Goal: Information Seeking & Learning: Find specific fact

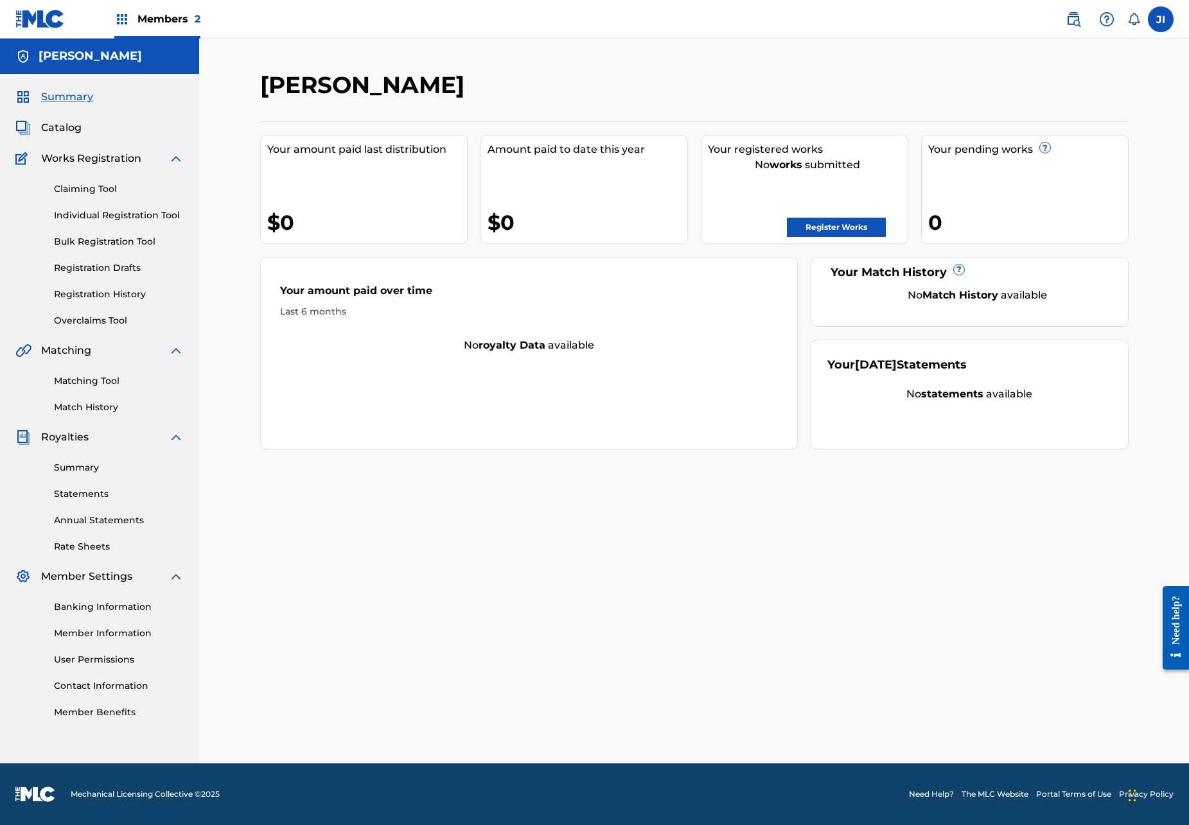
click at [1158, 16] on label at bounding box center [1161, 19] width 26 height 26
click at [1161, 19] on input "JI [PERSON_NAME] [EMAIL_ADDRESS][DOMAIN_NAME] Notification Preferences Profile …" at bounding box center [1161, 19] width 0 height 0
click at [1037, 179] on p "Log out" at bounding box center [1036, 182] width 30 height 12
click at [1161, 19] on input "JI [PERSON_NAME] [EMAIL_ADDRESS][DOMAIN_NAME] Notification Preferences Profile …" at bounding box center [1161, 19] width 0 height 0
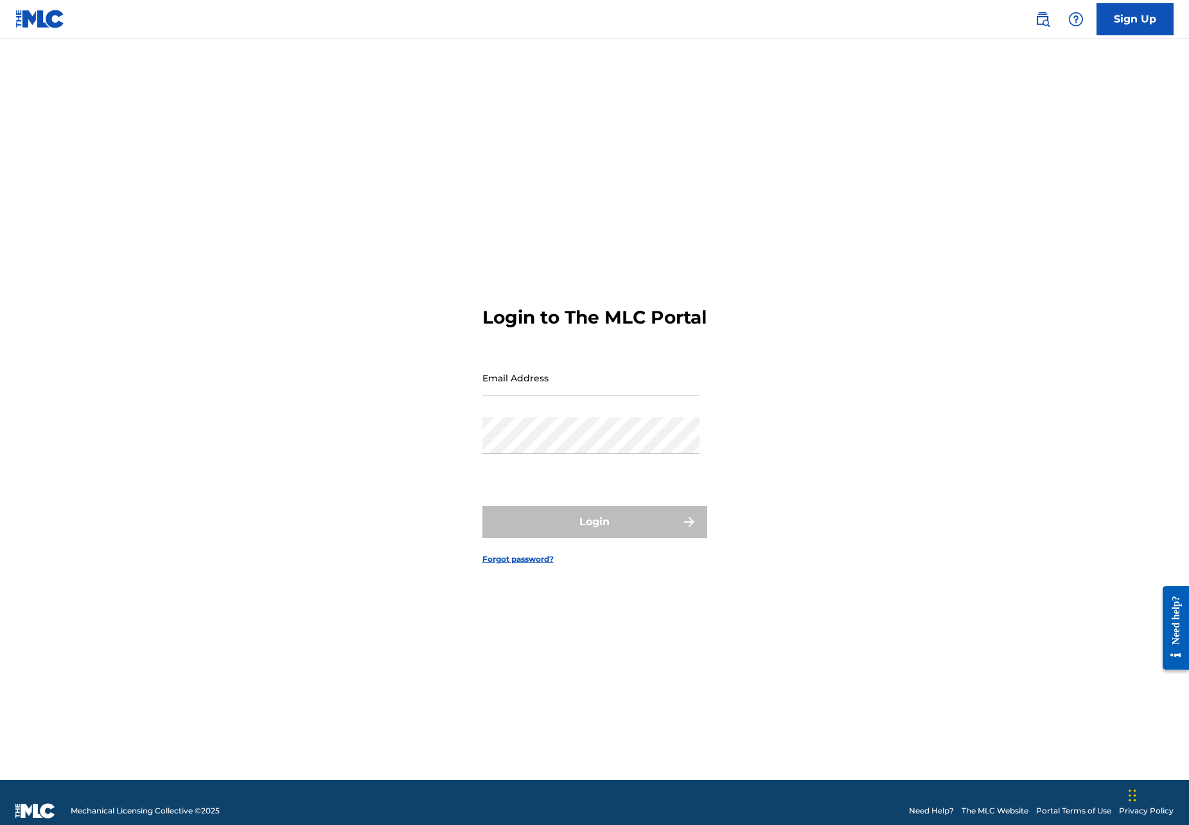
click at [1037, 179] on div "Login to The MLC Portal Email Address Password Login Forgot password?" at bounding box center [594, 426] width 899 height 710
click at [47, 19] on img at bounding box center [39, 19] width 49 height 19
click at [43, 20] on img at bounding box center [39, 19] width 49 height 19
click at [34, 810] on img at bounding box center [35, 811] width 40 height 15
click at [1018, 811] on link "The MLC Website" at bounding box center [995, 811] width 67 height 12
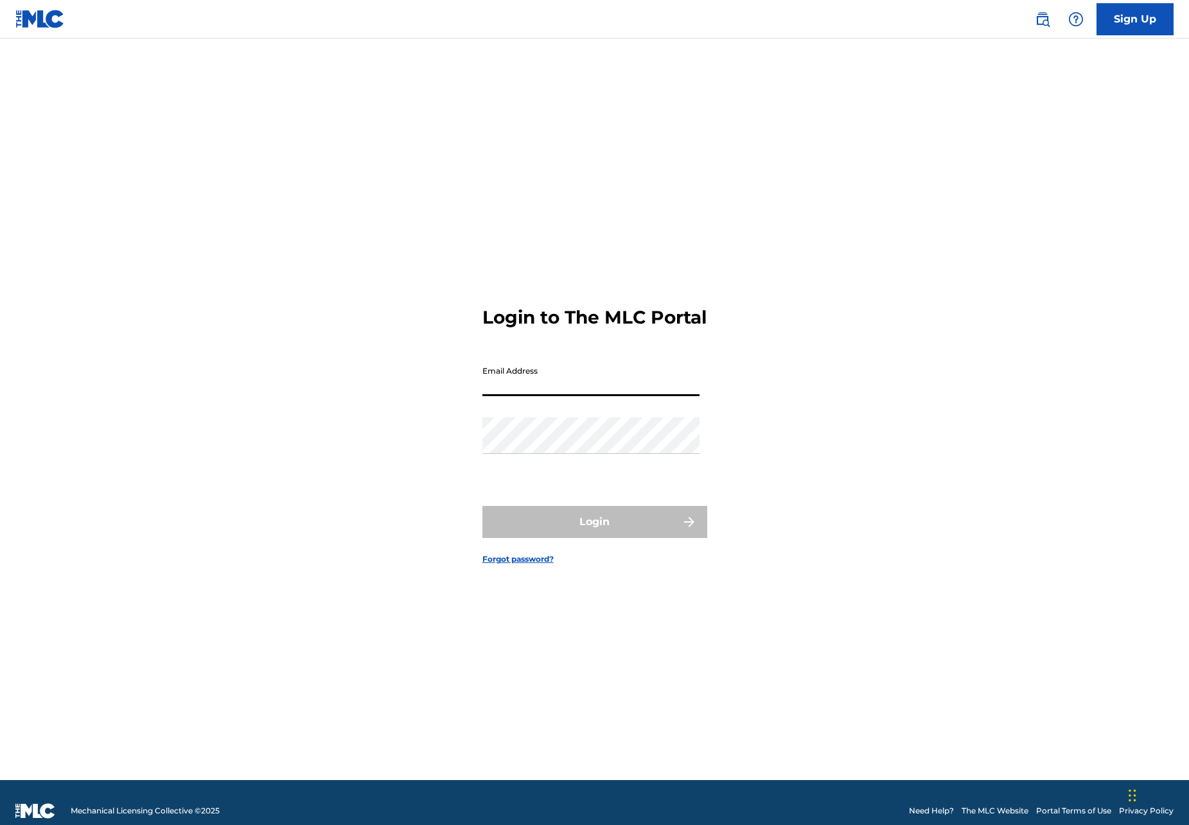
type input "[EMAIL_ADDRESS][DOMAIN_NAME]"
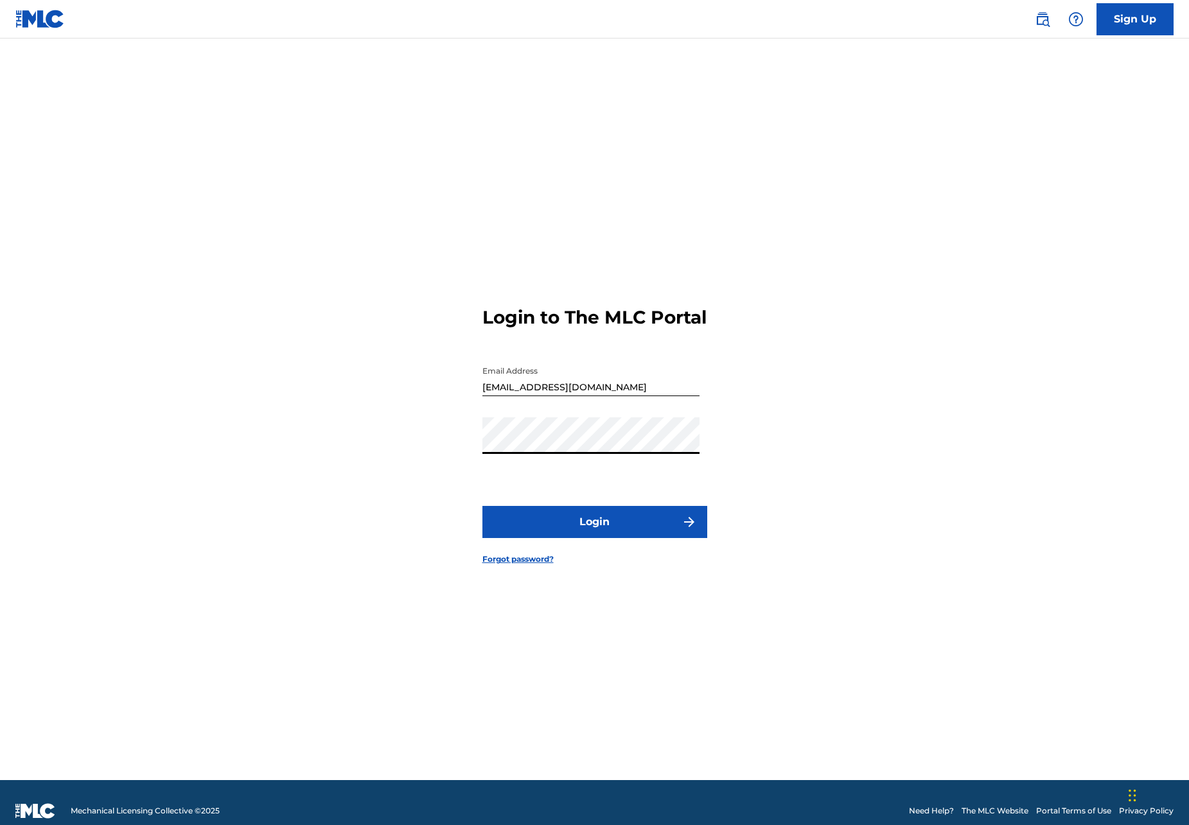
click at [623, 538] on button "Login" at bounding box center [594, 522] width 225 height 32
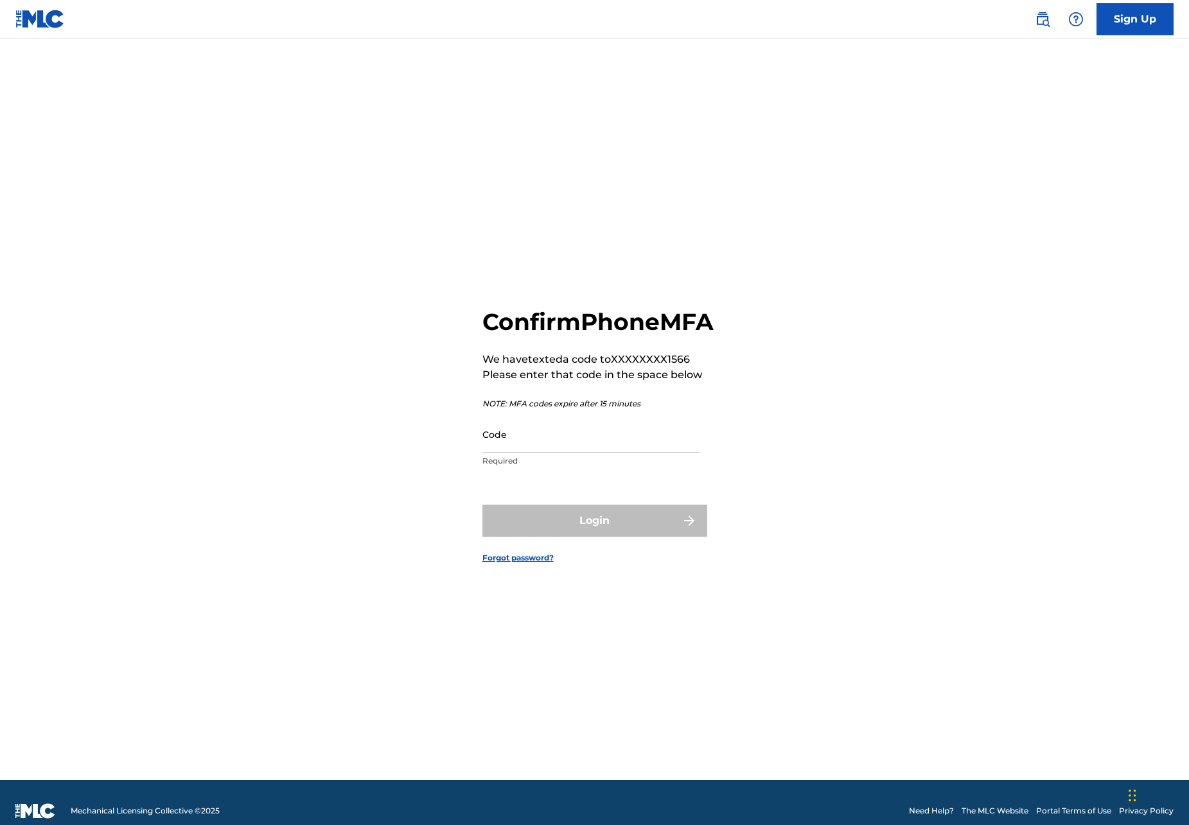
click at [545, 453] on input "Code" at bounding box center [590, 434] width 217 height 37
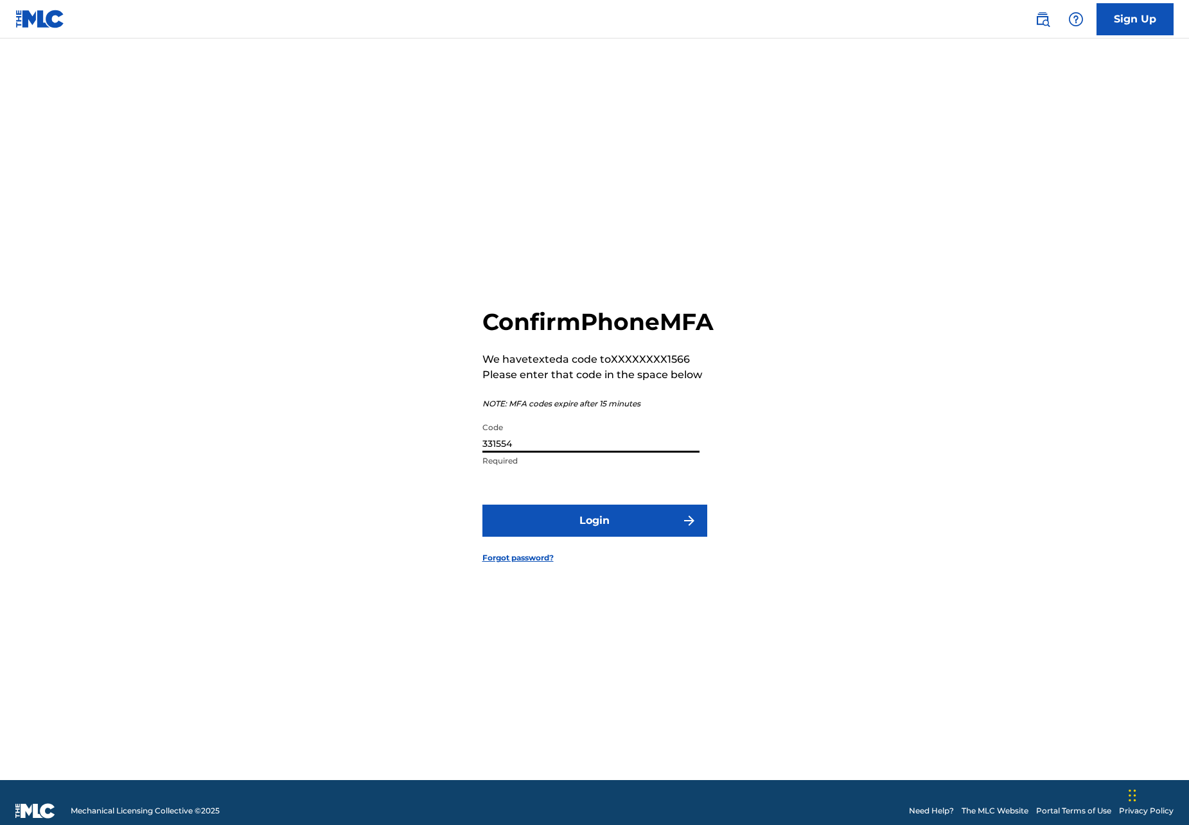
type input "331554"
click at [594, 535] on button "Login" at bounding box center [594, 521] width 225 height 32
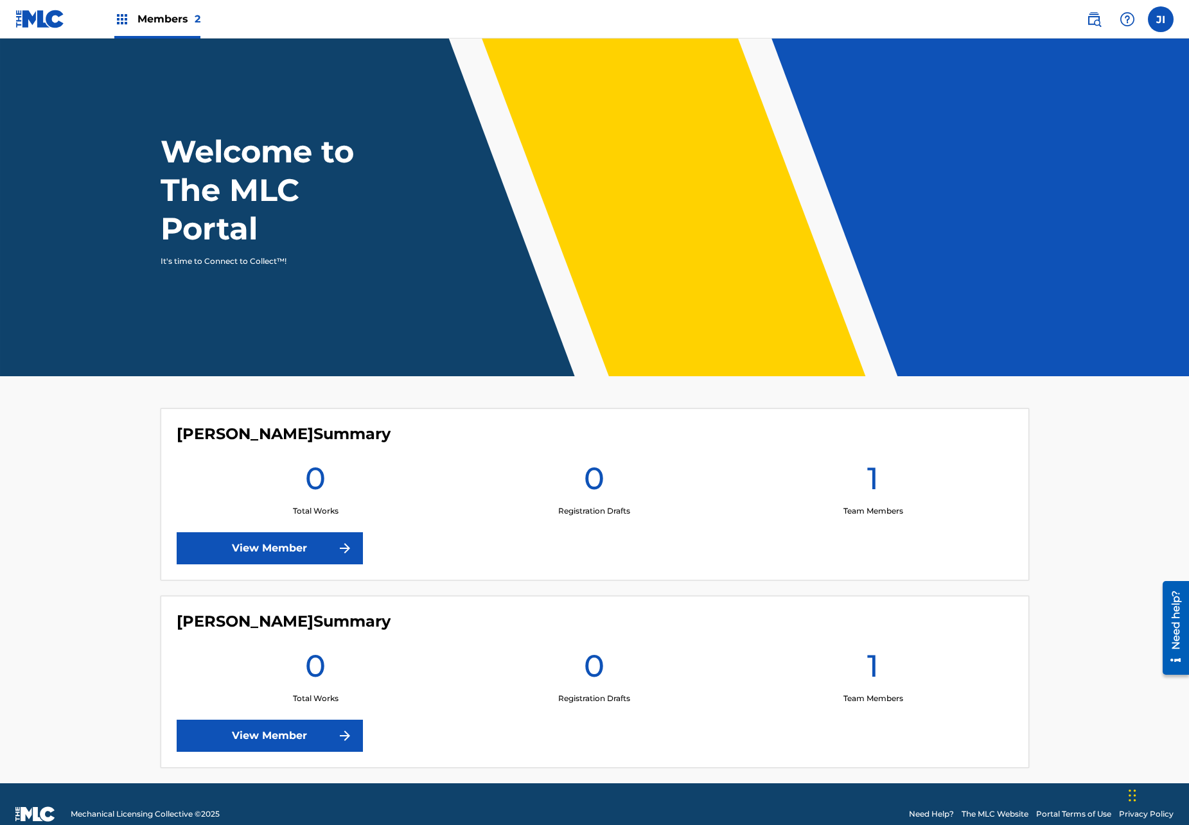
click at [104, 22] on div "Members 2" at bounding box center [107, 19] width 185 height 38
click at [125, 21] on img at bounding box center [121, 19] width 15 height 15
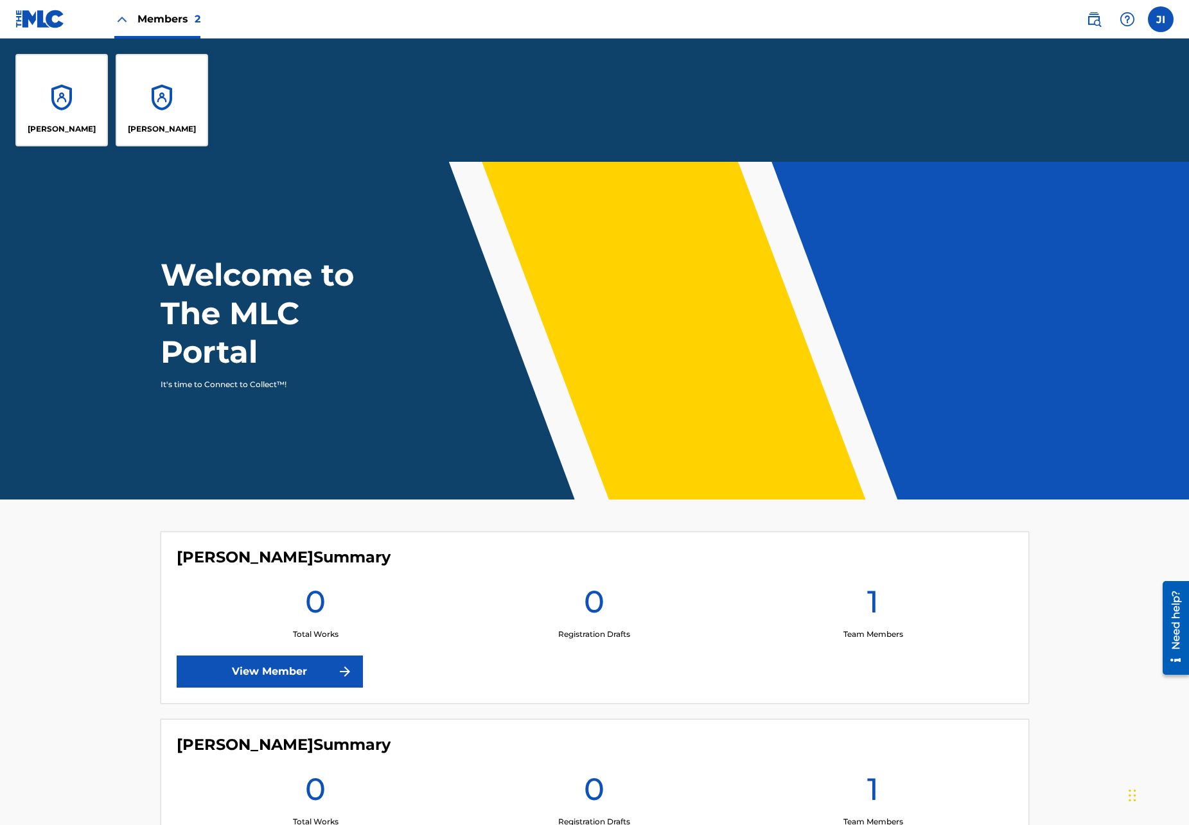
click at [35, 18] on img at bounding box center [39, 19] width 49 height 19
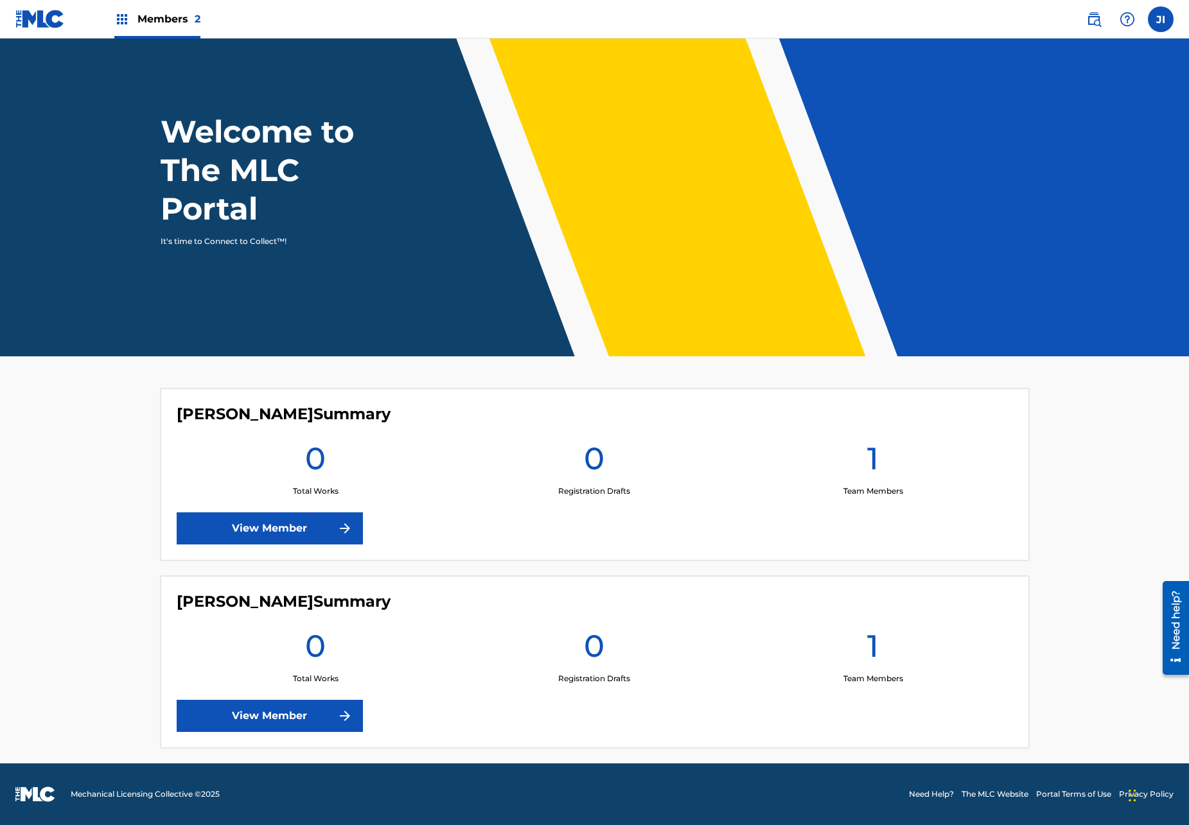
scroll to position [20, 0]
click at [1134, 12] on img at bounding box center [1127, 19] width 15 height 15
click at [1132, 84] on p "View portal intro" at bounding box center [1127, 84] width 109 height 31
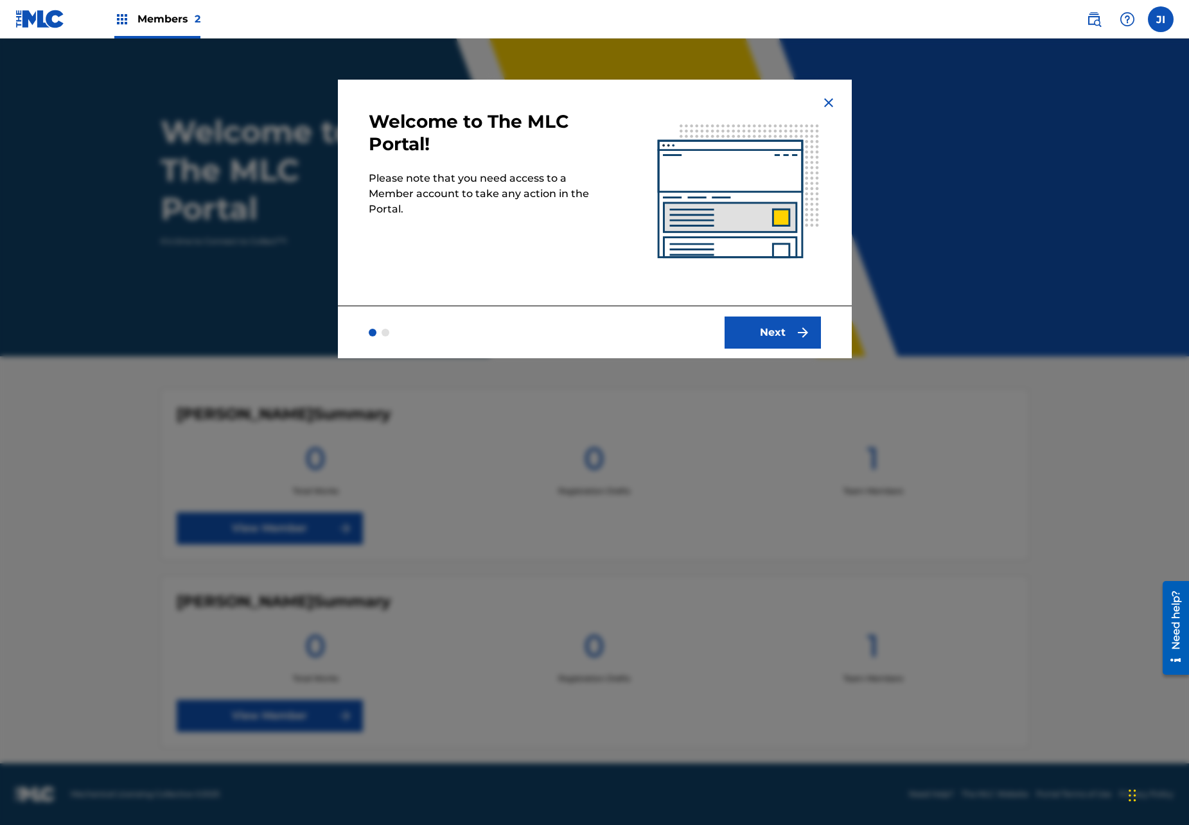
click at [802, 329] on img "submit" at bounding box center [802, 332] width 15 height 15
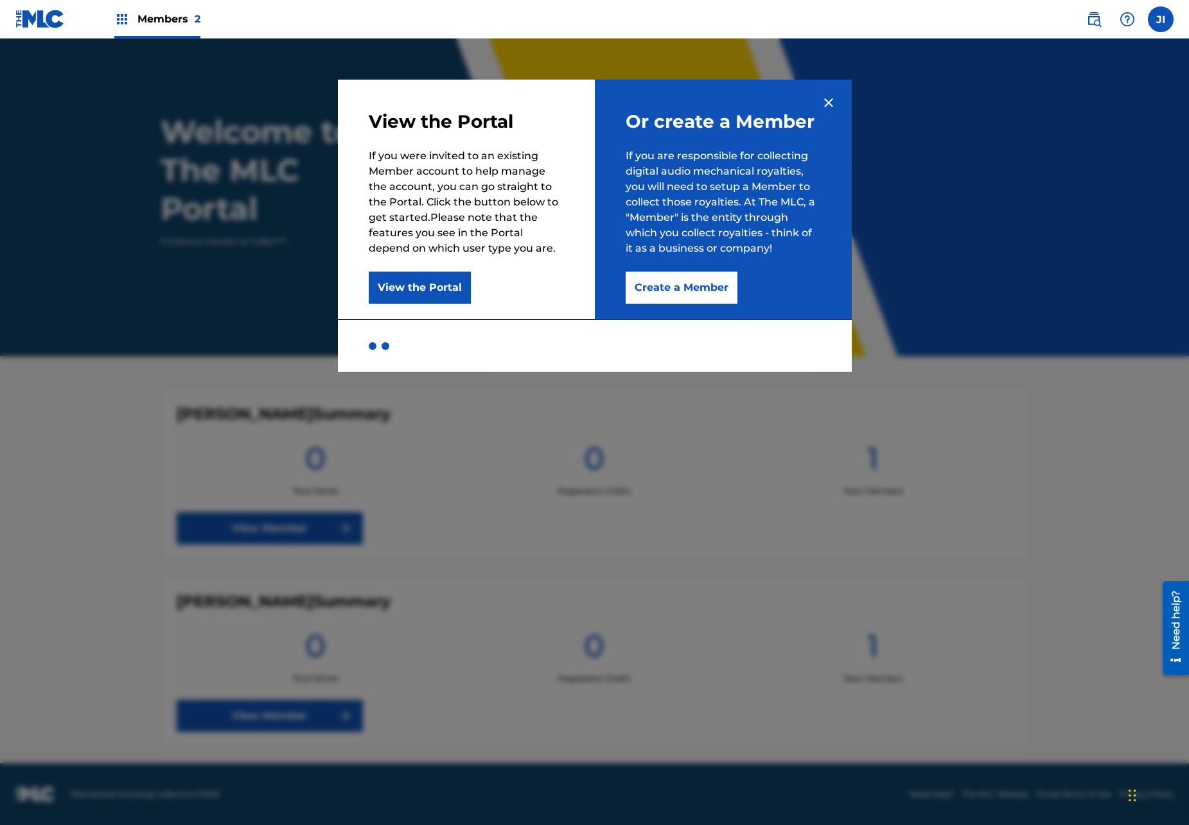
click at [391, 295] on button "View the Portal" at bounding box center [420, 288] width 102 height 32
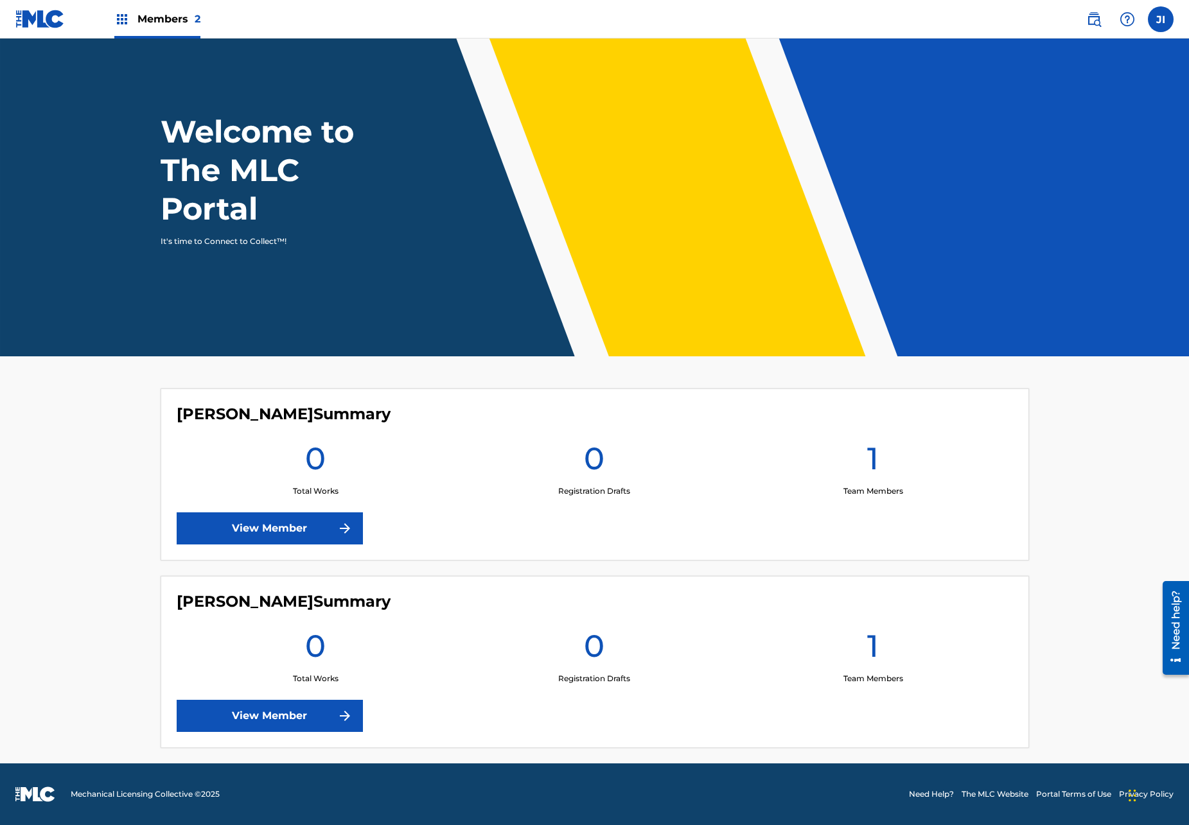
scroll to position [0, 0]
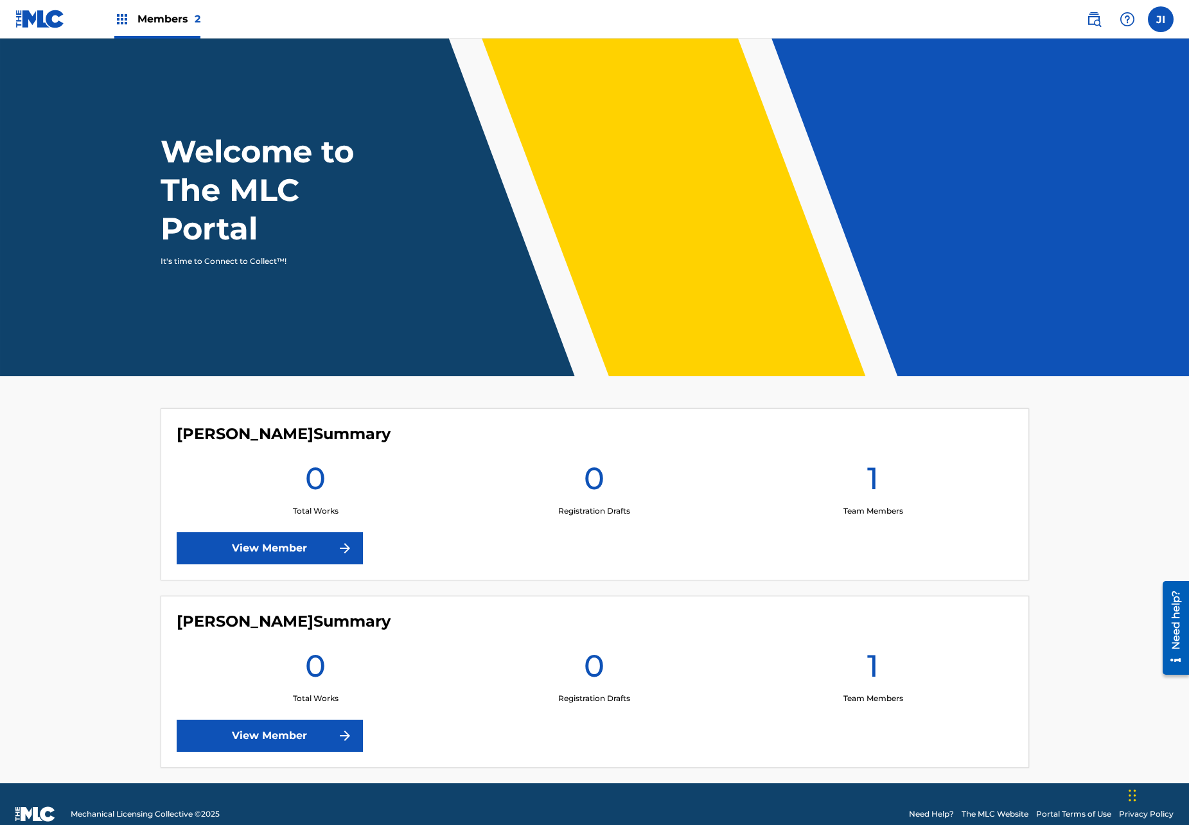
click at [301, 723] on link "View Member" at bounding box center [270, 736] width 186 height 32
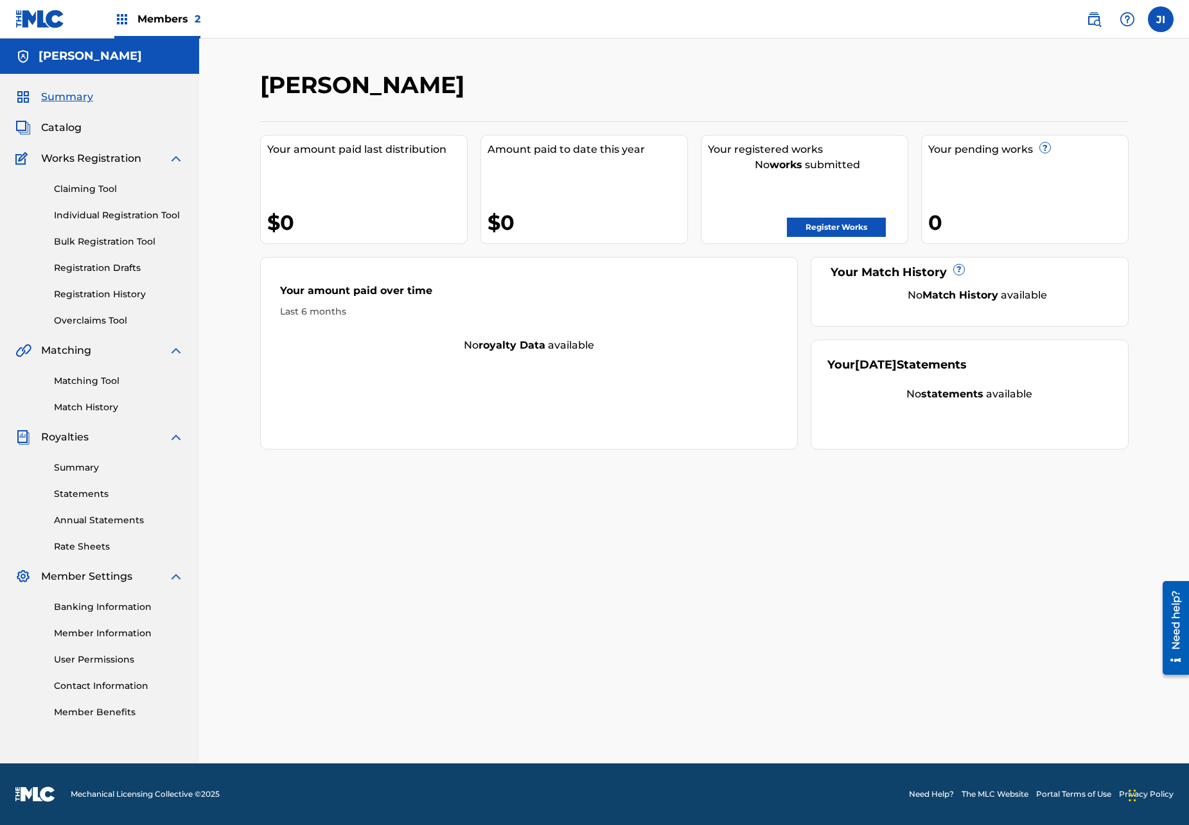
click at [100, 238] on link "Bulk Registration Tool" at bounding box center [119, 241] width 130 height 13
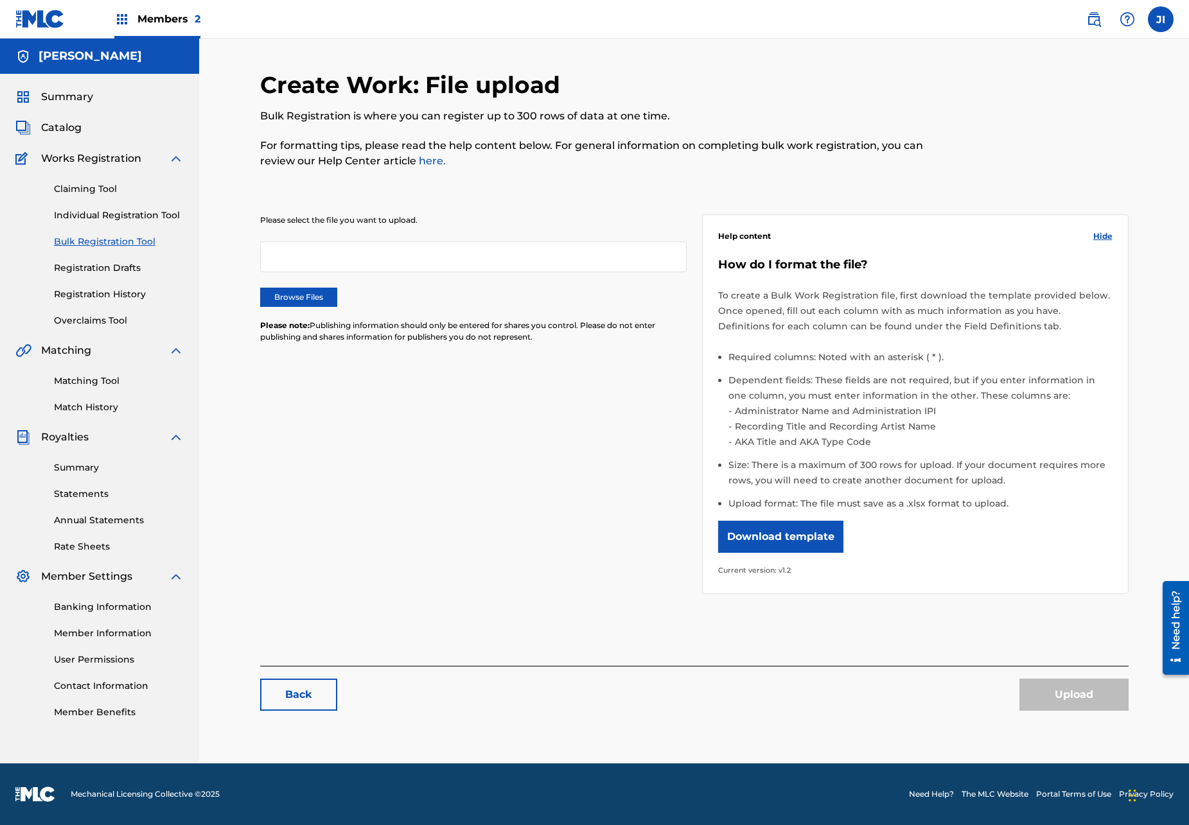
click at [301, 254] on div at bounding box center [473, 257] width 427 height 31
click at [329, 251] on div at bounding box center [473, 257] width 427 height 31
click at [811, 542] on button "Download template" at bounding box center [780, 537] width 125 height 32
click at [86, 461] on link "Summary" at bounding box center [119, 467] width 130 height 13
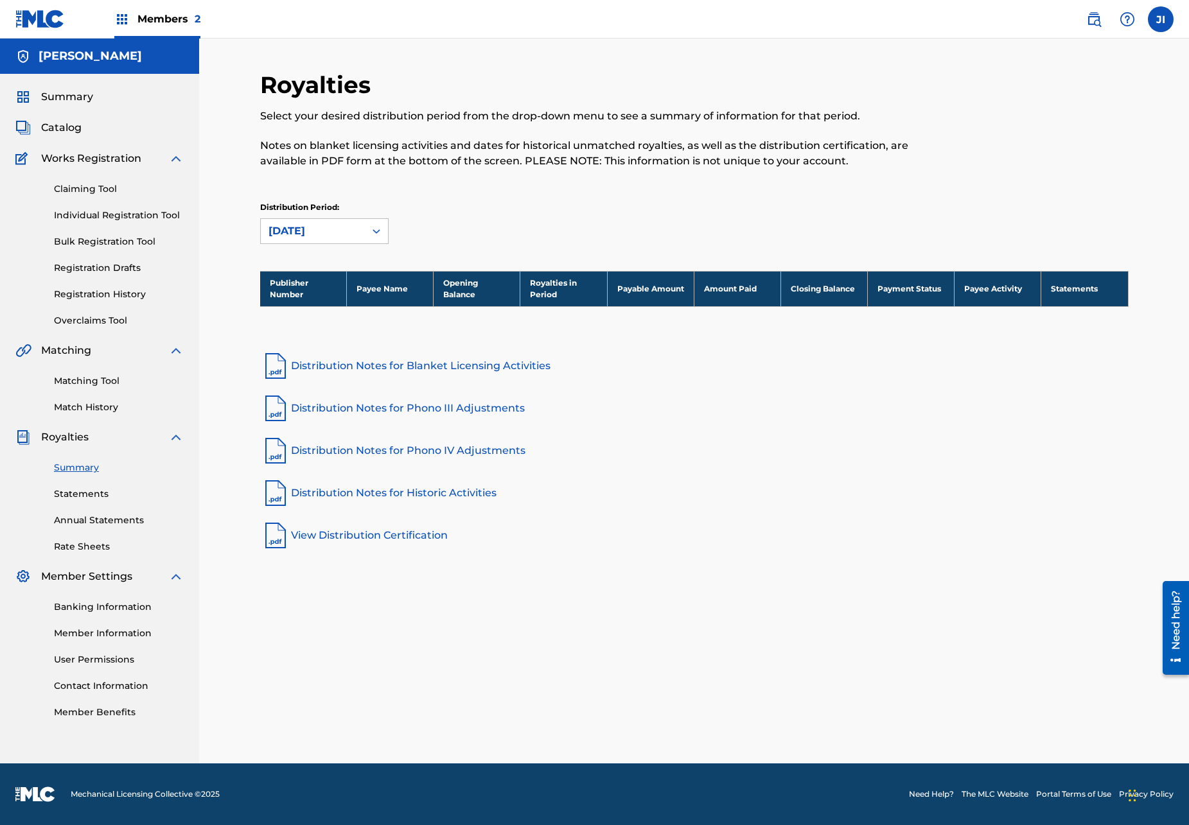
click at [75, 500] on link "Statements" at bounding box center [119, 494] width 130 height 13
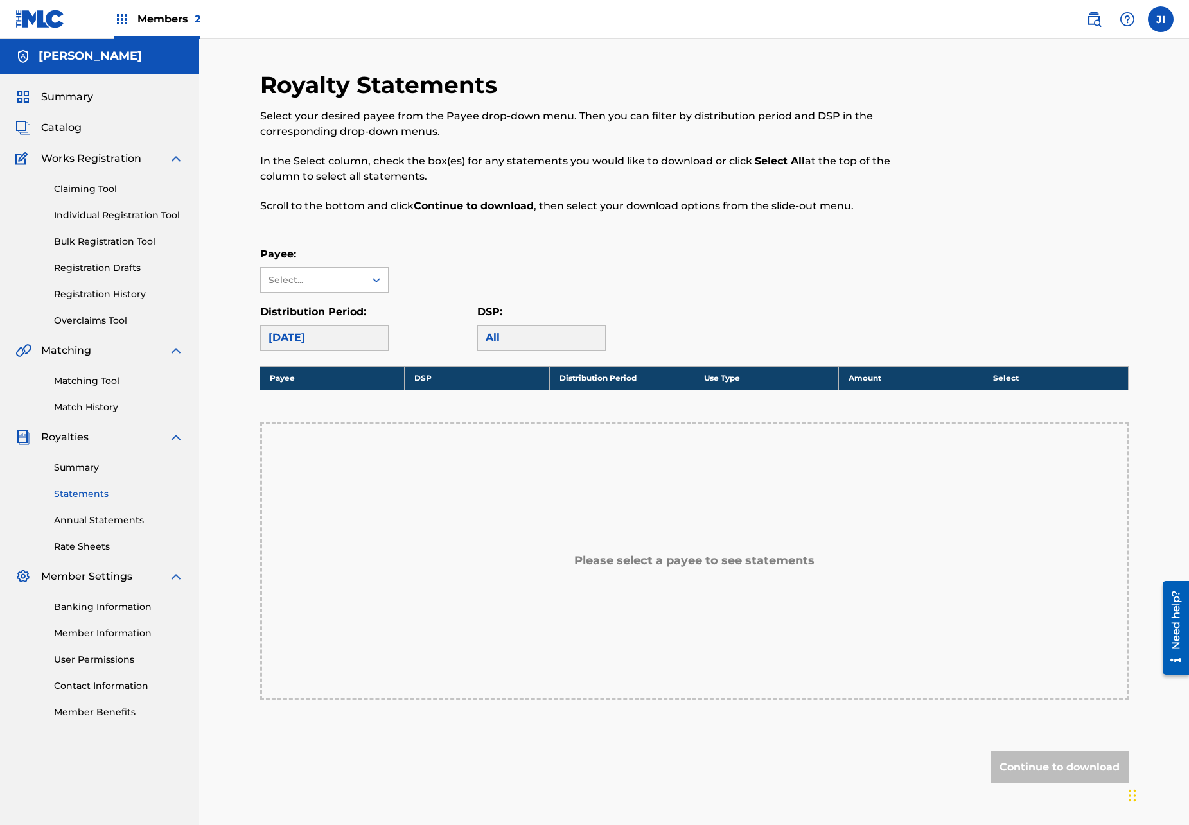
click at [93, 132] on div "Catalog" at bounding box center [99, 127] width 168 height 15
click at [78, 128] on span "Catalog" at bounding box center [61, 127] width 40 height 15
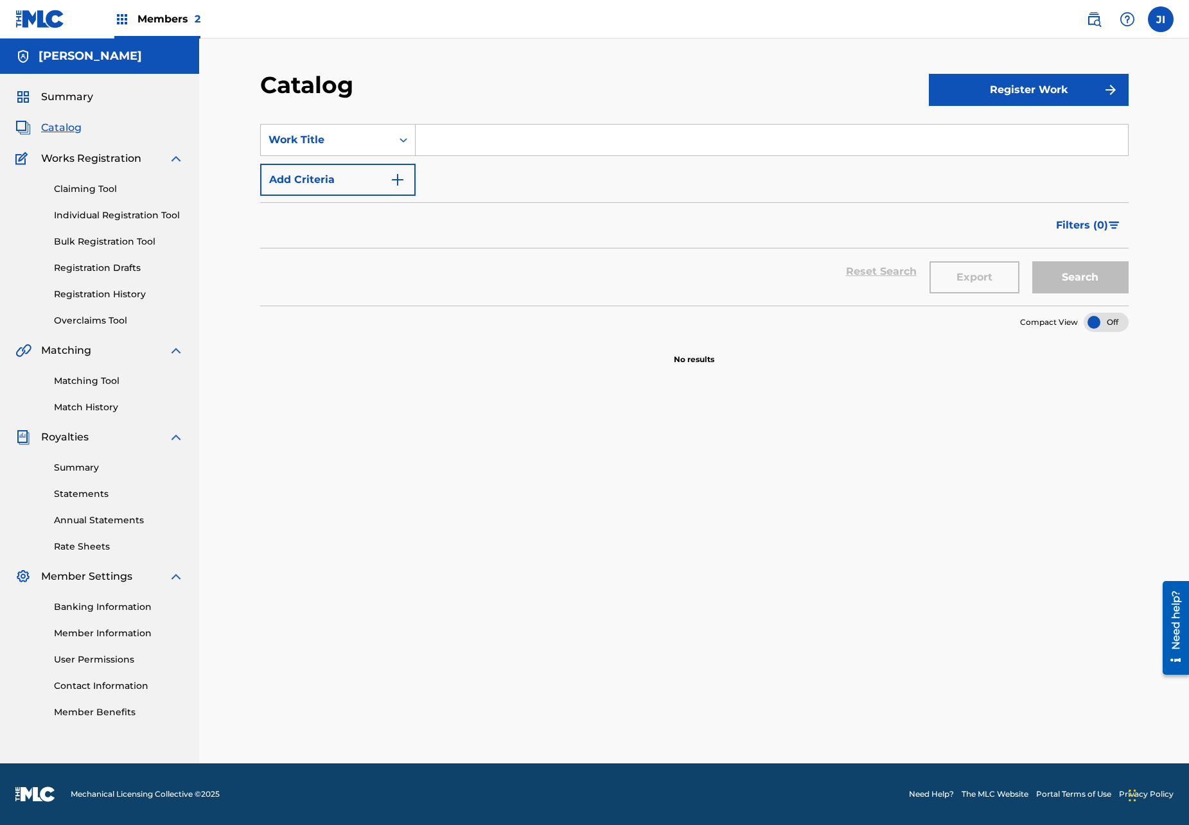
click at [1035, 85] on button "Register Work" at bounding box center [1029, 90] width 200 height 32
click at [986, 125] on link "Individual" at bounding box center [1029, 131] width 200 height 31
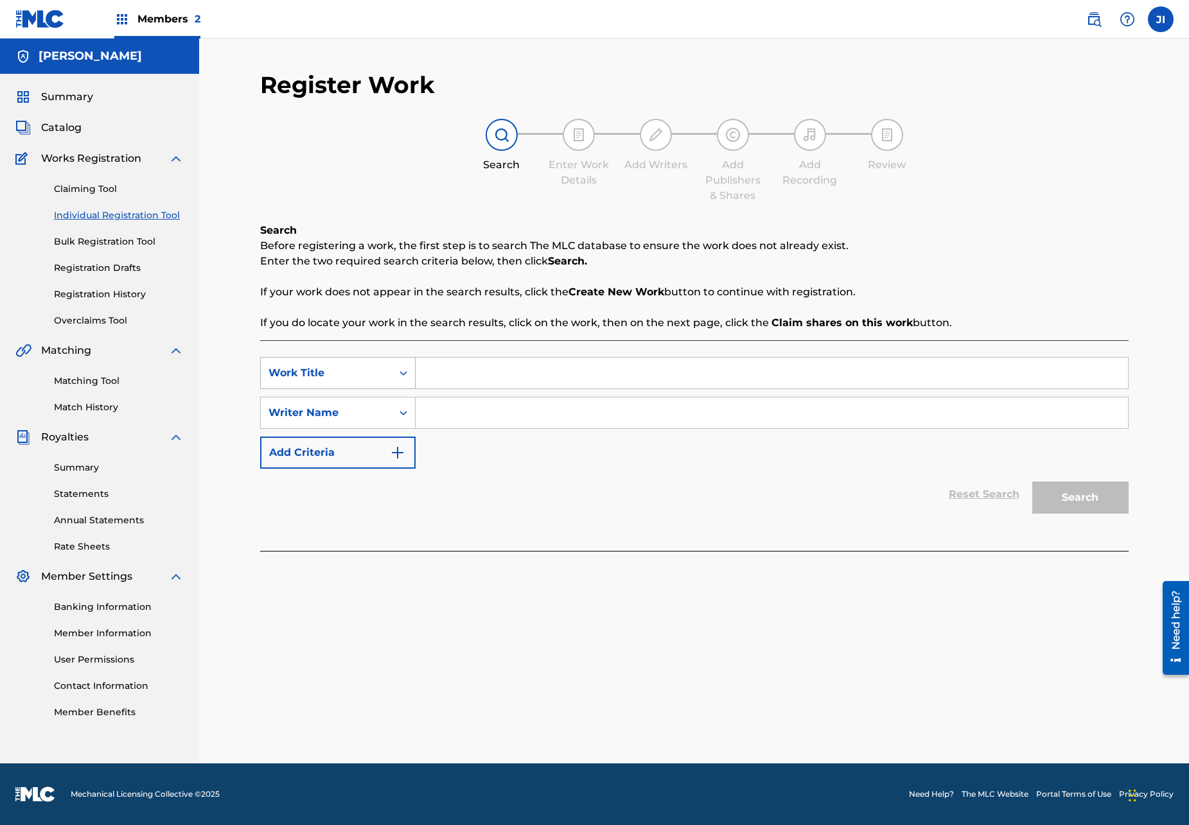
click at [352, 367] on div "Work Title" at bounding box center [326, 372] width 116 height 15
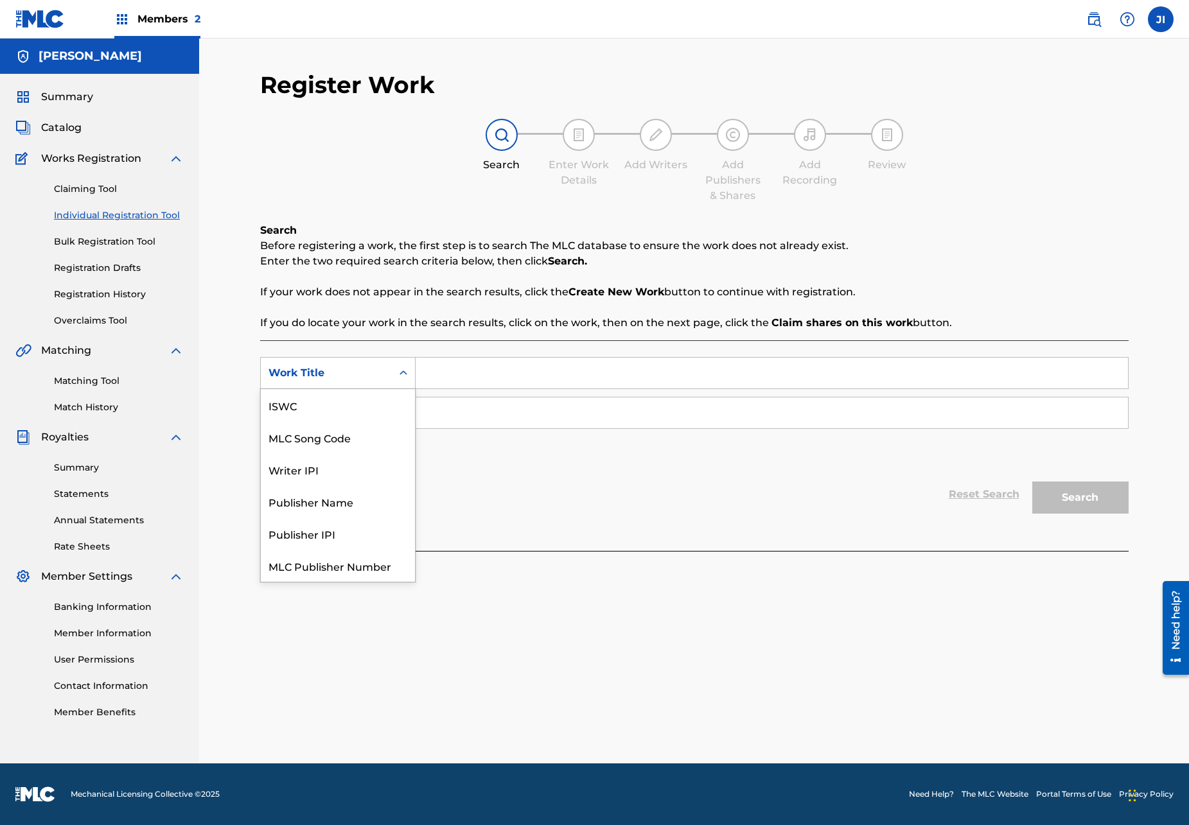
scroll to position [32, 0]
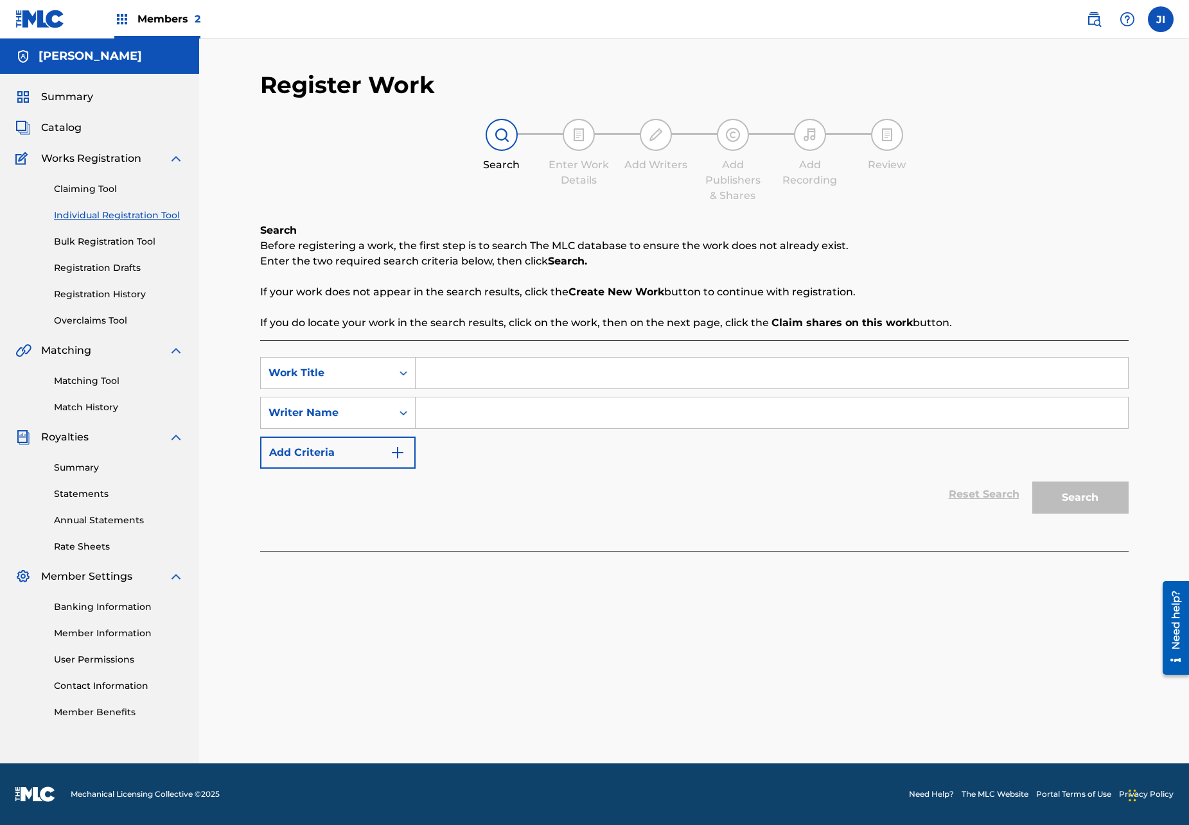
click at [352, 367] on div "Work Title" at bounding box center [326, 372] width 116 height 15
click at [382, 373] on div "Work Title" at bounding box center [326, 372] width 116 height 15
click at [466, 388] on input "Search Form" at bounding box center [772, 373] width 712 height 31
click at [388, 407] on div "Writer Name" at bounding box center [326, 413] width 131 height 24
click at [360, 367] on div "Work Title" at bounding box center [326, 372] width 116 height 15
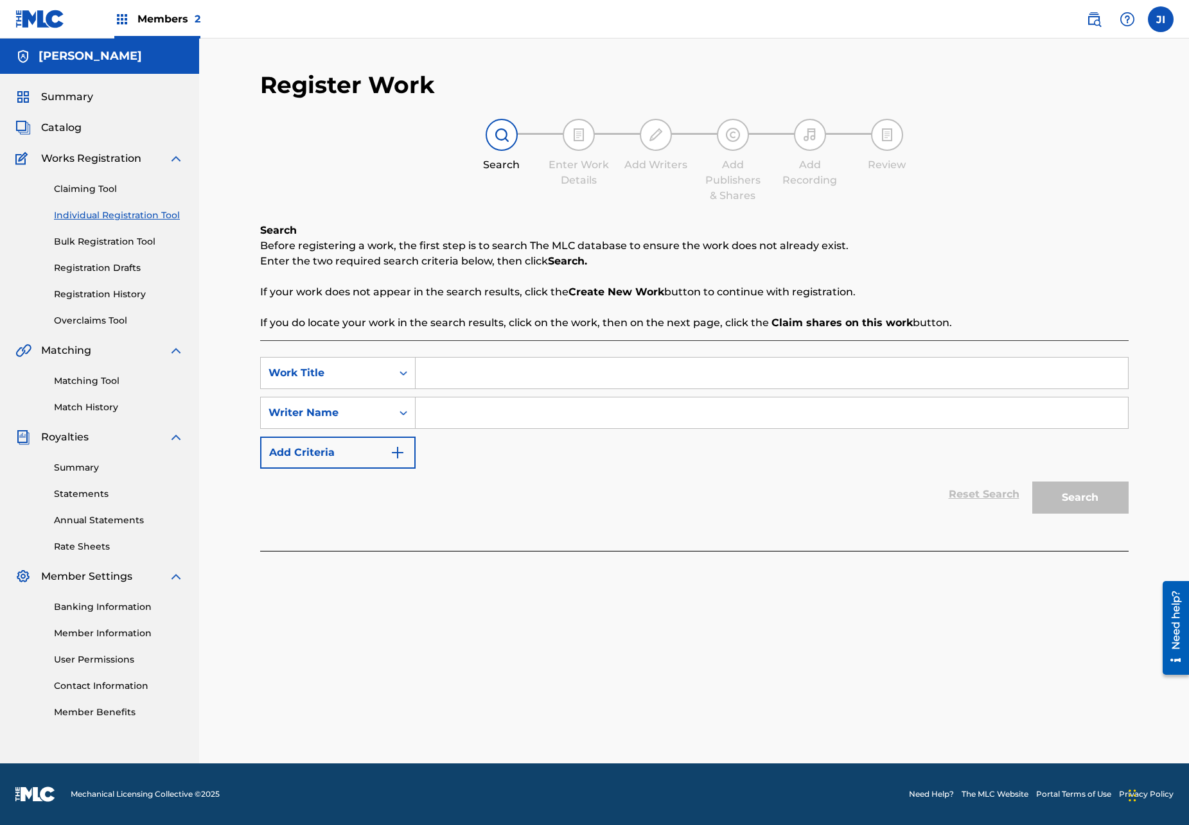
click at [448, 372] on input "Search Form" at bounding box center [772, 373] width 712 height 31
paste input "QT4C62501052"
type input "QT4C62501052"
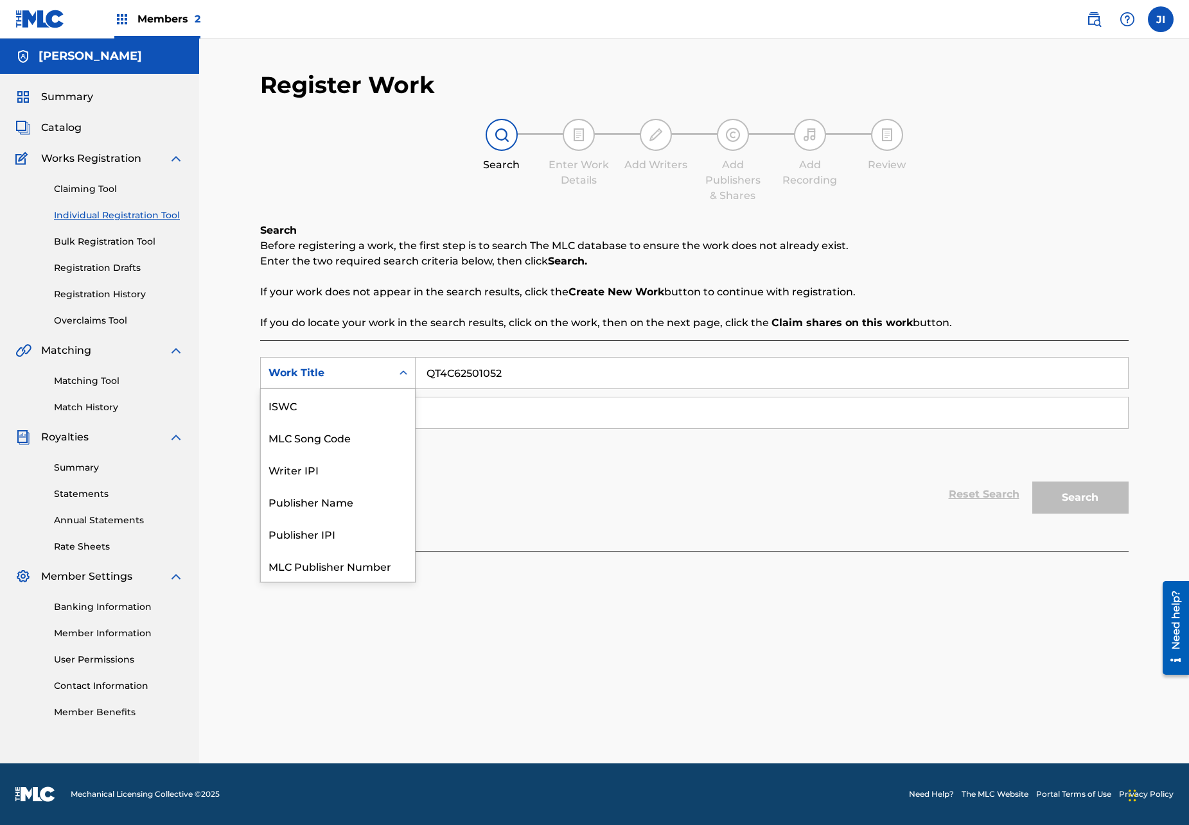
click at [370, 375] on div "Work Title" at bounding box center [326, 372] width 116 height 15
click at [330, 409] on div "MLC Song Code" at bounding box center [338, 405] width 154 height 32
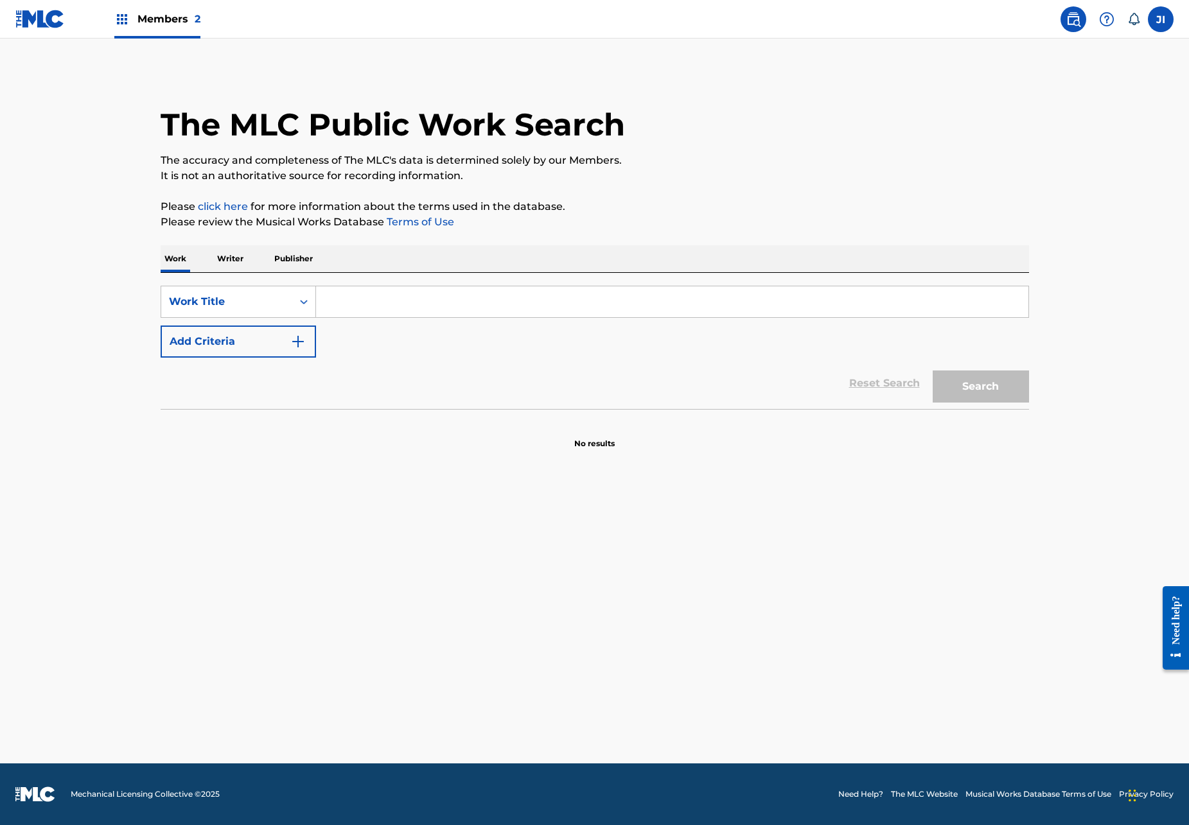
click at [247, 335] on button "Add Criteria" at bounding box center [238, 342] width 155 height 32
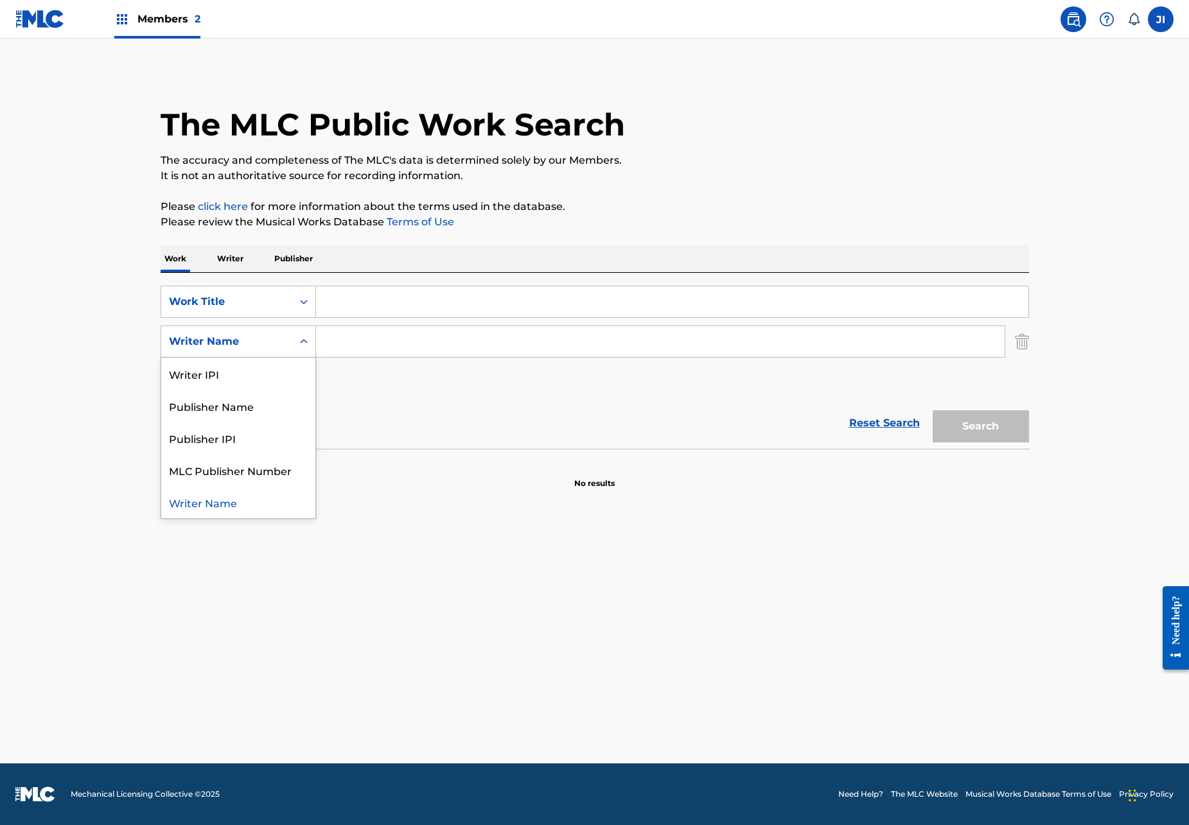
click at [247, 335] on div "Writer Name" at bounding box center [227, 341] width 116 height 15
click at [231, 302] on div "Work Title" at bounding box center [227, 301] width 116 height 15
click at [421, 104] on div "The MLC Public Work Search" at bounding box center [595, 118] width 868 height 94
click at [1148, 21] on div "JI JI [PERSON_NAME] [EMAIL_ADDRESS][DOMAIN_NAME] Notification Preferences Profi…" at bounding box center [1113, 19] width 121 height 26
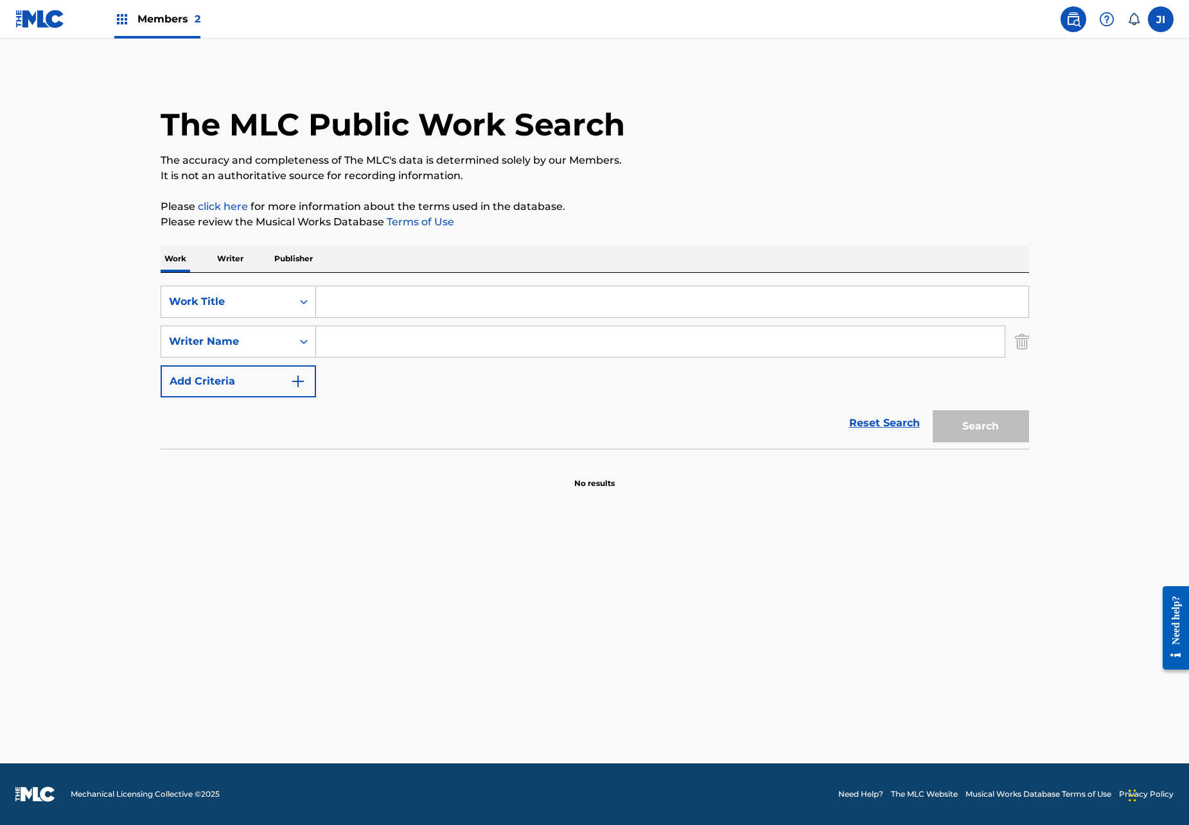
click at [1154, 22] on label at bounding box center [1161, 19] width 26 height 26
click at [1161, 19] on input "JI [PERSON_NAME] [EMAIL_ADDRESS][DOMAIN_NAME] Notification Preferences Profile …" at bounding box center [1161, 19] width 0 height 0
click at [1041, 161] on link "Profile" at bounding box center [1034, 160] width 26 height 12
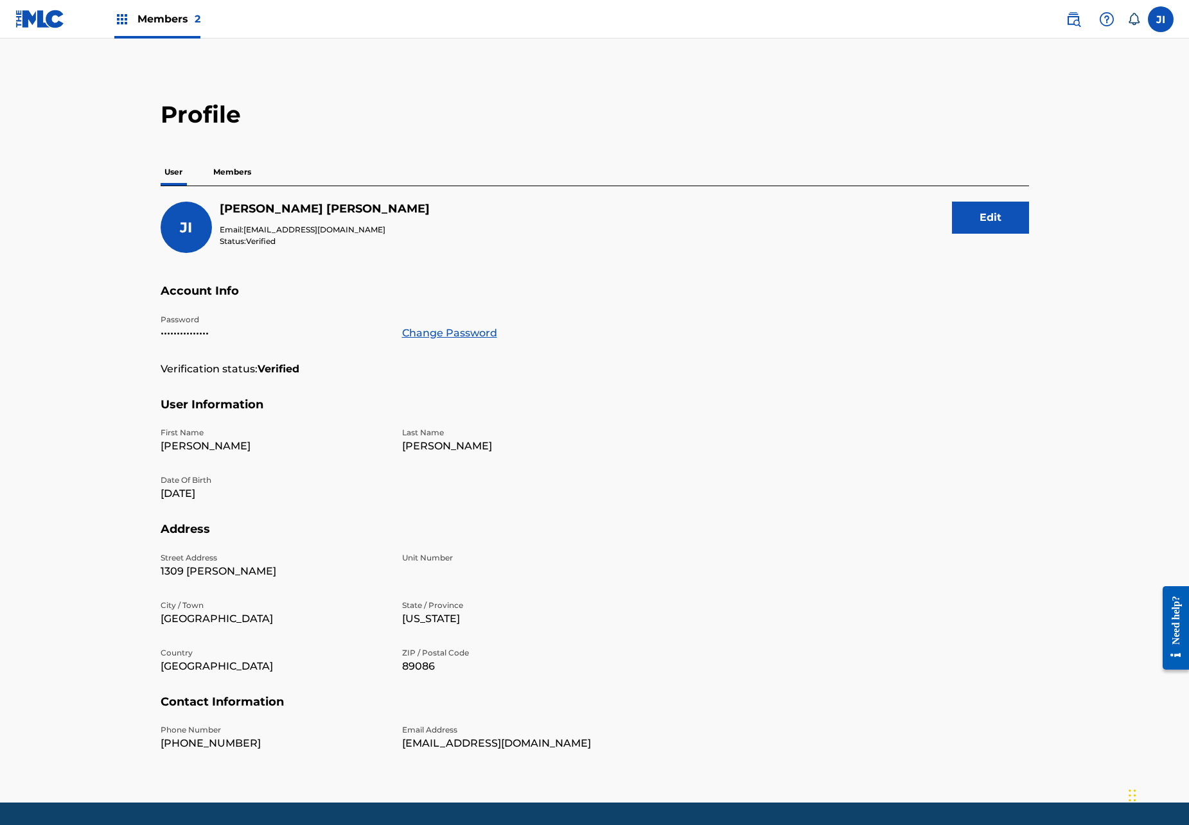
click at [243, 168] on p "Members" at bounding box center [232, 172] width 46 height 27
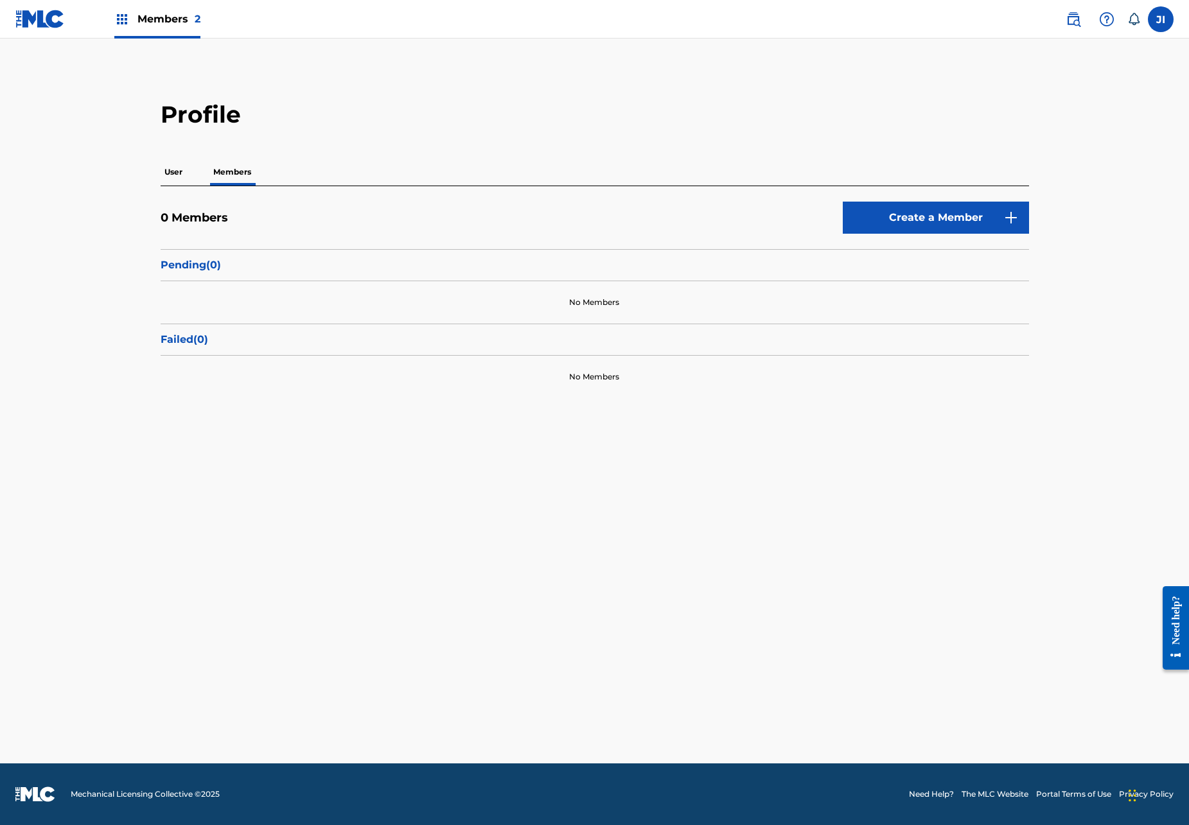
click at [171, 178] on p "User" at bounding box center [174, 172] width 26 height 27
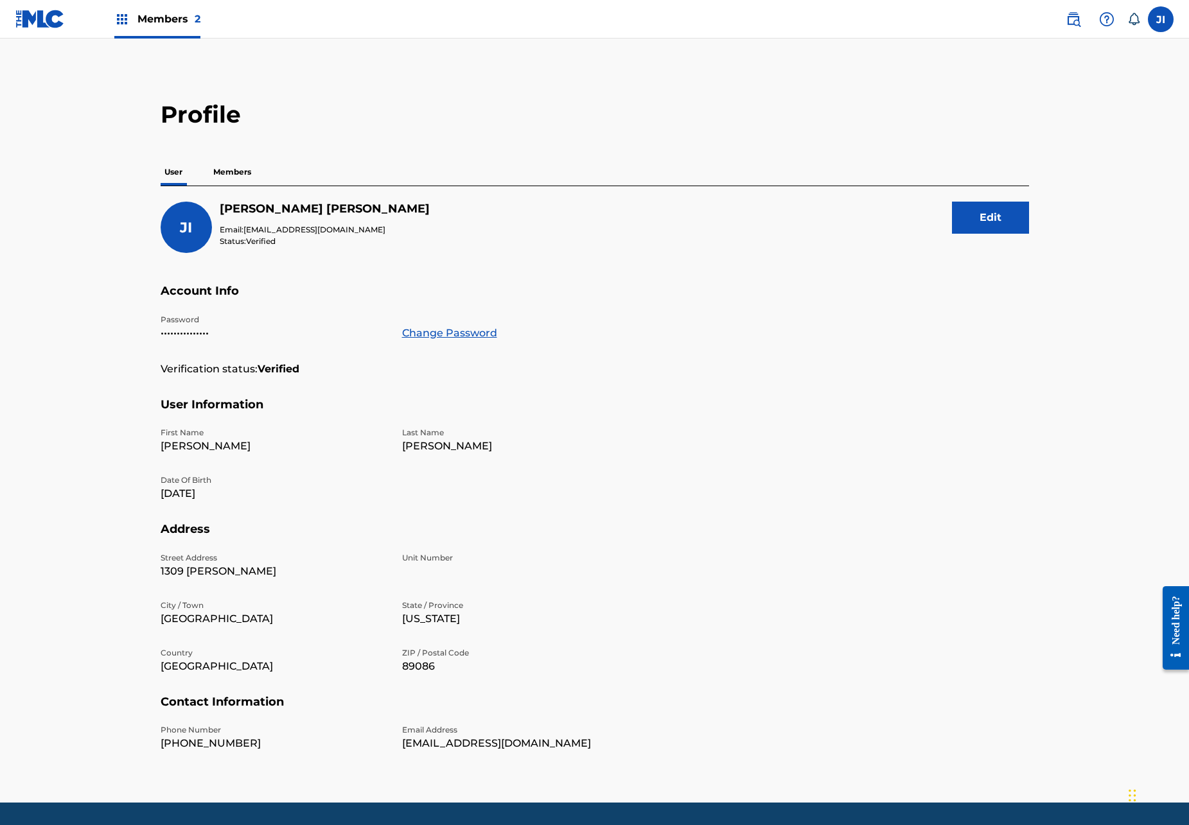
click at [126, 24] on img at bounding box center [121, 19] width 15 height 15
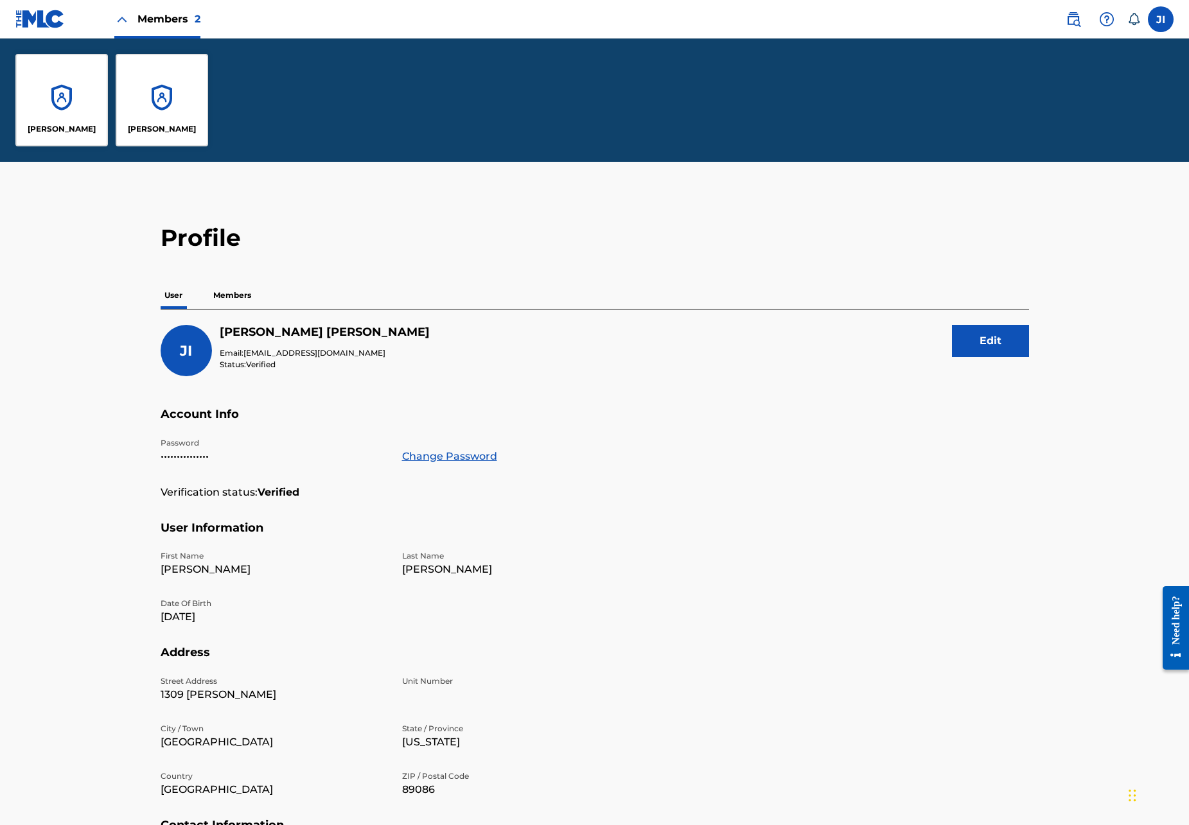
click at [61, 28] on link at bounding box center [39, 19] width 49 height 38
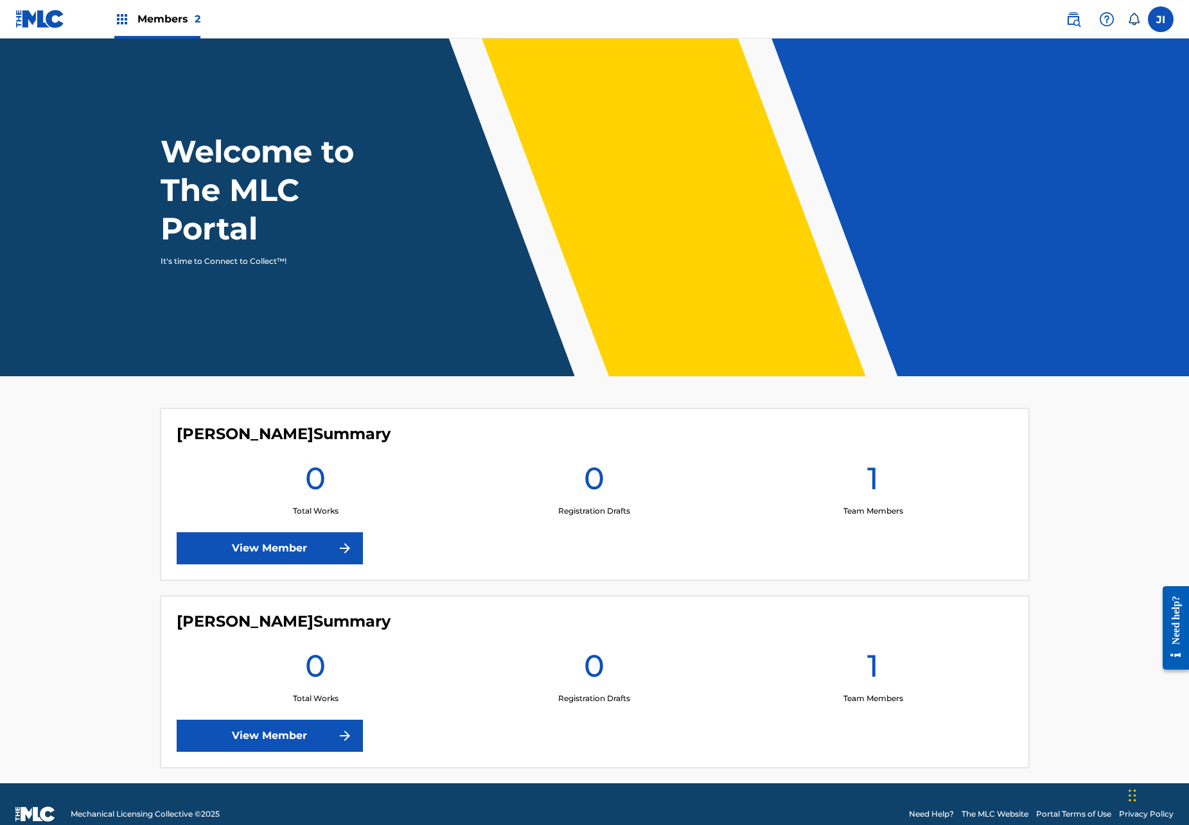
click at [302, 730] on link "View Member" at bounding box center [270, 736] width 186 height 32
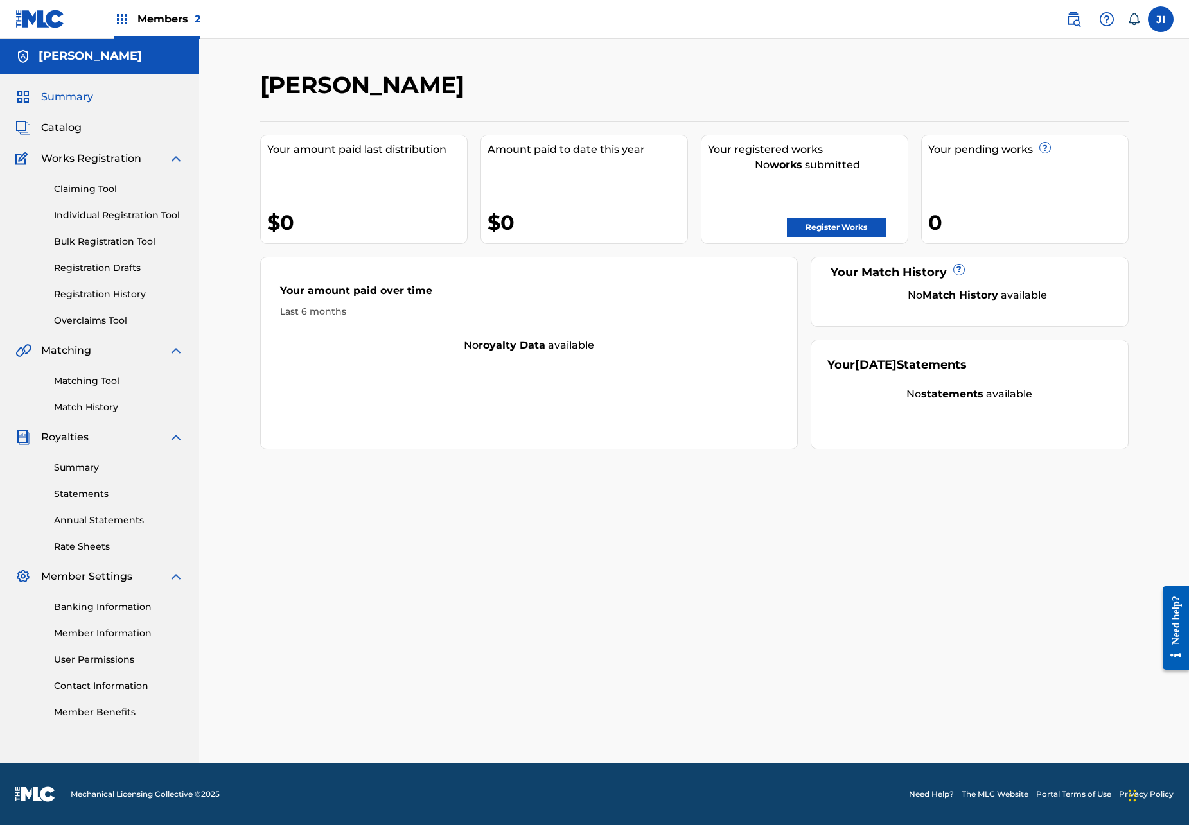
click at [110, 380] on link "Matching Tool" at bounding box center [119, 380] width 130 height 13
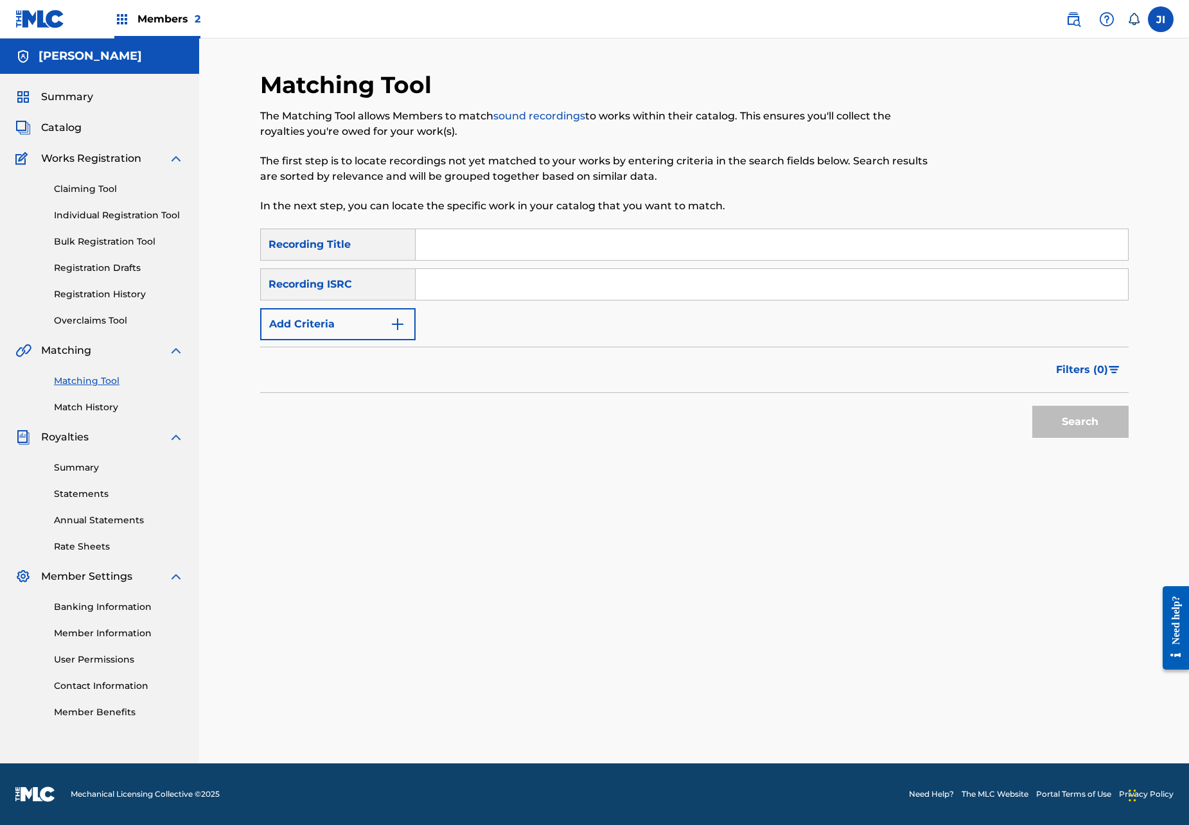
click at [448, 288] on input "Search Form" at bounding box center [772, 284] width 712 height 31
paste input "QT4C62500804"
type input "QT4C62500804"
click at [1088, 418] on button "Search" at bounding box center [1080, 422] width 96 height 32
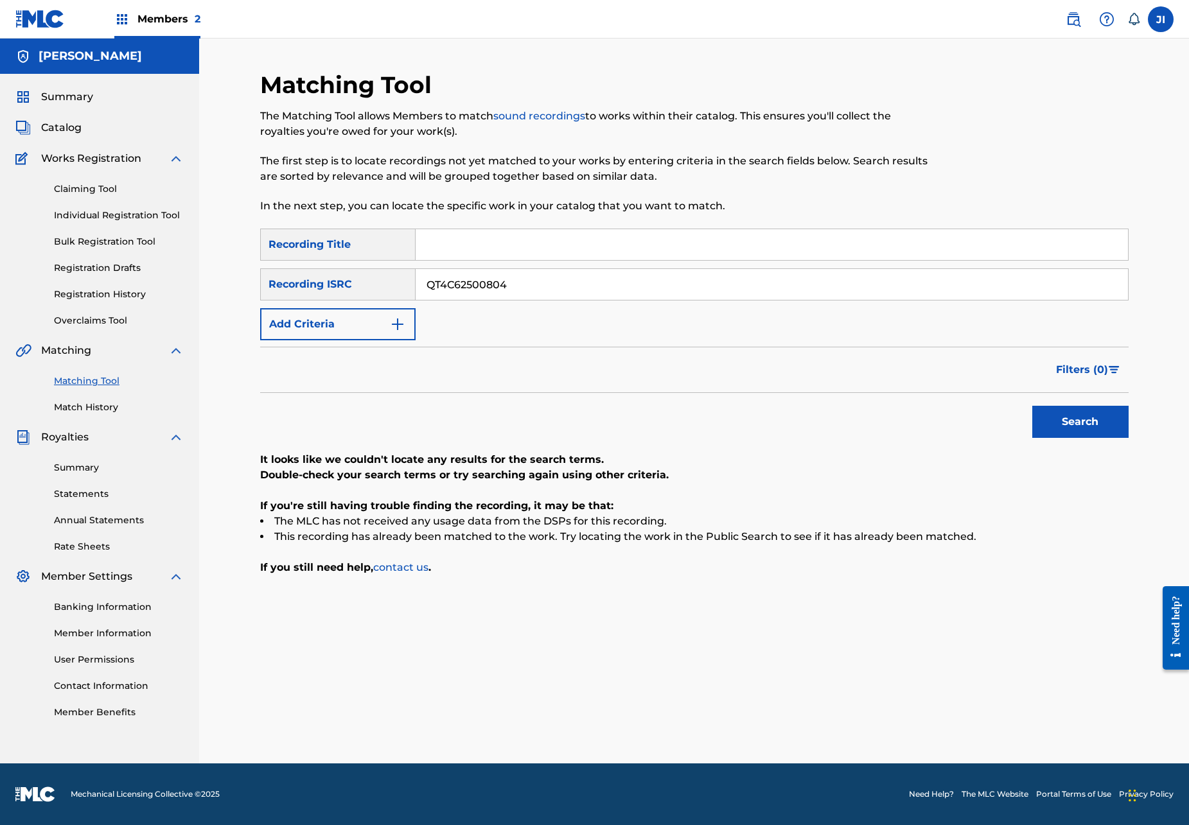
click at [85, 128] on div "Catalog" at bounding box center [99, 127] width 168 height 15
click at [121, 243] on link "Bulk Registration Tool" at bounding box center [119, 241] width 130 height 13
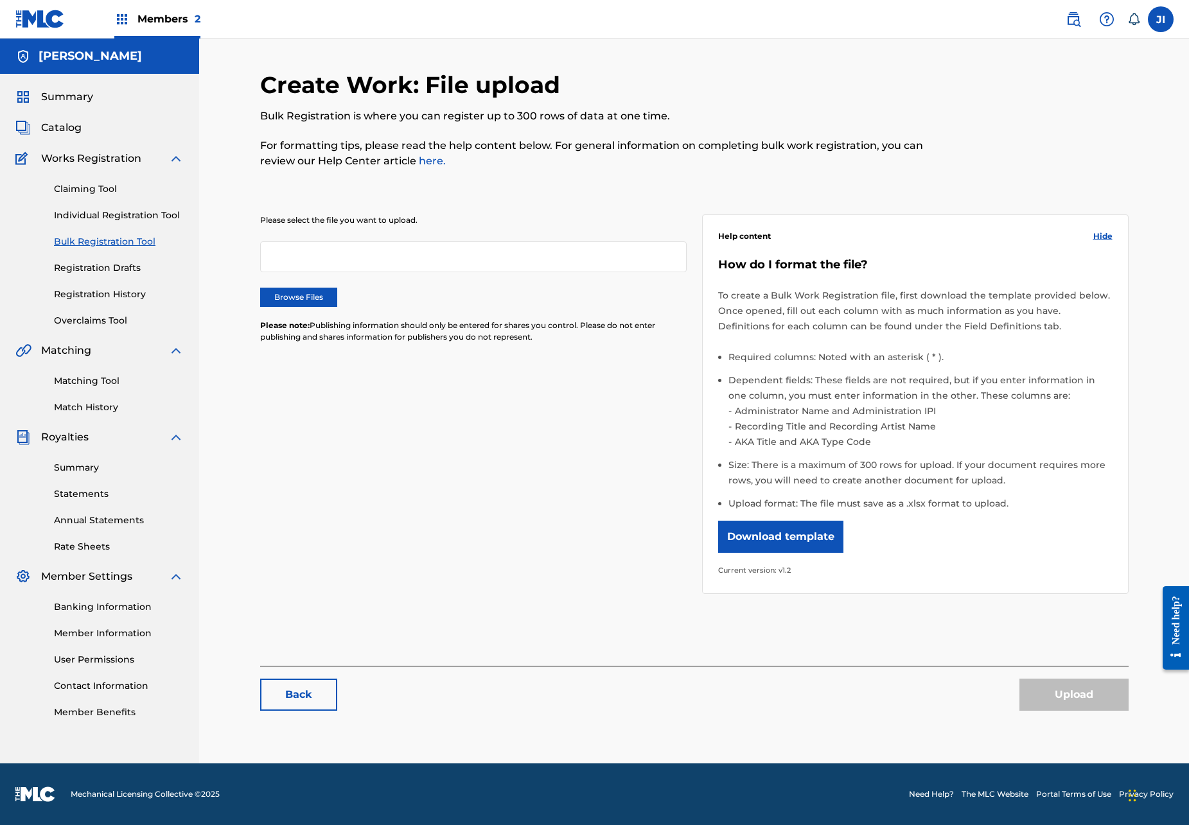
click at [333, 251] on div at bounding box center [473, 257] width 427 height 31
click at [328, 261] on div at bounding box center [473, 257] width 427 height 31
click at [349, 251] on div at bounding box center [473, 257] width 427 height 31
click at [286, 294] on label "Browse Files" at bounding box center [298, 297] width 77 height 19
click at [0, 0] on input "Browse Files" at bounding box center [0, 0] width 0 height 0
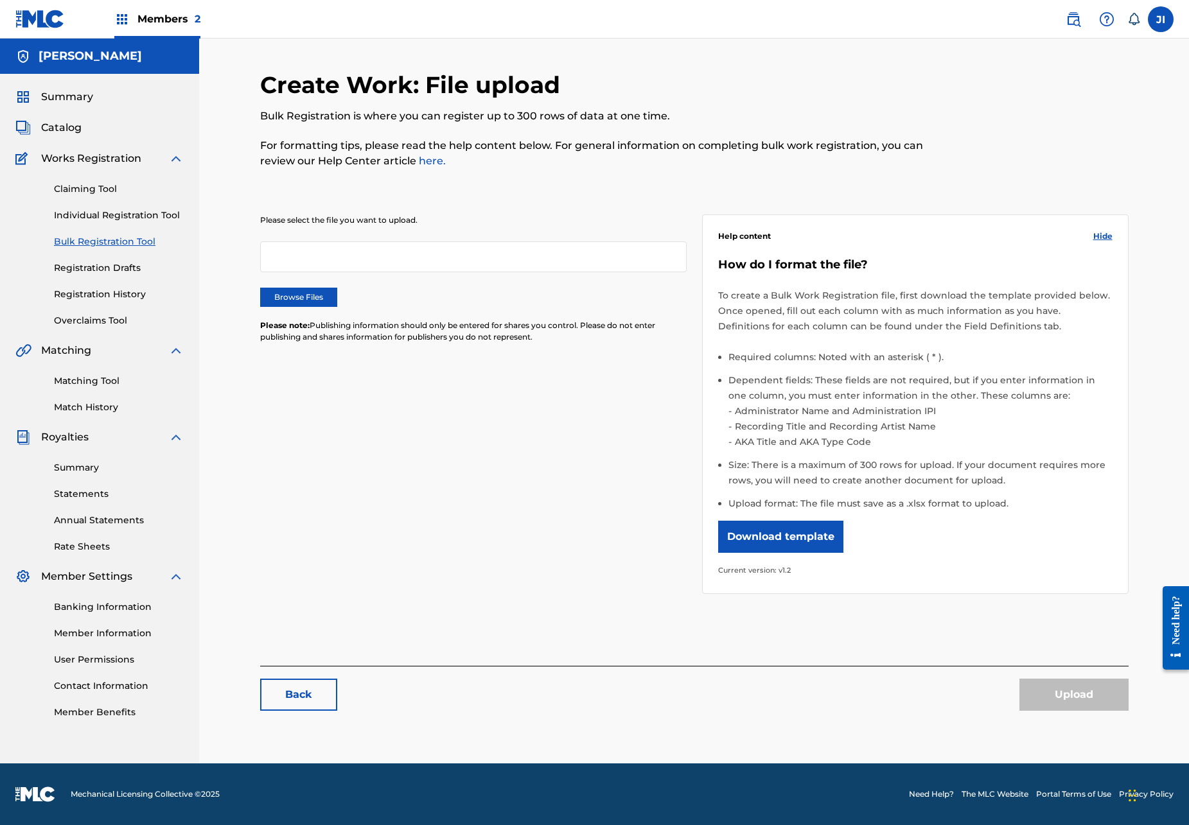
click at [121, 216] on link "Individual Registration Tool" at bounding box center [119, 215] width 130 height 13
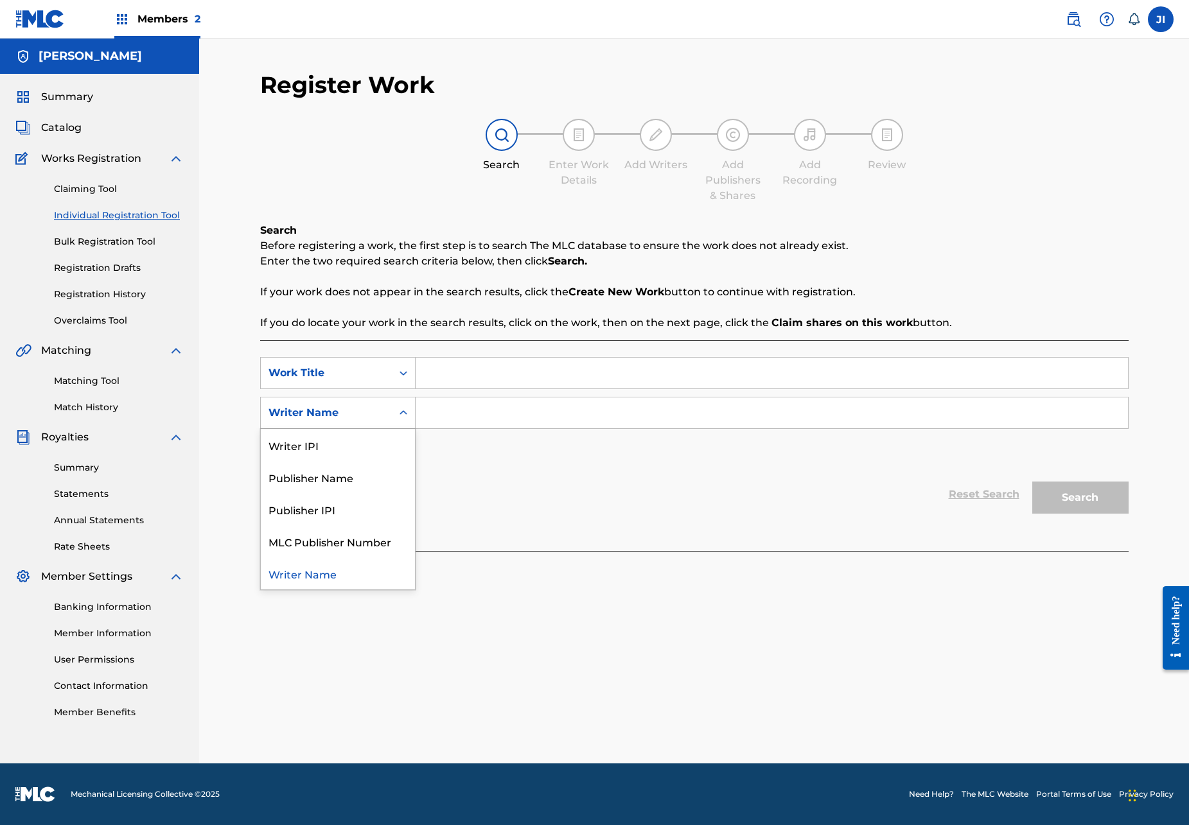
click at [371, 406] on div "Writer Name" at bounding box center [326, 412] width 116 height 15
click at [370, 375] on div "Work Title" at bounding box center [326, 372] width 116 height 15
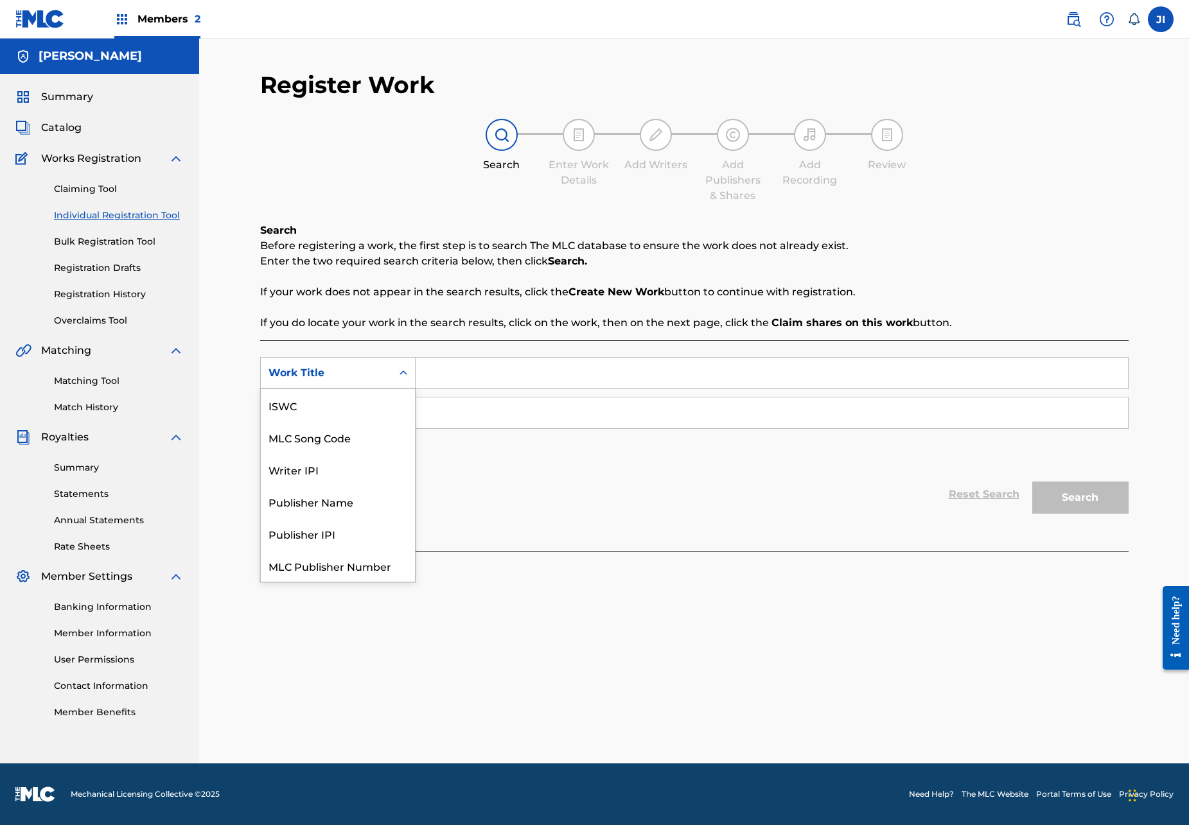
scroll to position [32, 0]
click at [365, 407] on div "MLC Song Code" at bounding box center [338, 405] width 154 height 32
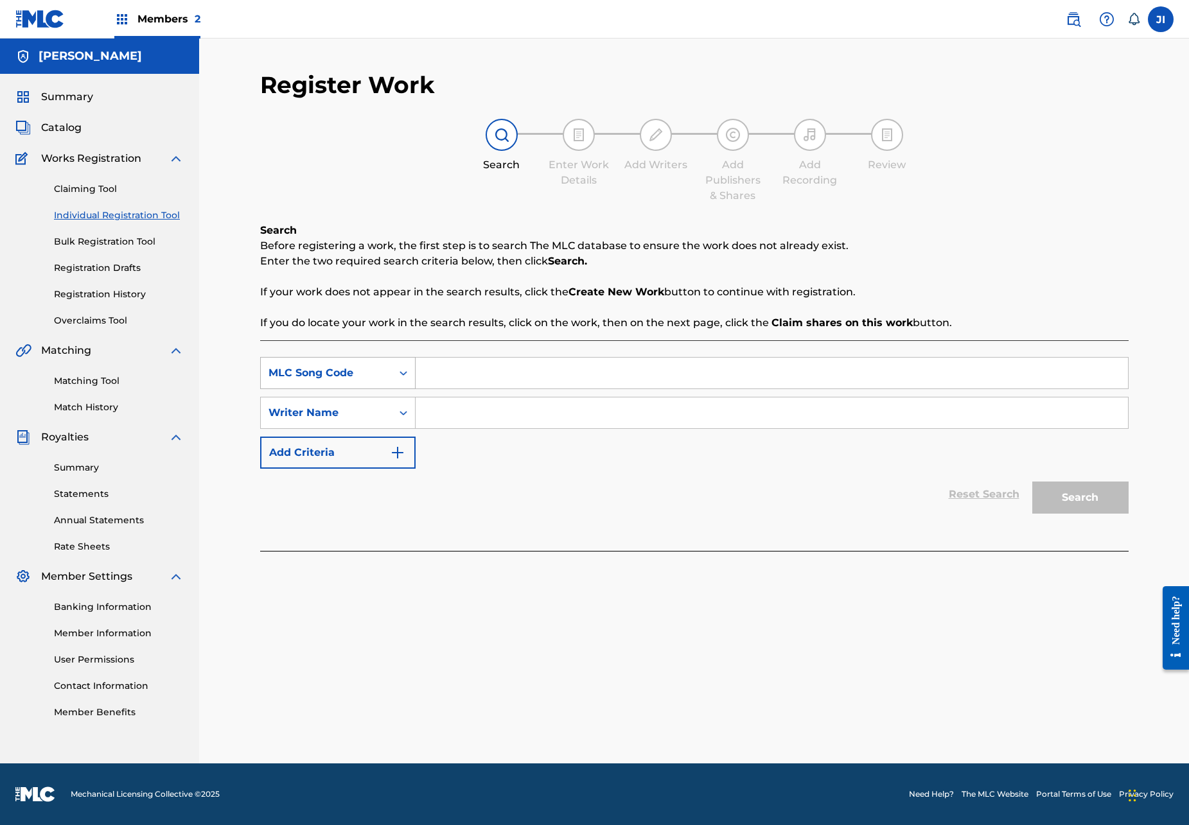
click at [382, 371] on div "MLC Song Code" at bounding box center [326, 372] width 116 height 15
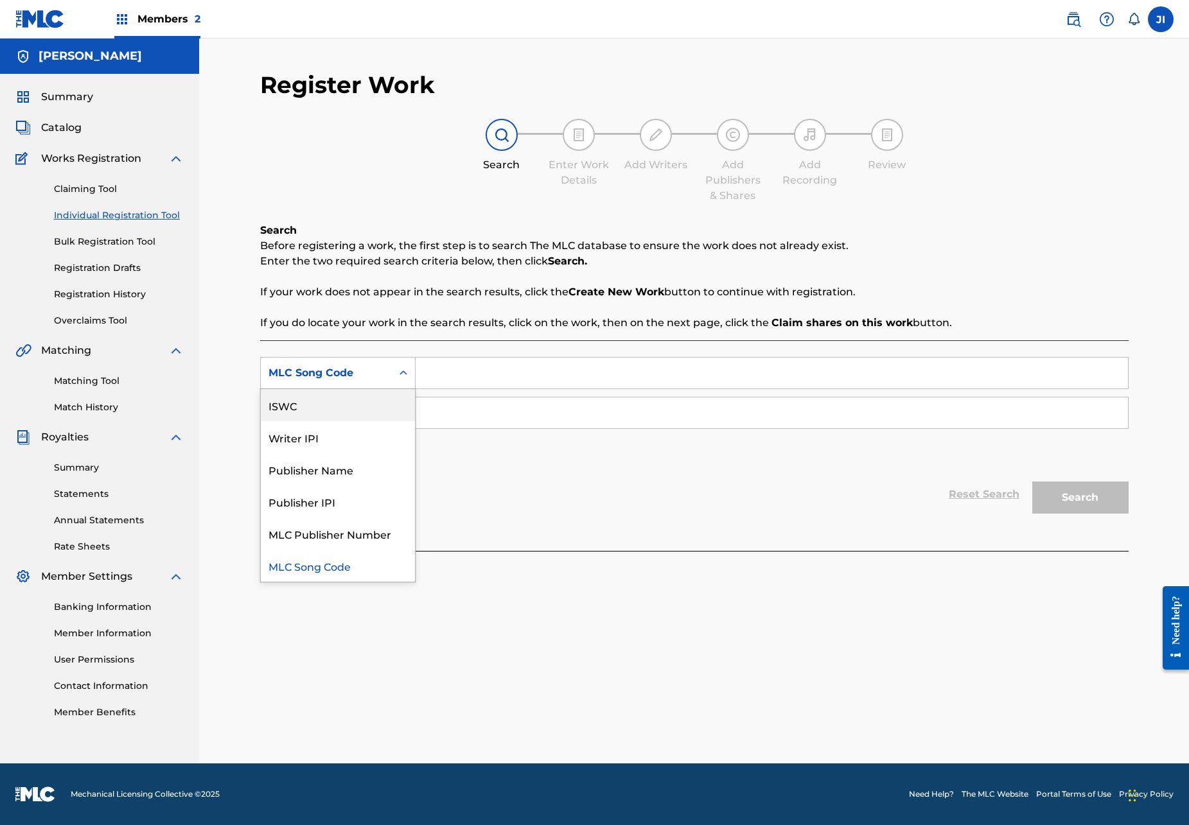
click at [324, 415] on div "ISWC" at bounding box center [338, 405] width 154 height 32
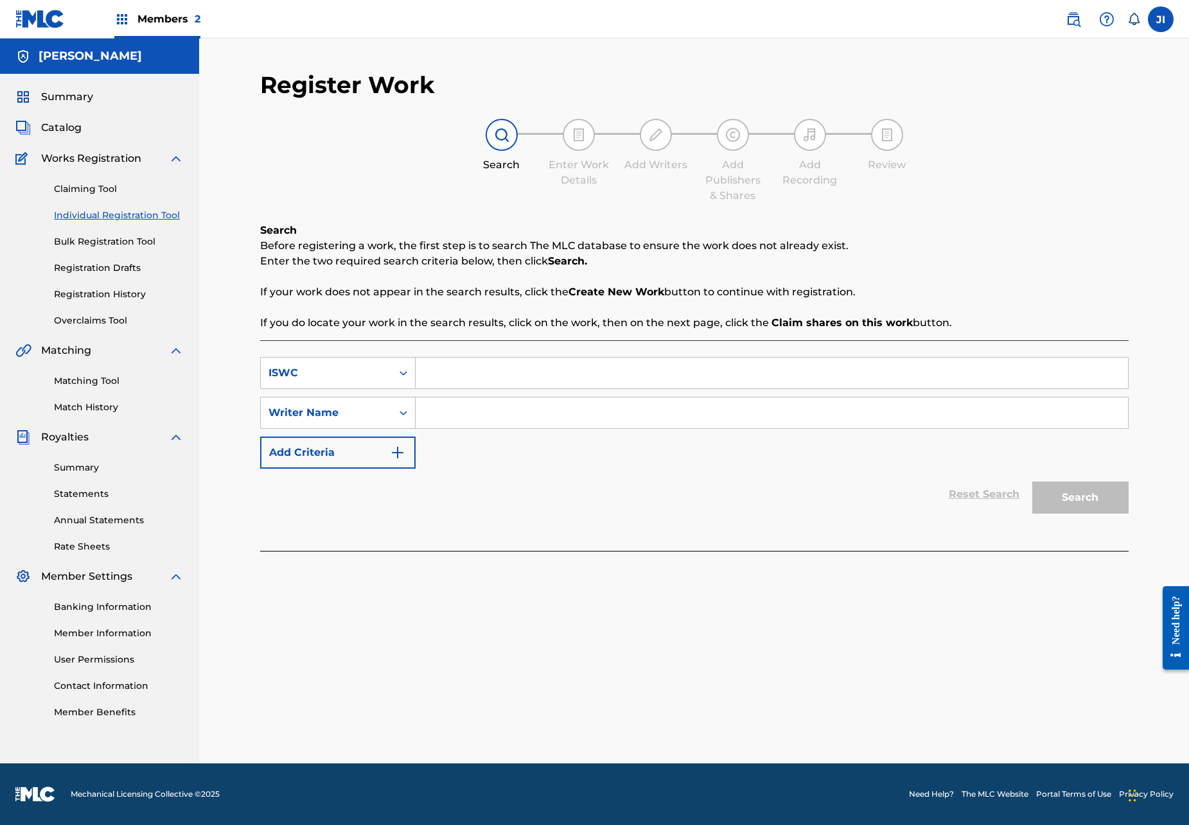
click at [504, 374] on input "Search Form" at bounding box center [772, 373] width 712 height 31
paste input "QT4C62500804"
type input "QT4C62500804"
click at [571, 407] on input "Search Form" at bounding box center [772, 413] width 712 height 31
click at [365, 373] on div "ISWC" at bounding box center [326, 372] width 116 height 15
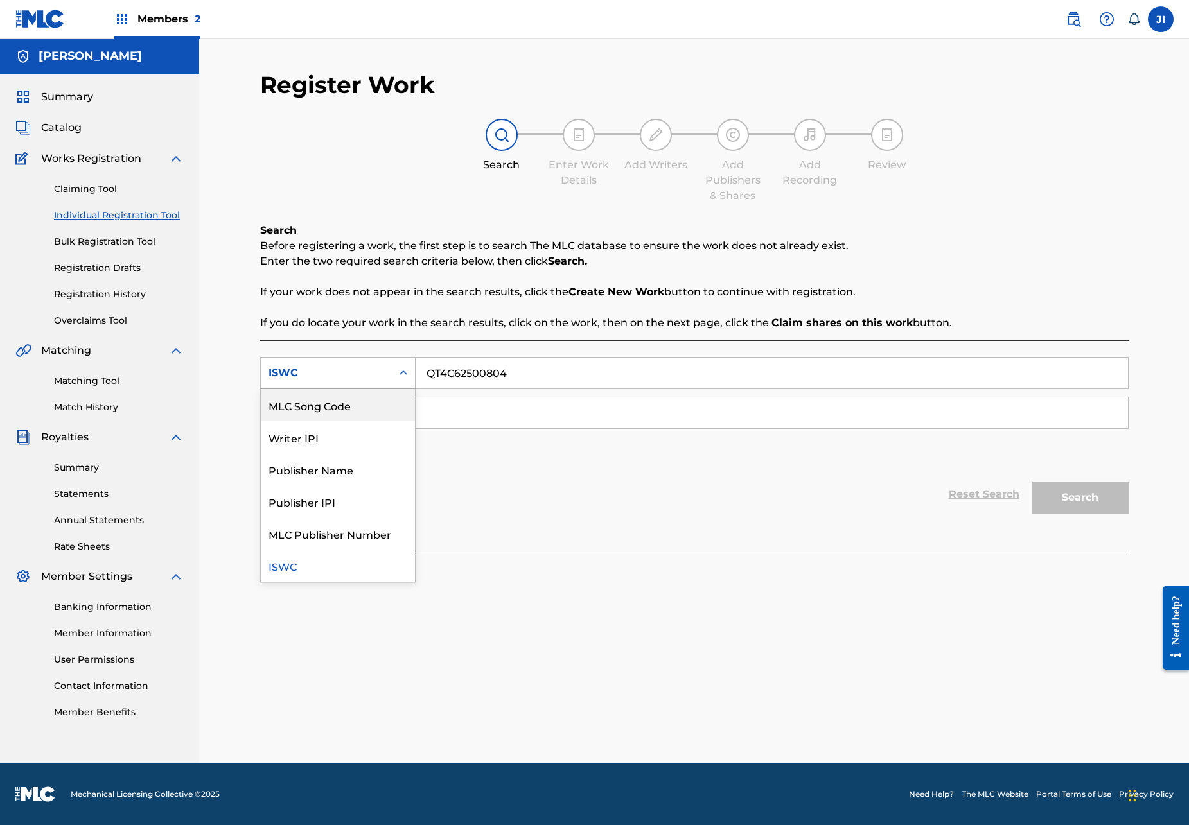
click at [357, 395] on div "MLC Song Code" at bounding box center [338, 405] width 154 height 32
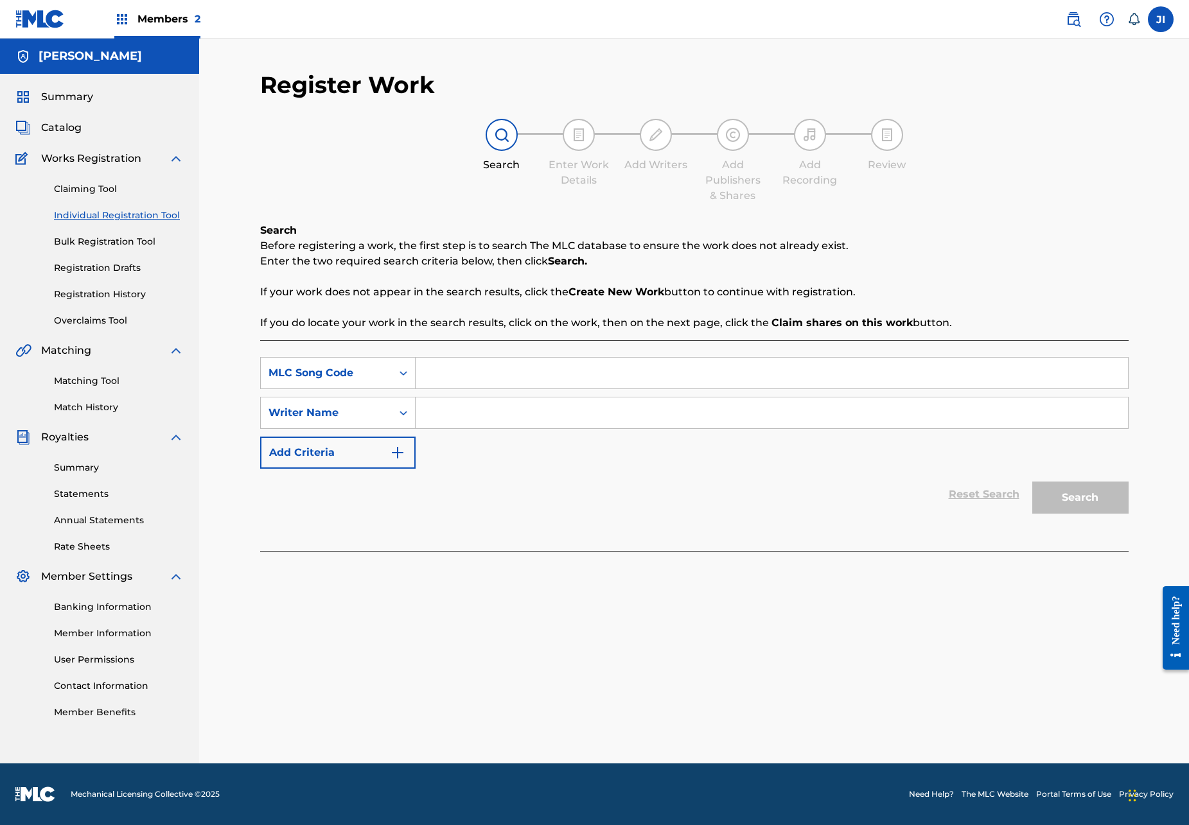
click at [461, 372] on input "Search Form" at bounding box center [772, 373] width 712 height 31
click at [472, 386] on input "Search Form" at bounding box center [772, 373] width 712 height 31
paste input "810189584426 agrado"
click at [504, 370] on input "810189584426 agrado" at bounding box center [772, 373] width 712 height 31
type input "810189584426agrado"
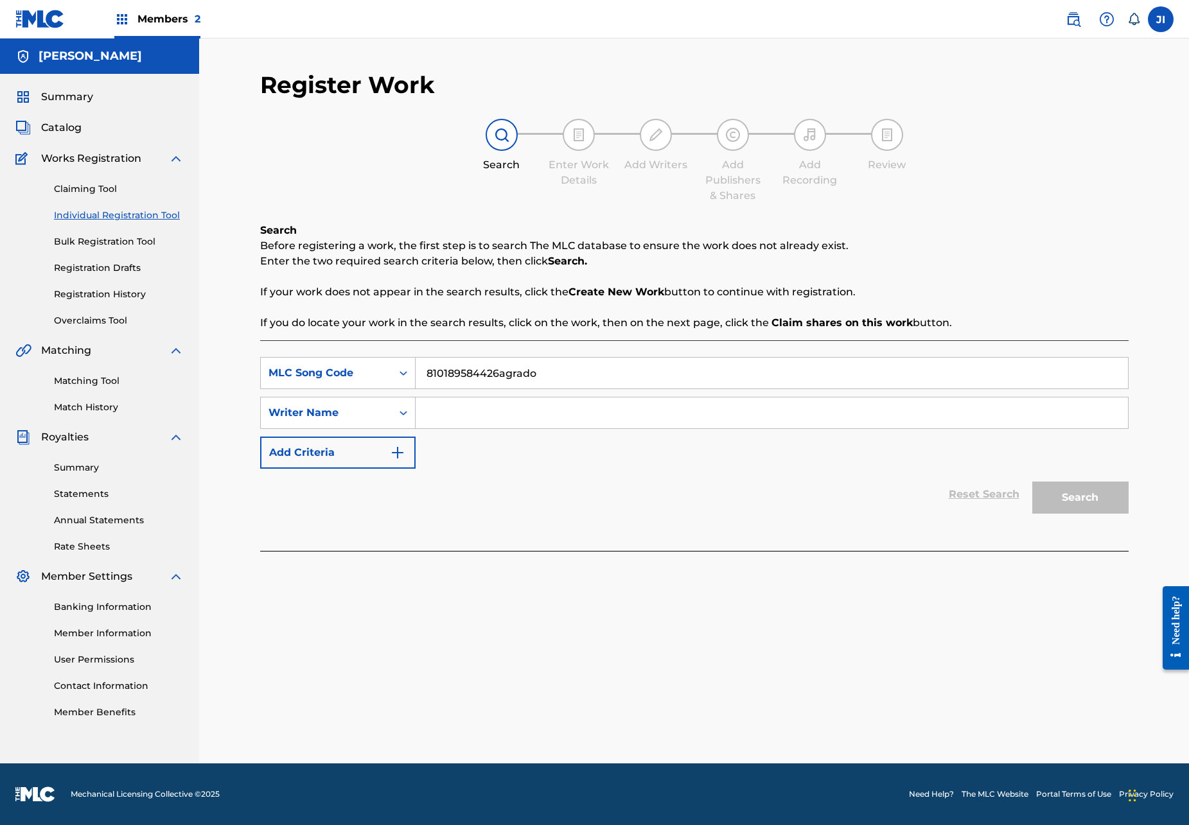
click at [78, 84] on div "Summary Catalog Works Registration Claiming Tool Individual Registration Tool B…" at bounding box center [99, 404] width 199 height 661
click at [75, 94] on span "Summary" at bounding box center [67, 96] width 52 height 15
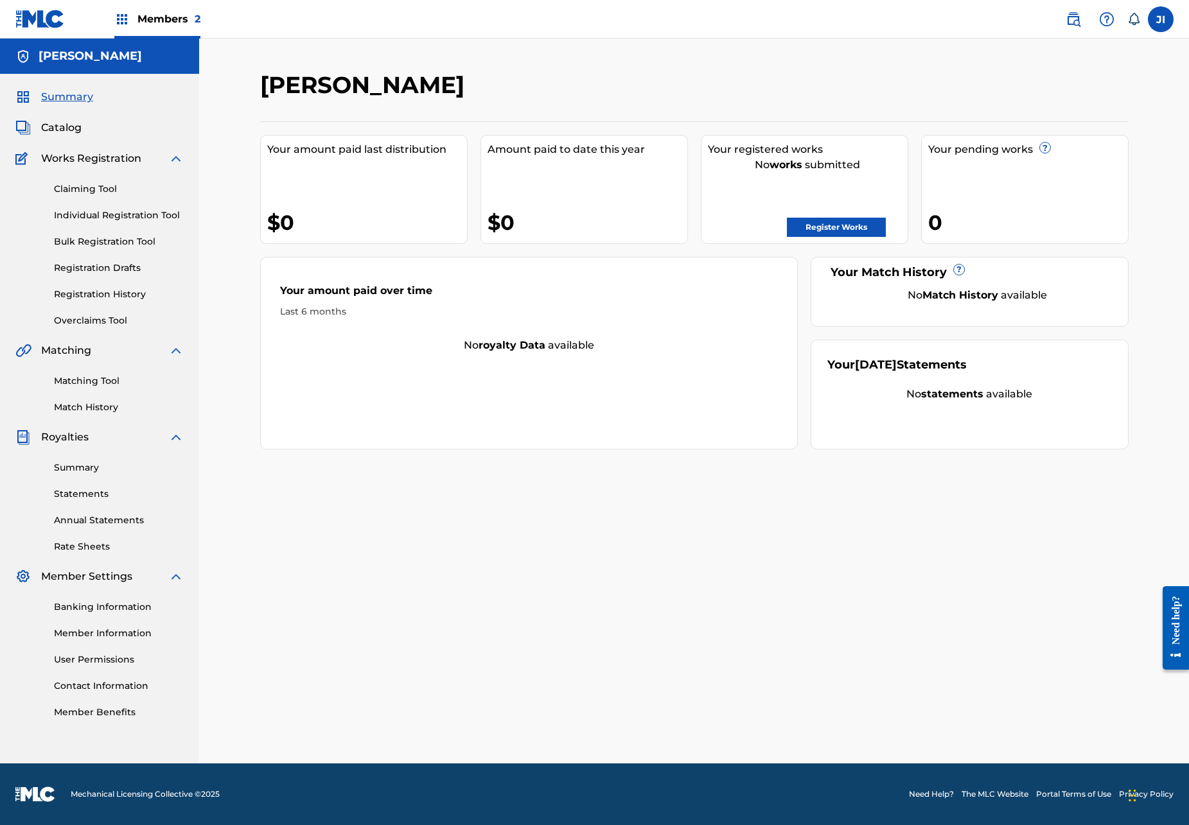
click at [78, 60] on h5 "[PERSON_NAME]" at bounding box center [90, 56] width 103 height 15
click at [10, 54] on div "[PERSON_NAME]" at bounding box center [99, 56] width 199 height 35
click at [28, 57] on img at bounding box center [22, 56] width 15 height 15
click at [85, 665] on link "User Permissions" at bounding box center [119, 659] width 130 height 13
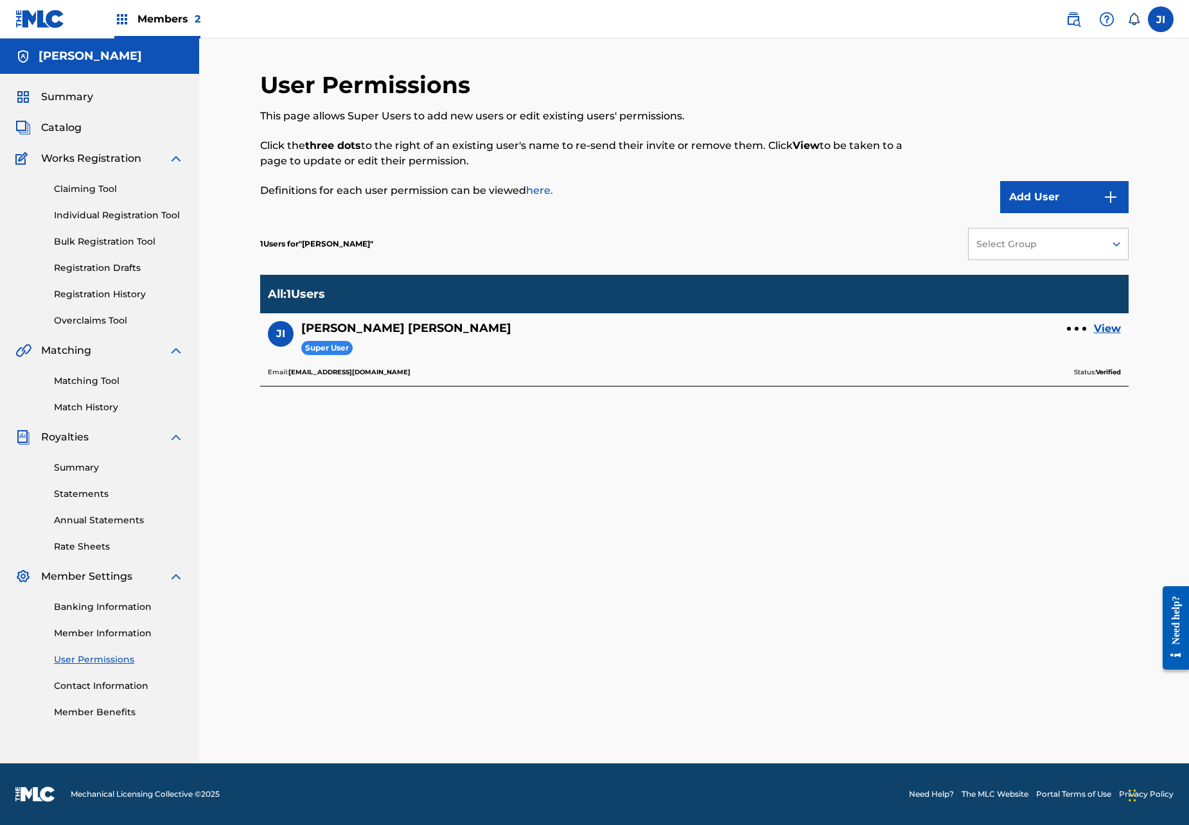
click at [1115, 328] on link "View" at bounding box center [1107, 328] width 27 height 15
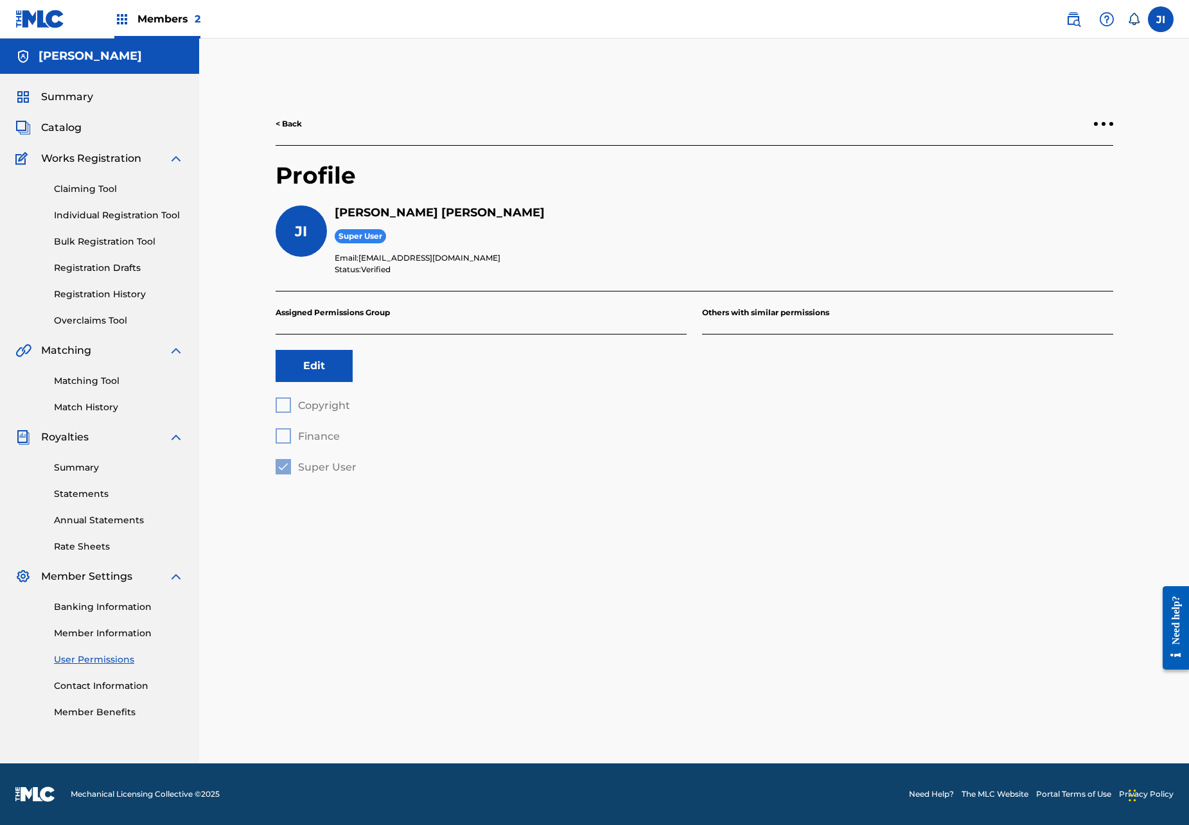
click at [280, 401] on div "Copyright Finance Super User" at bounding box center [481, 436] width 411 height 77
click at [313, 362] on button "Edit" at bounding box center [314, 366] width 77 height 32
click at [283, 406] on div at bounding box center [283, 405] width 15 height 15
click at [399, 379] on button "Save" at bounding box center [398, 366] width 77 height 32
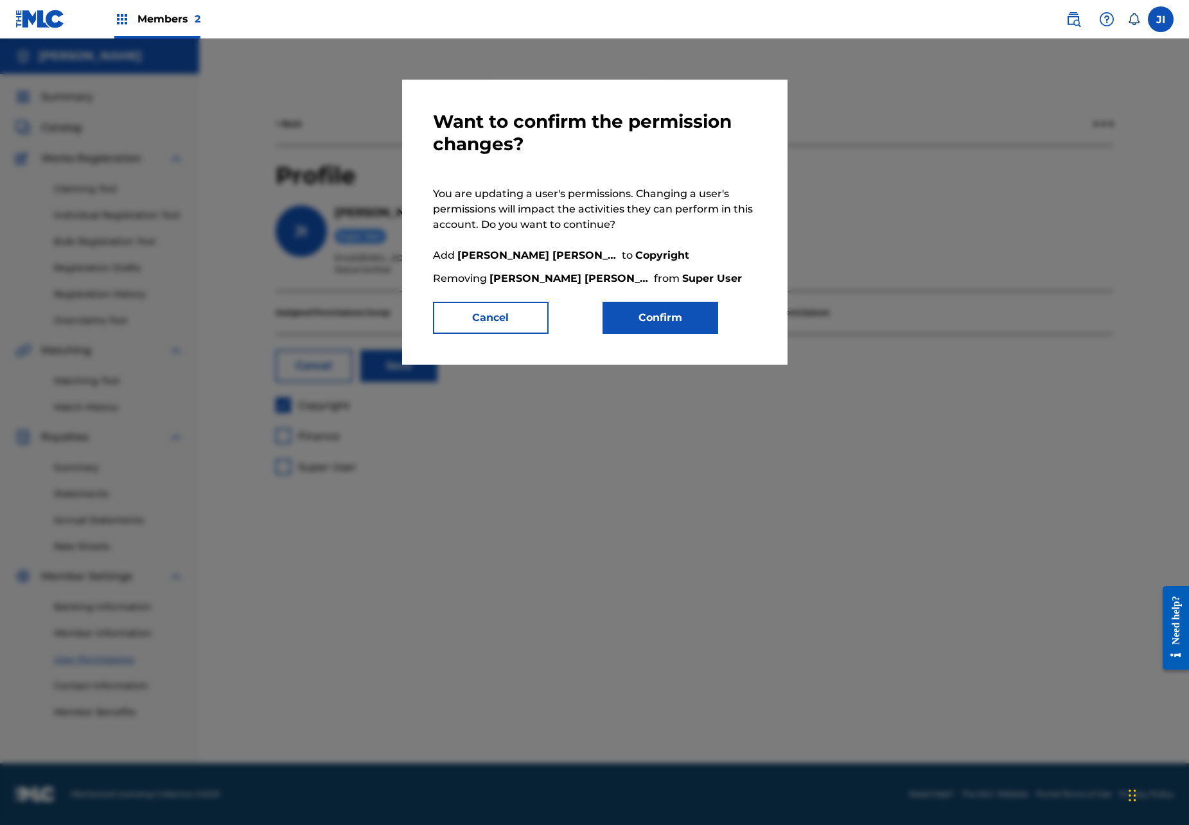
click at [523, 310] on button "Cancel" at bounding box center [491, 318] width 116 height 32
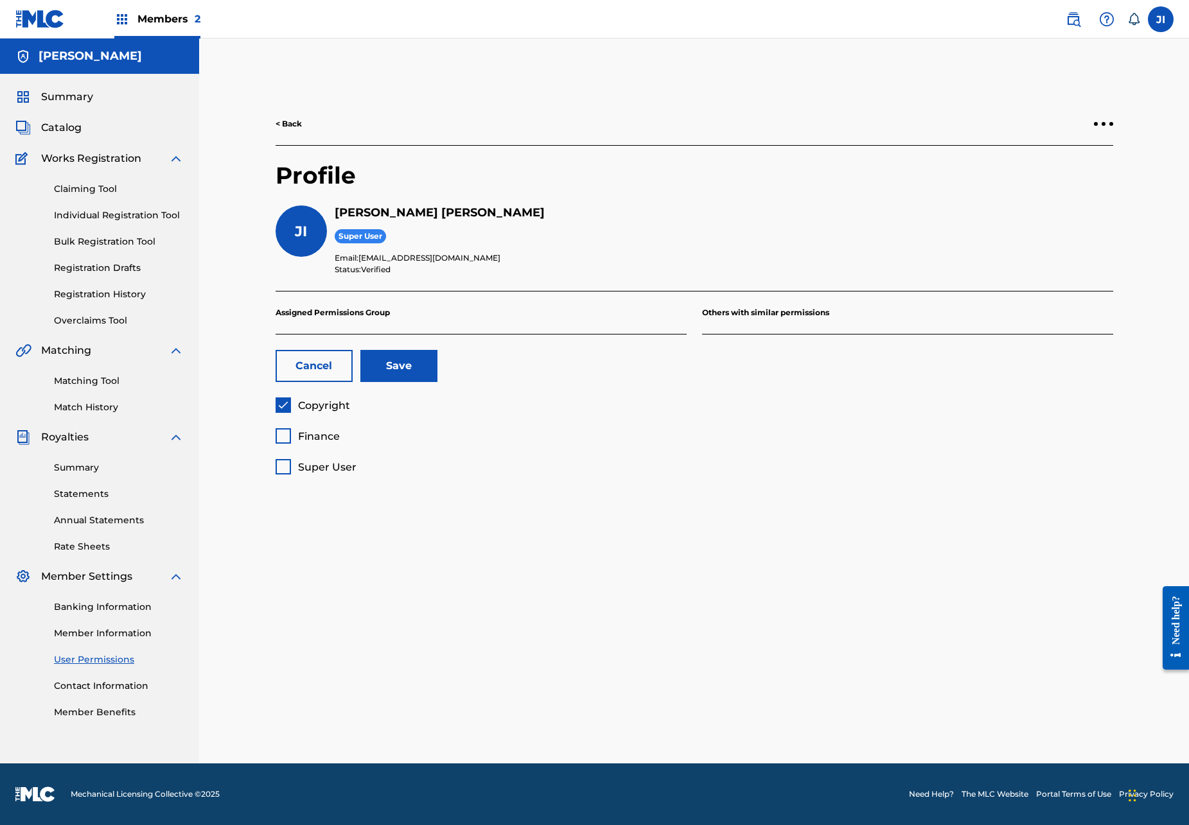
click at [280, 468] on div at bounding box center [283, 466] width 15 height 15
click at [1113, 123] on div "< Back Profile JI [PERSON_NAME] Super User Email: [EMAIL_ADDRESS][DOMAIN_NAME] …" at bounding box center [694, 289] width 868 height 372
click at [1106, 123] on div at bounding box center [1103, 124] width 19 height 8
click at [1041, 145] on div "< Back" at bounding box center [695, 124] width 838 height 43
click at [288, 119] on link "< Back" at bounding box center [289, 124] width 26 height 12
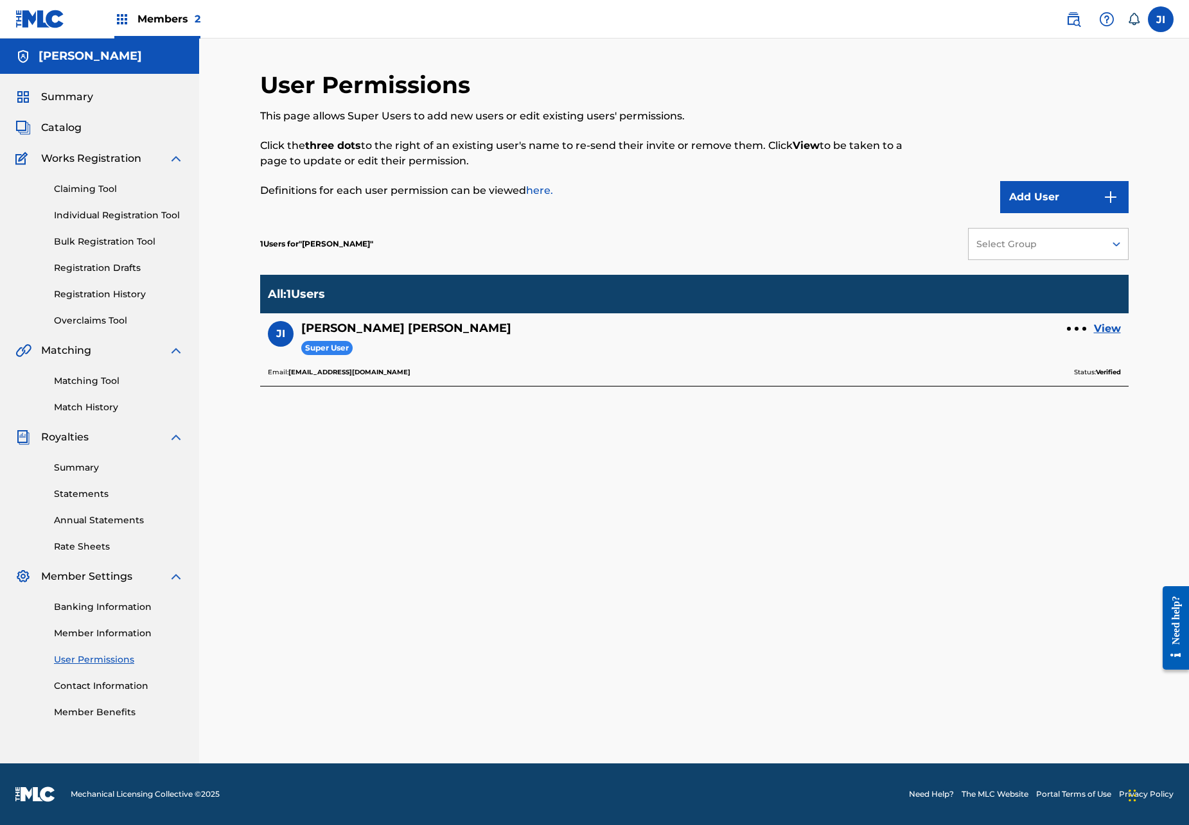
click at [1077, 330] on div at bounding box center [1077, 329] width 4 height 4
click at [1121, 330] on div "JI [PERSON_NAME] Super User View Email: [EMAIL_ADDRESS][DOMAIN_NAME] Status: Ve…" at bounding box center [694, 349] width 868 height 73
click at [1111, 330] on link "View" at bounding box center [1107, 328] width 27 height 15
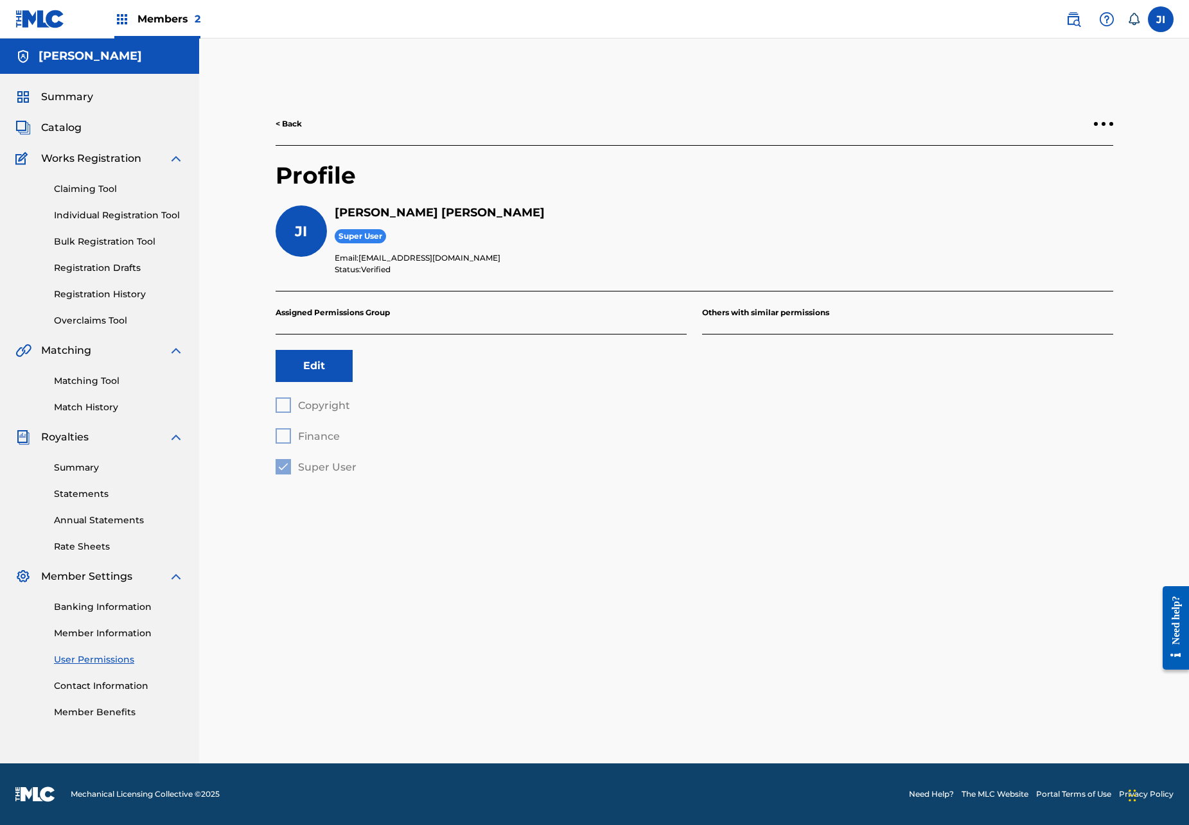
click at [283, 126] on link "< Back" at bounding box center [289, 124] width 26 height 12
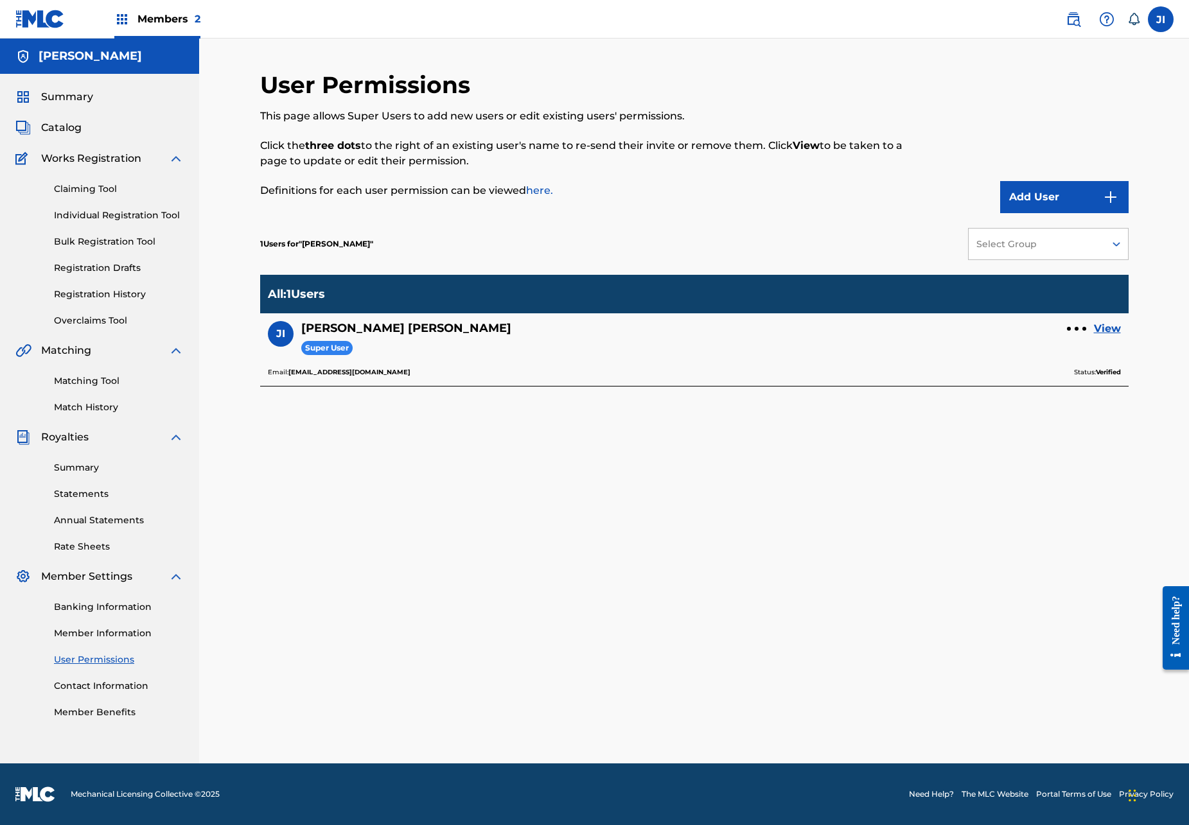
click at [541, 189] on link "here." at bounding box center [539, 190] width 27 height 12
click at [548, 189] on link "here." at bounding box center [539, 190] width 27 height 12
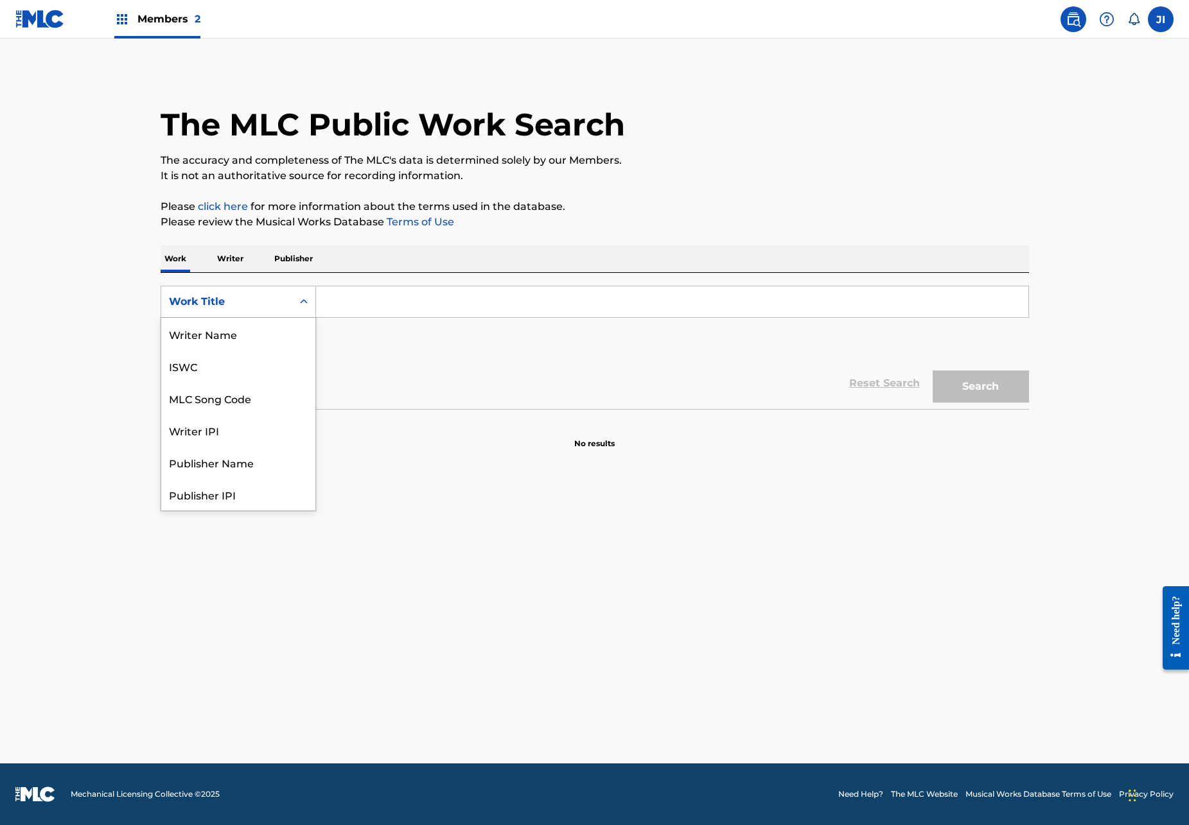
click at [190, 293] on div "Work Title" at bounding box center [226, 302] width 131 height 24
click at [234, 258] on p "Writer" at bounding box center [230, 258] width 34 height 27
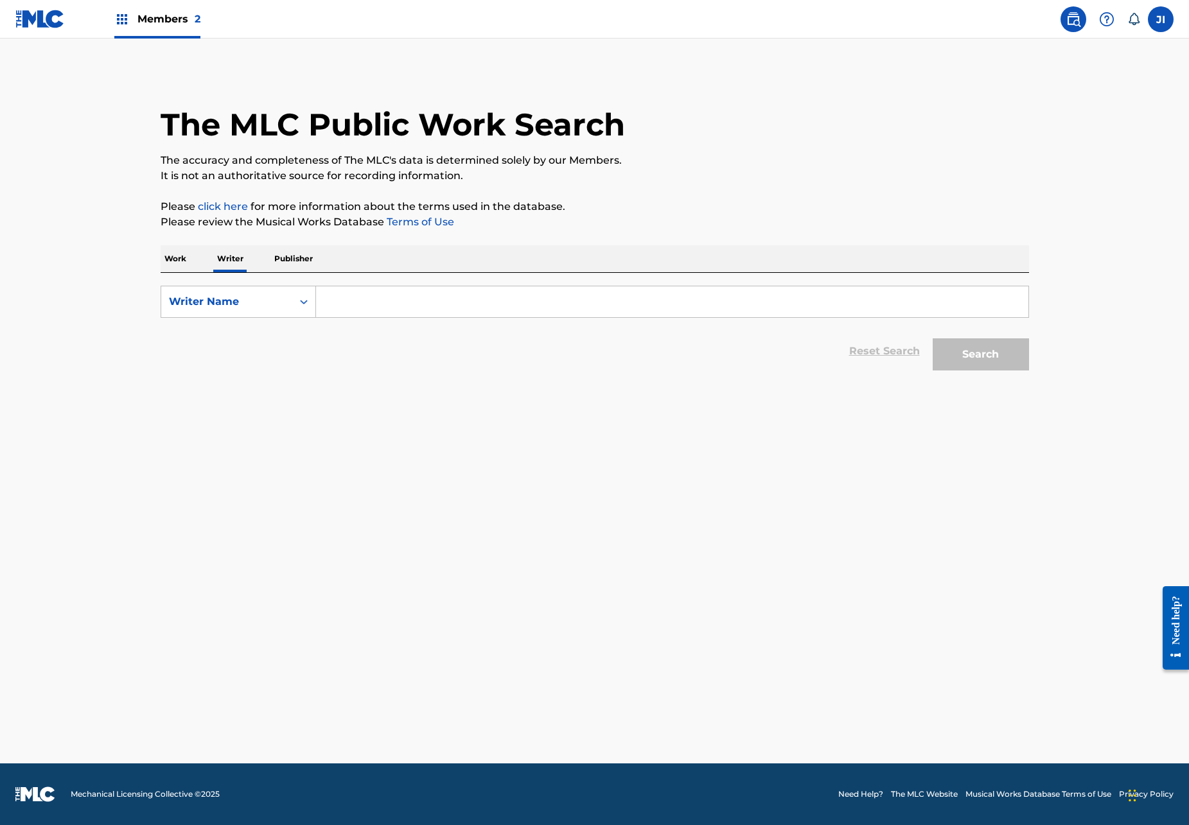
click at [282, 256] on p "Publisher" at bounding box center [293, 258] width 46 height 27
click at [217, 291] on div "Publisher Name" at bounding box center [226, 302] width 131 height 24
click at [224, 276] on div "SearchWithCriteria99f32b86-f0e1-4089-a593-f1ac52b71627 Publisher Name selected,…" at bounding box center [595, 325] width 868 height 104
click at [222, 263] on p "Writer" at bounding box center [230, 258] width 34 height 27
click at [174, 258] on p "Work" at bounding box center [176, 258] width 30 height 27
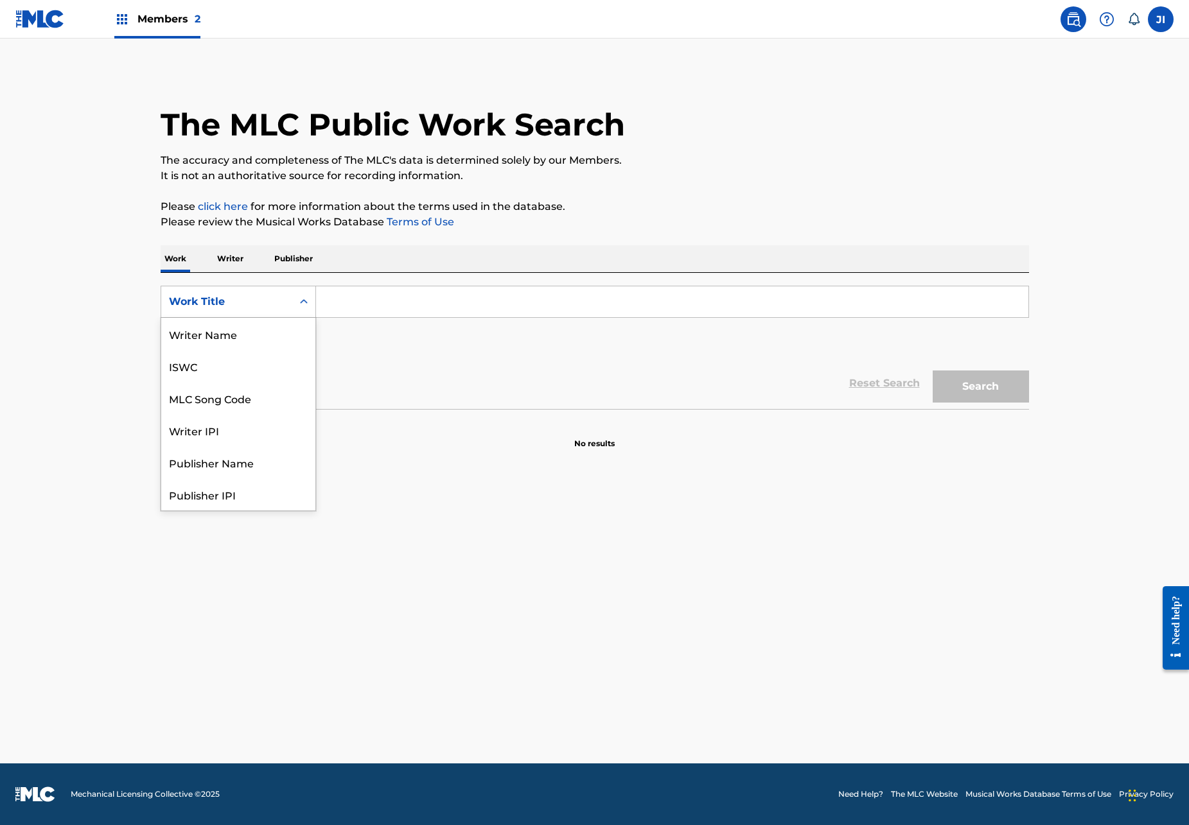
click at [186, 298] on div "Work Title" at bounding box center [227, 301] width 116 height 15
click at [197, 336] on button "Add Criteria" at bounding box center [238, 342] width 155 height 32
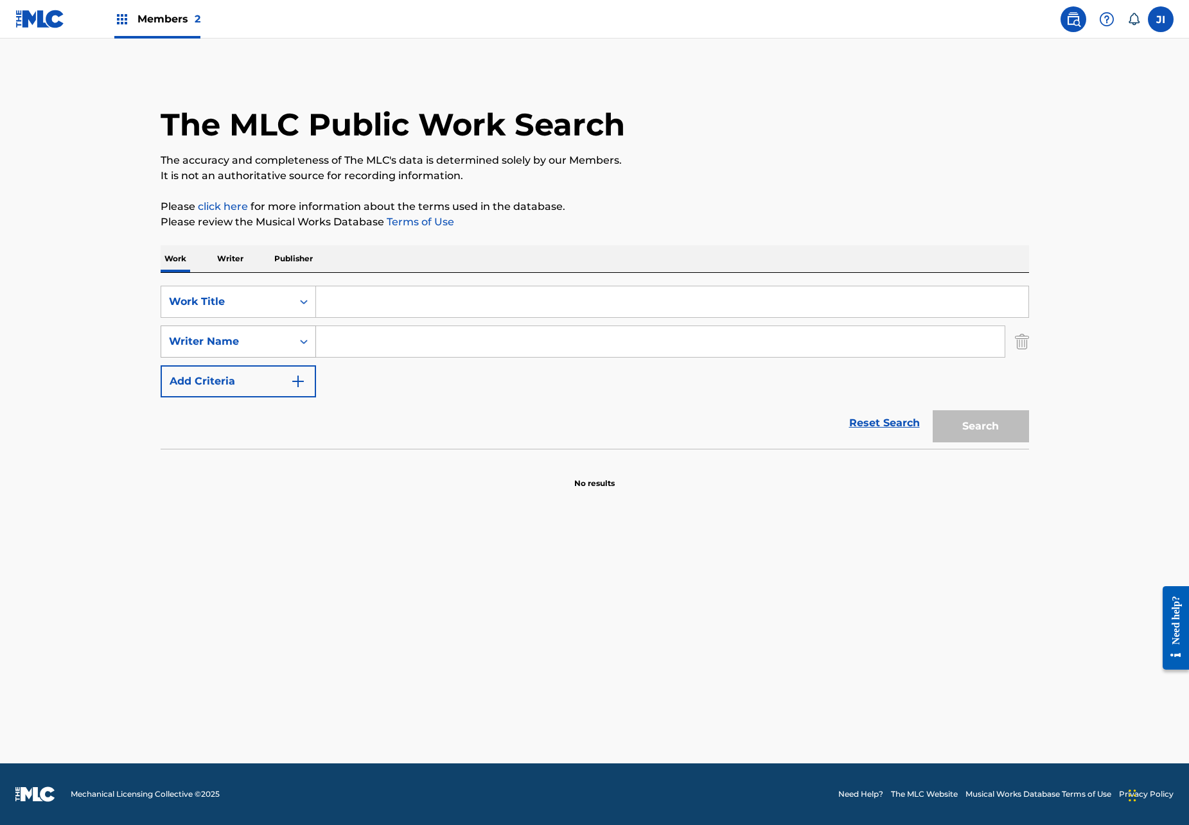
click at [304, 346] on icon "Search Form" at bounding box center [303, 341] width 13 height 13
click at [252, 304] on div "Work Title" at bounding box center [227, 301] width 116 height 15
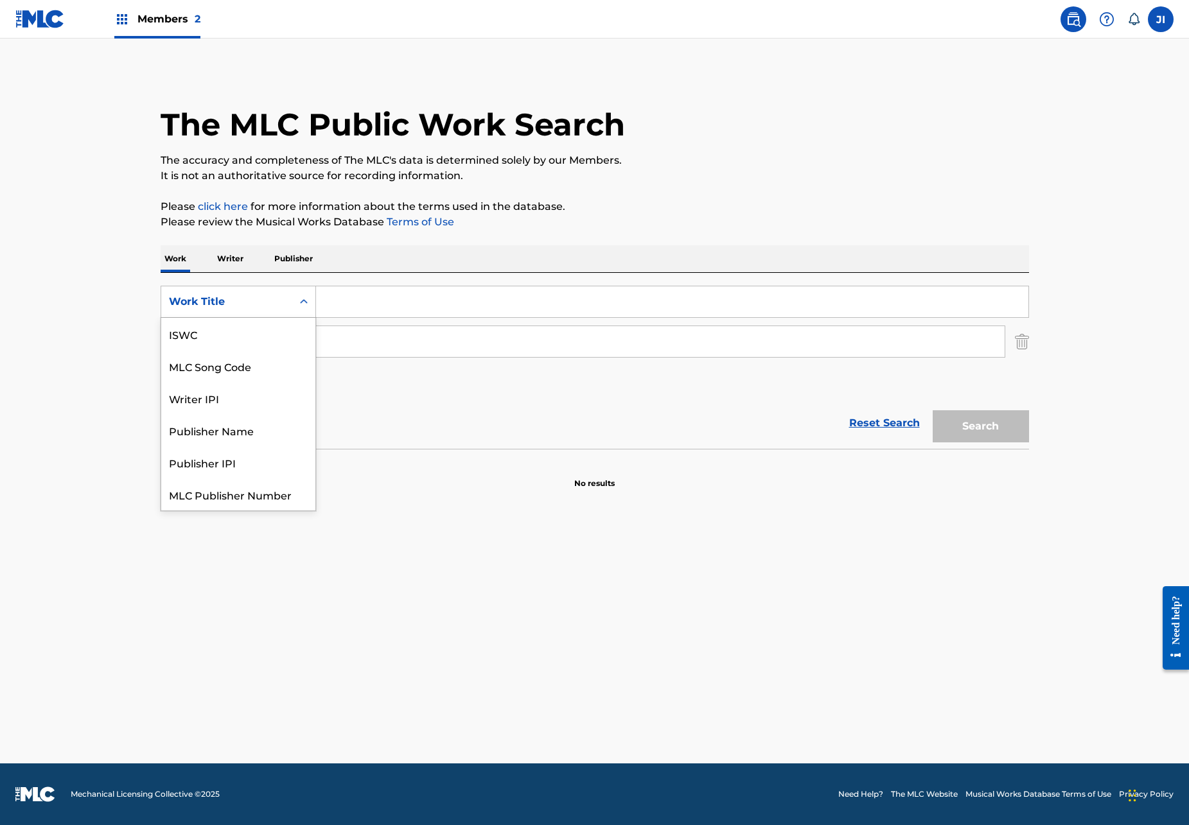
scroll to position [32, 0]
click at [355, 320] on div "SearchWithCriteriae61ca799-5d28-4fef-b613-62852bebcdf9 Work Title SearchWithCri…" at bounding box center [595, 342] width 868 height 112
click at [357, 308] on input "Search Form" at bounding box center [672, 301] width 712 height 31
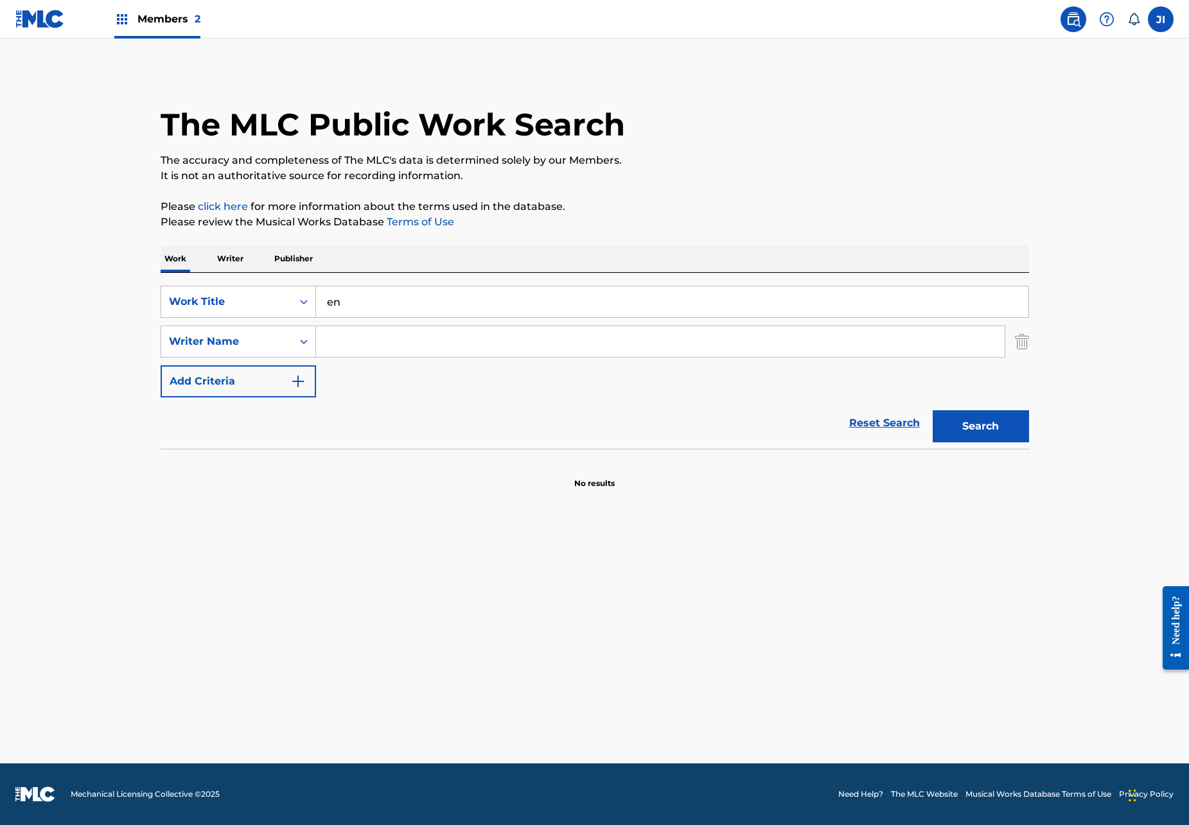
type input "e"
type input "peluchin"
click at [980, 427] on button "Search" at bounding box center [981, 426] width 96 height 32
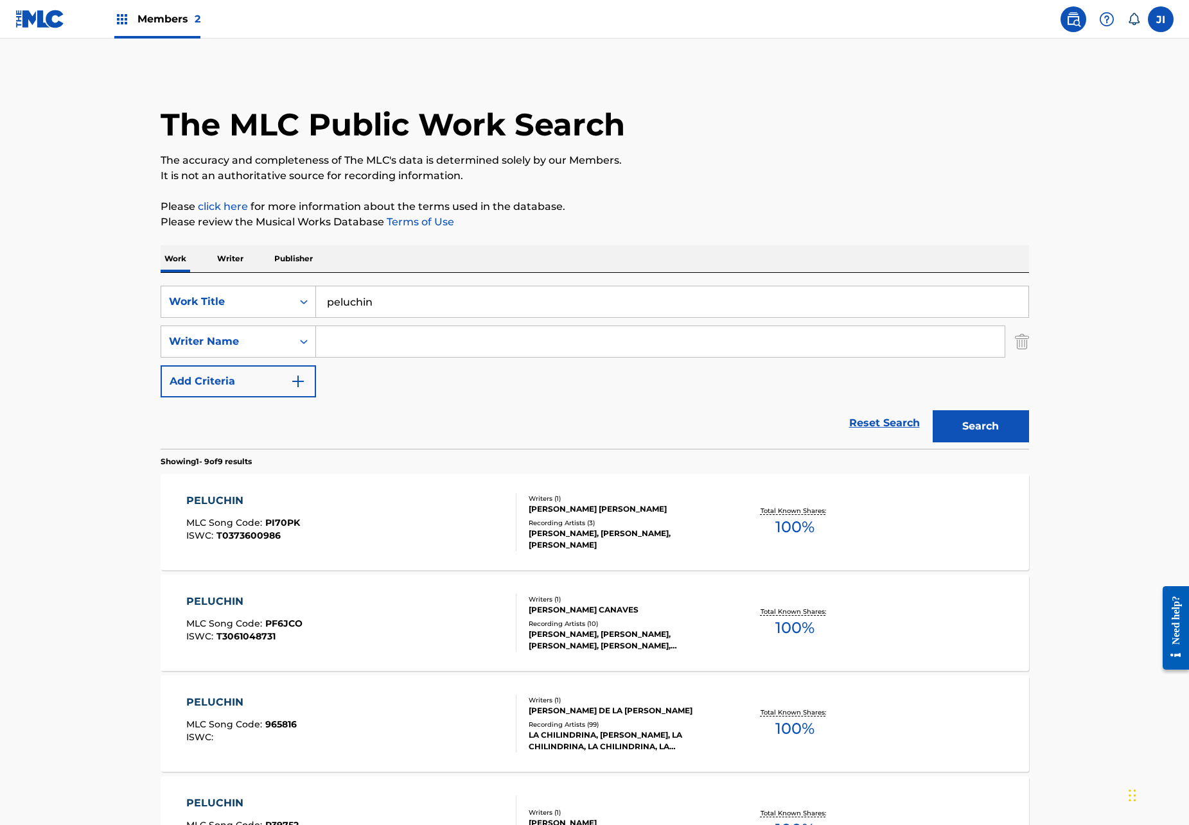
scroll to position [0, 0]
click at [243, 270] on p "Writer" at bounding box center [230, 258] width 34 height 27
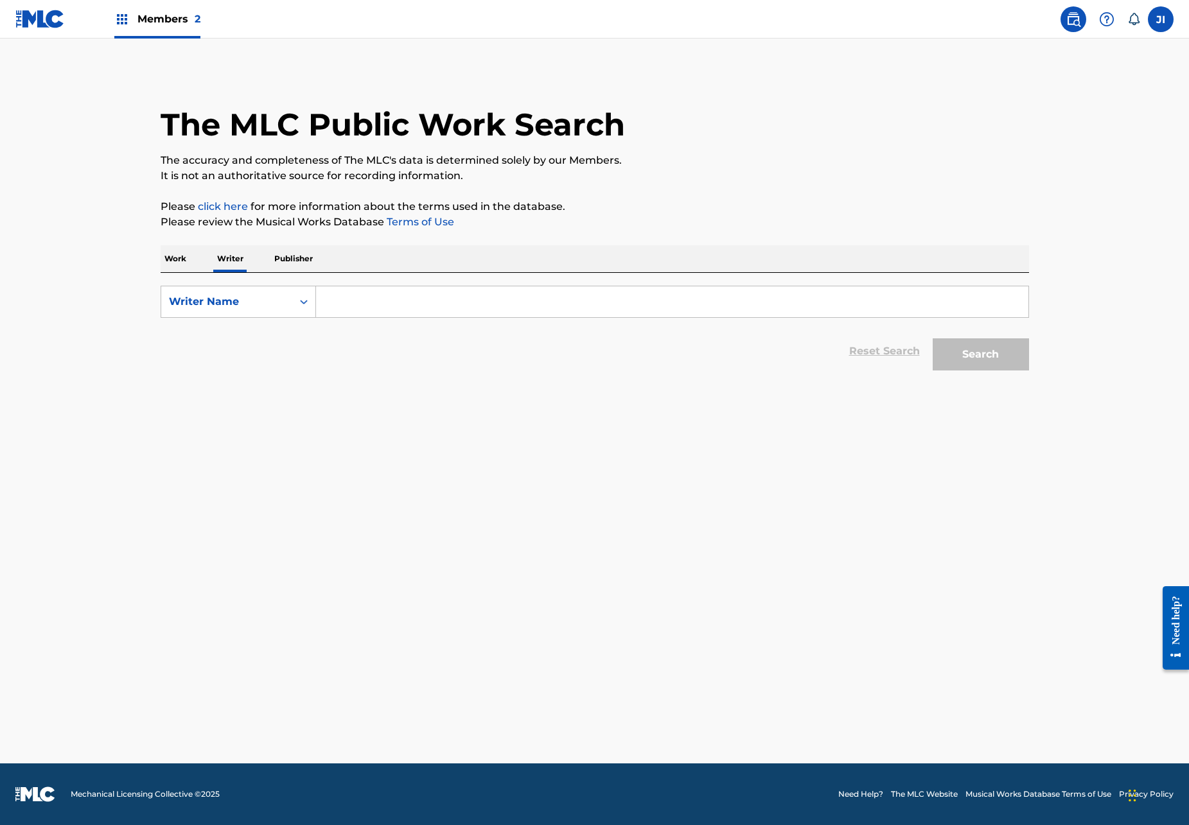
click at [337, 312] on input "Search Form" at bounding box center [672, 301] width 712 height 31
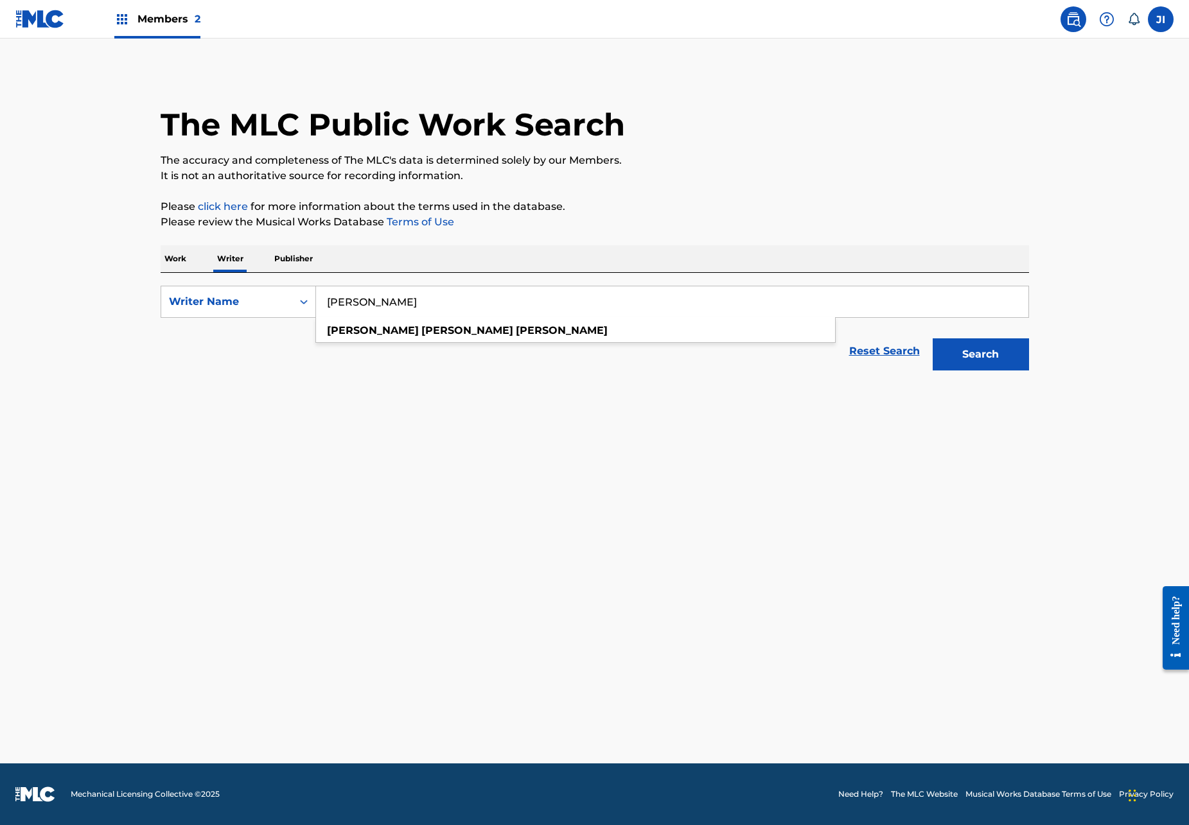
click at [980, 355] on button "Search" at bounding box center [981, 355] width 96 height 32
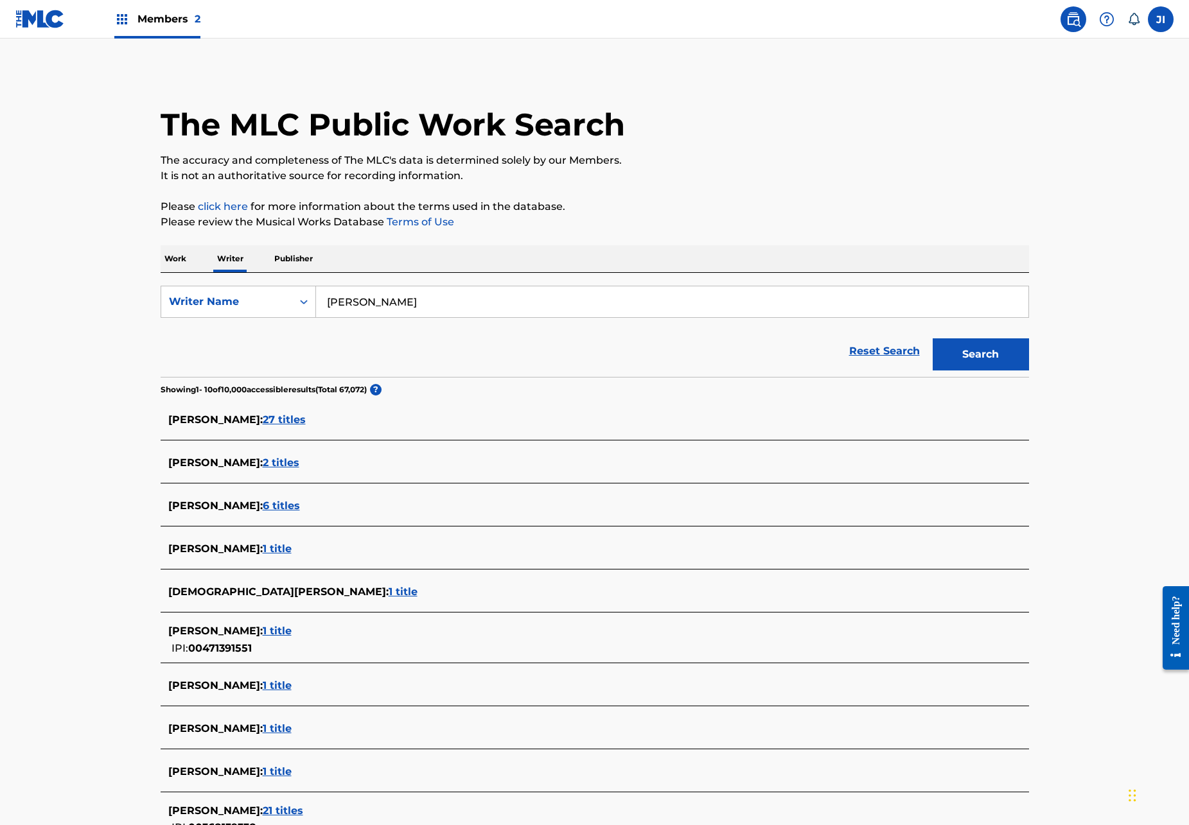
type input "Jose Luis levant"
click at [300, 503] on span "6 titles" at bounding box center [281, 506] width 37 height 12
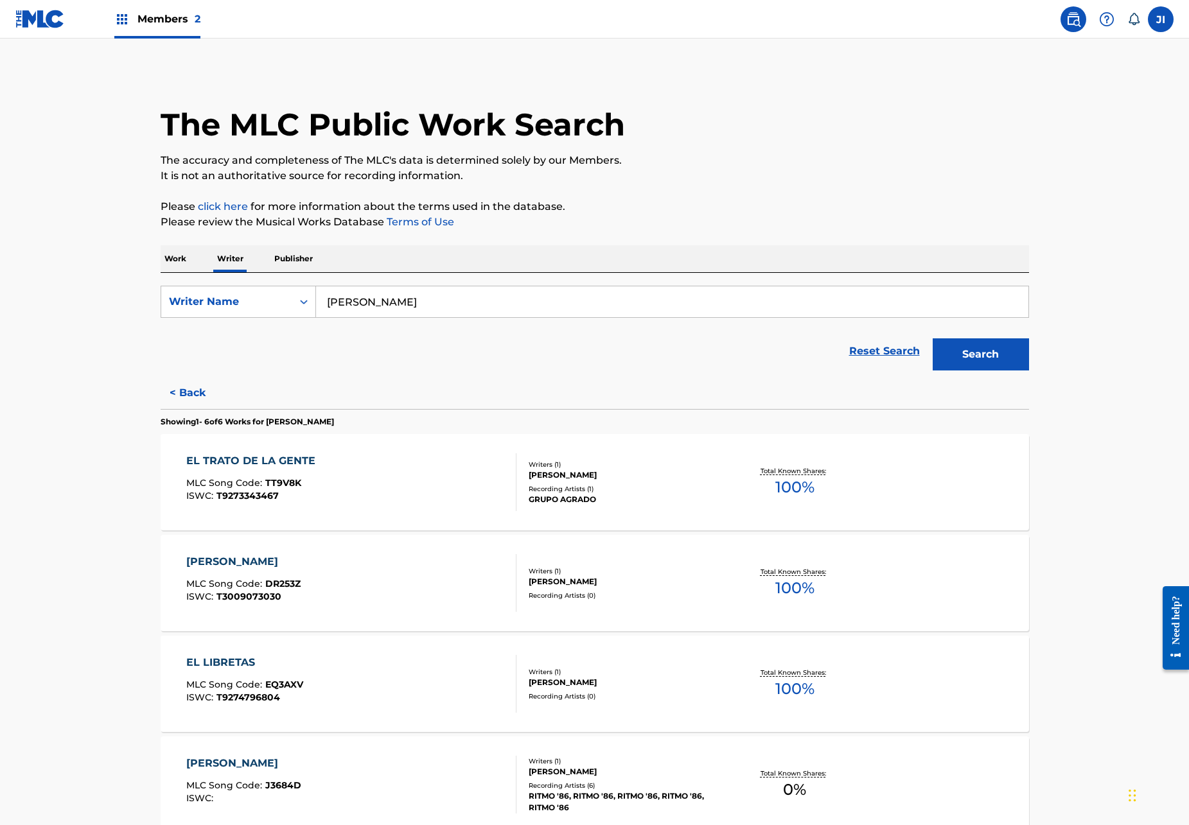
click at [177, 398] on button "< Back" at bounding box center [199, 393] width 77 height 32
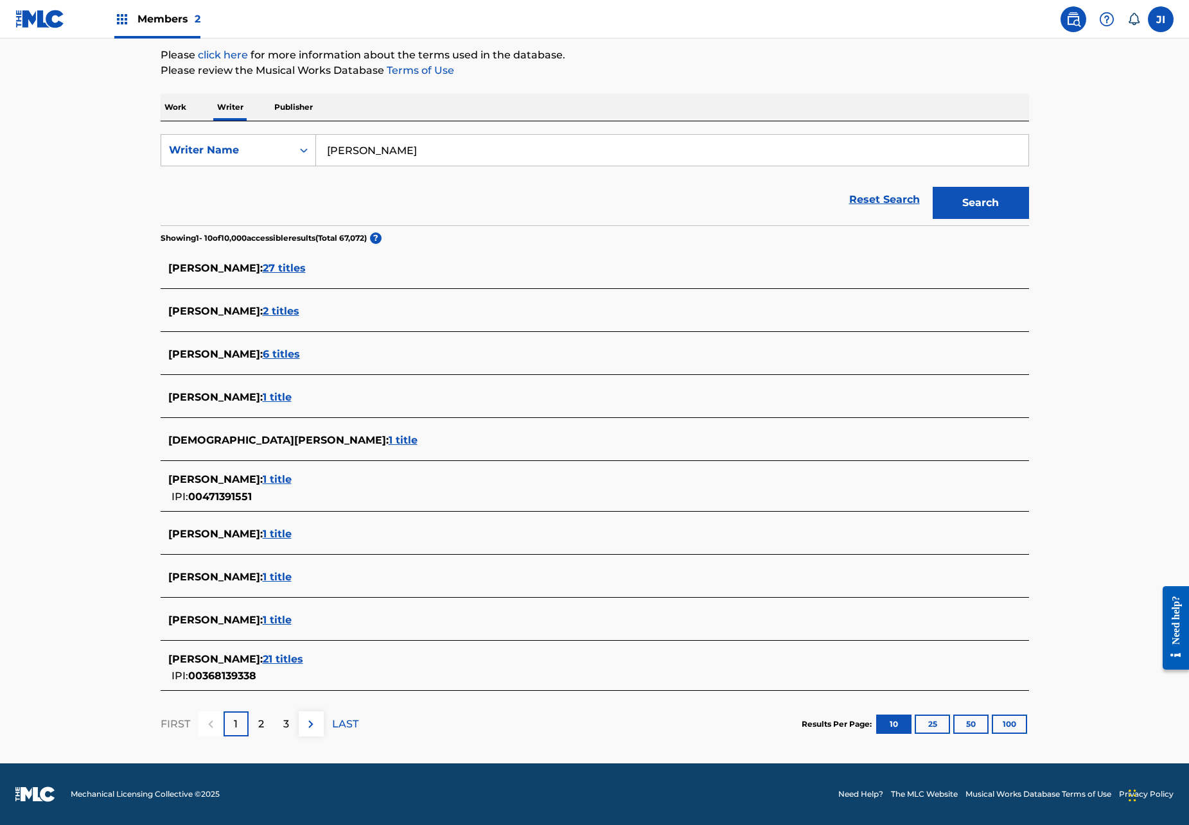
scroll to position [152, 0]
click at [303, 656] on span "21 titles" at bounding box center [283, 659] width 40 height 12
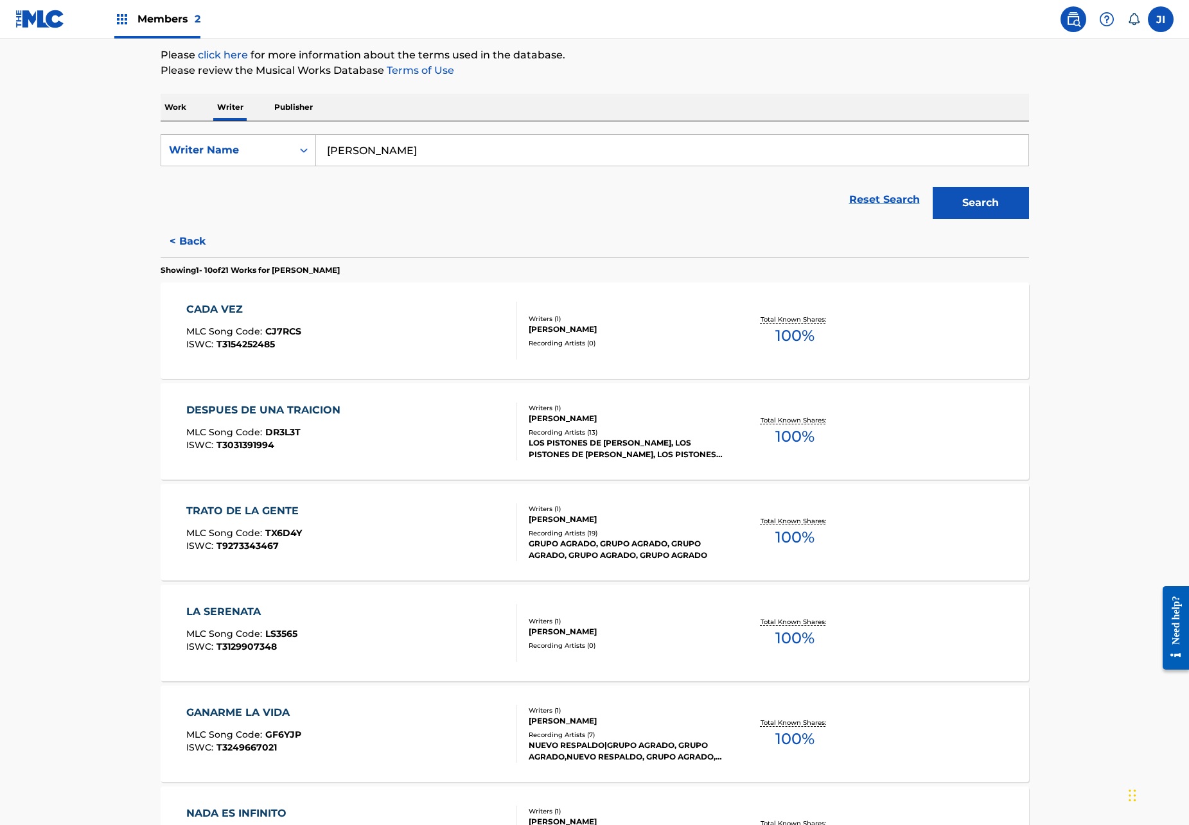
click at [565, 324] on div "JOSE LUIS LUEVANO" at bounding box center [626, 330] width 194 height 12
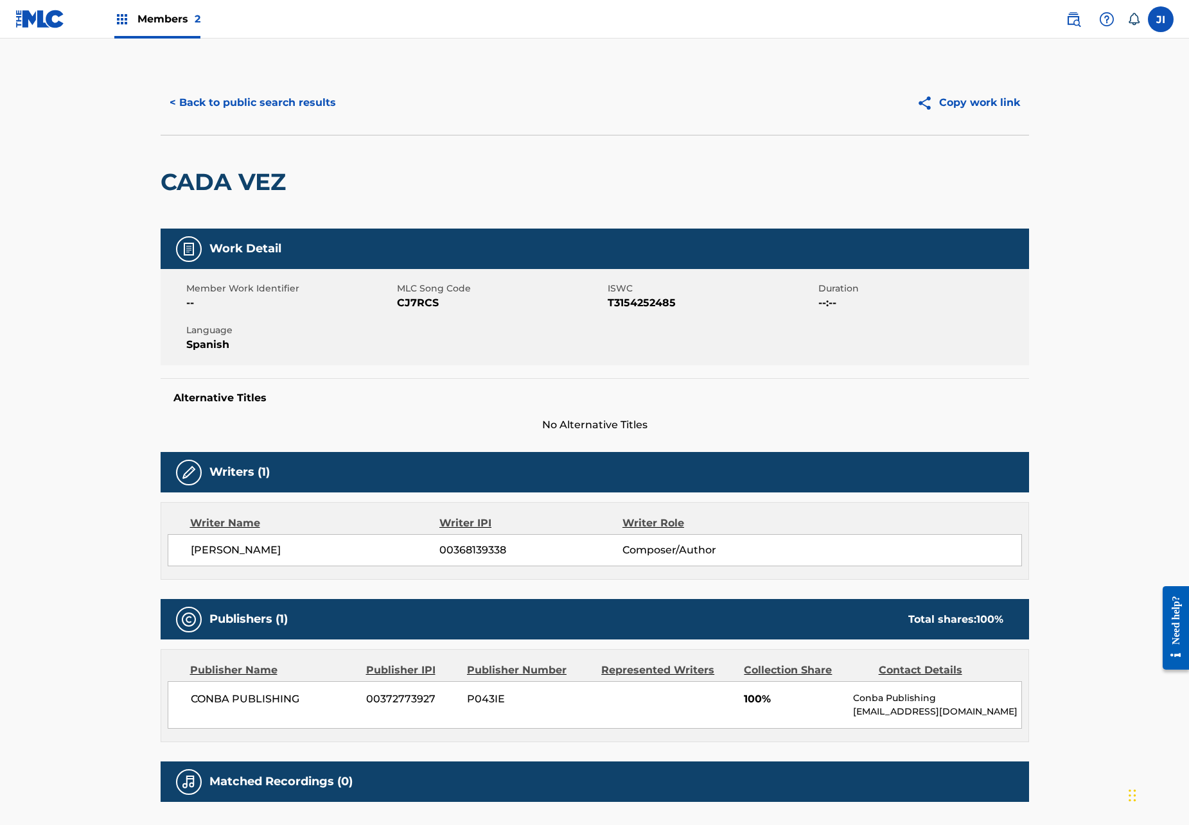
click at [198, 101] on button "< Back to public search results" at bounding box center [253, 103] width 184 height 32
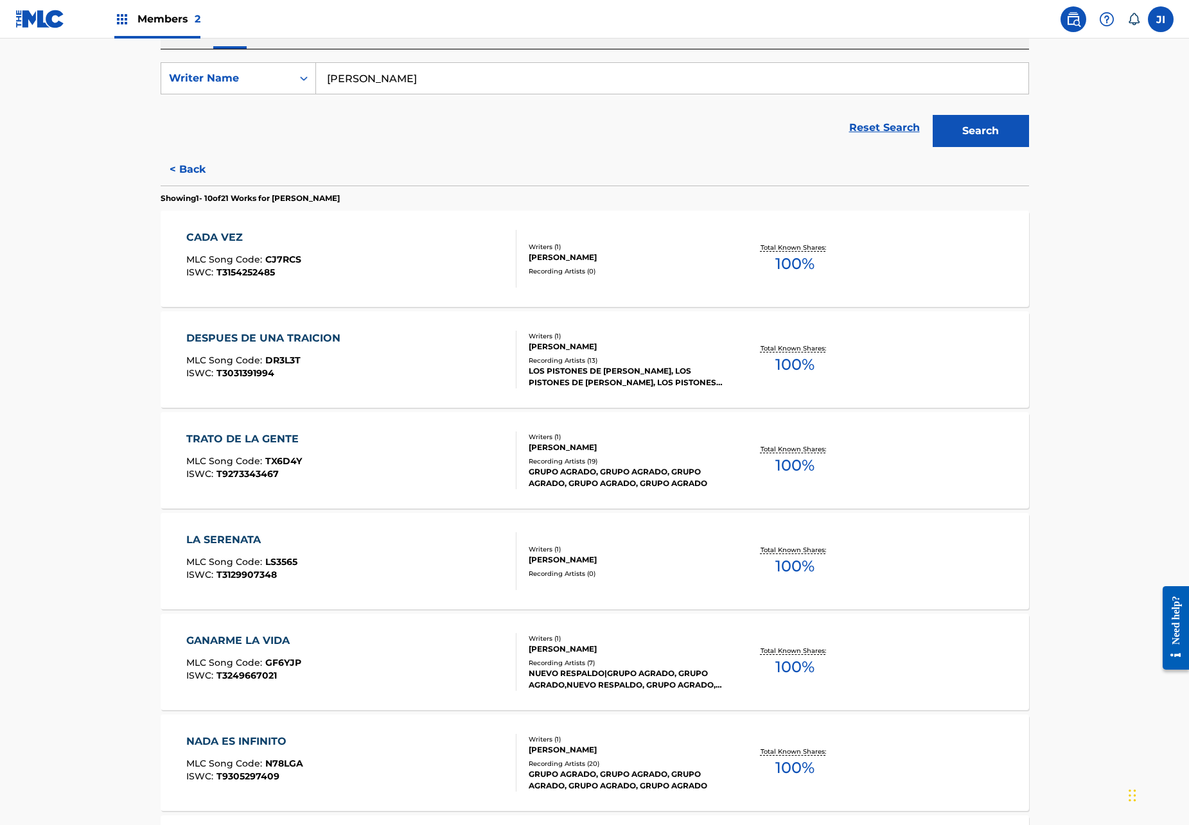
scroll to position [227, 0]
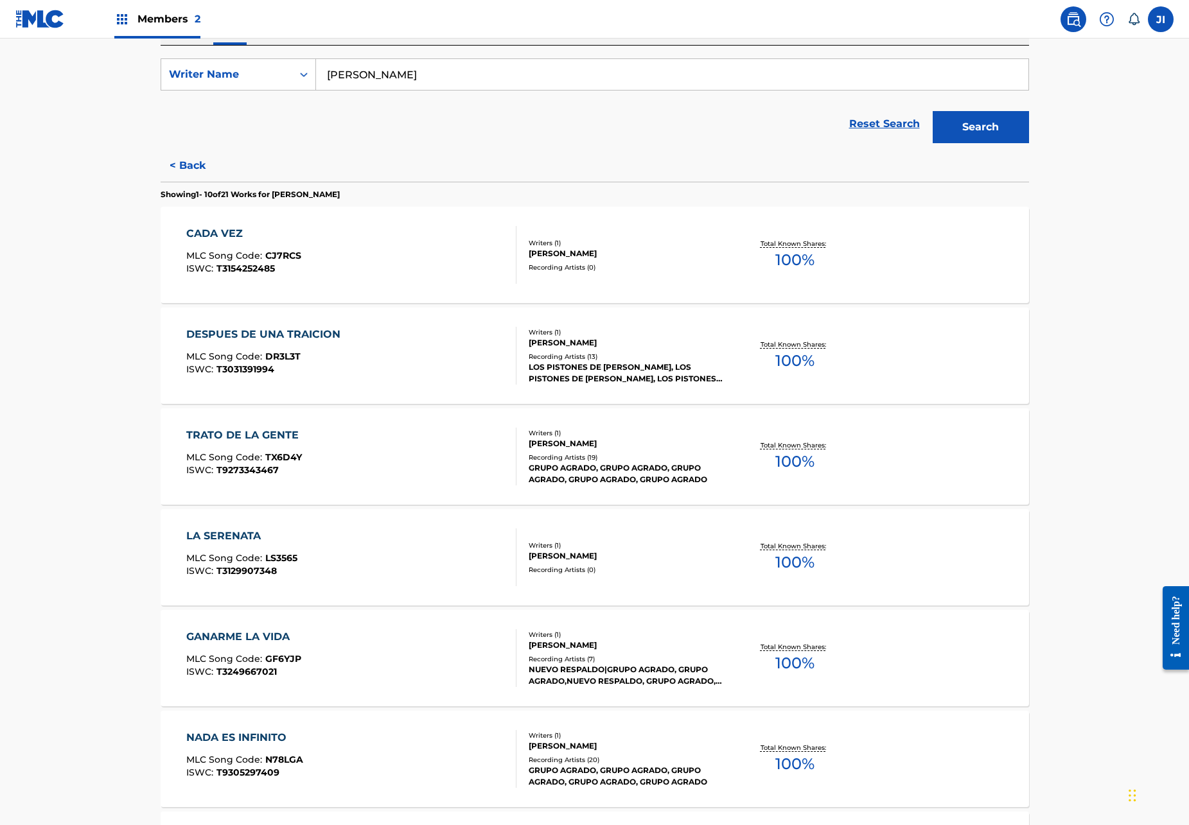
click at [567, 554] on div "JOSE LUIS LUEVANO" at bounding box center [626, 556] width 194 height 12
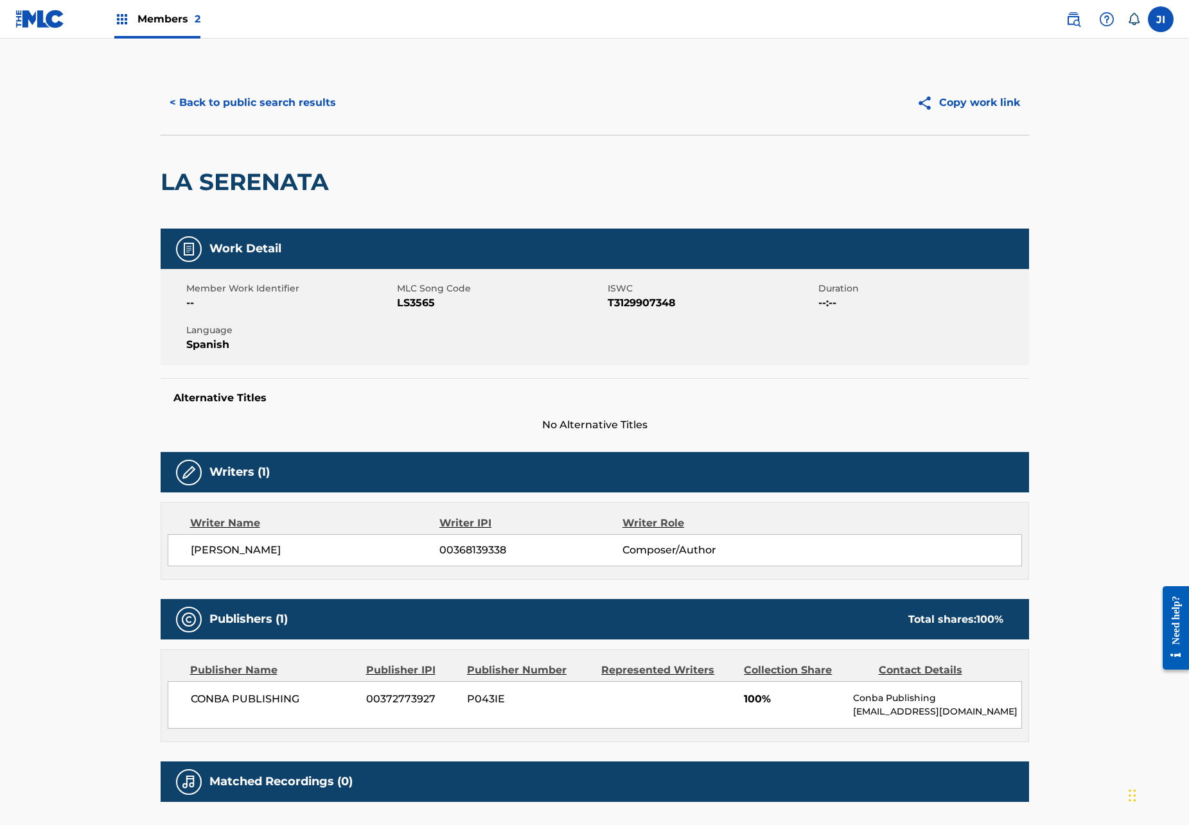
click at [243, 98] on button "< Back to public search results" at bounding box center [253, 103] width 184 height 32
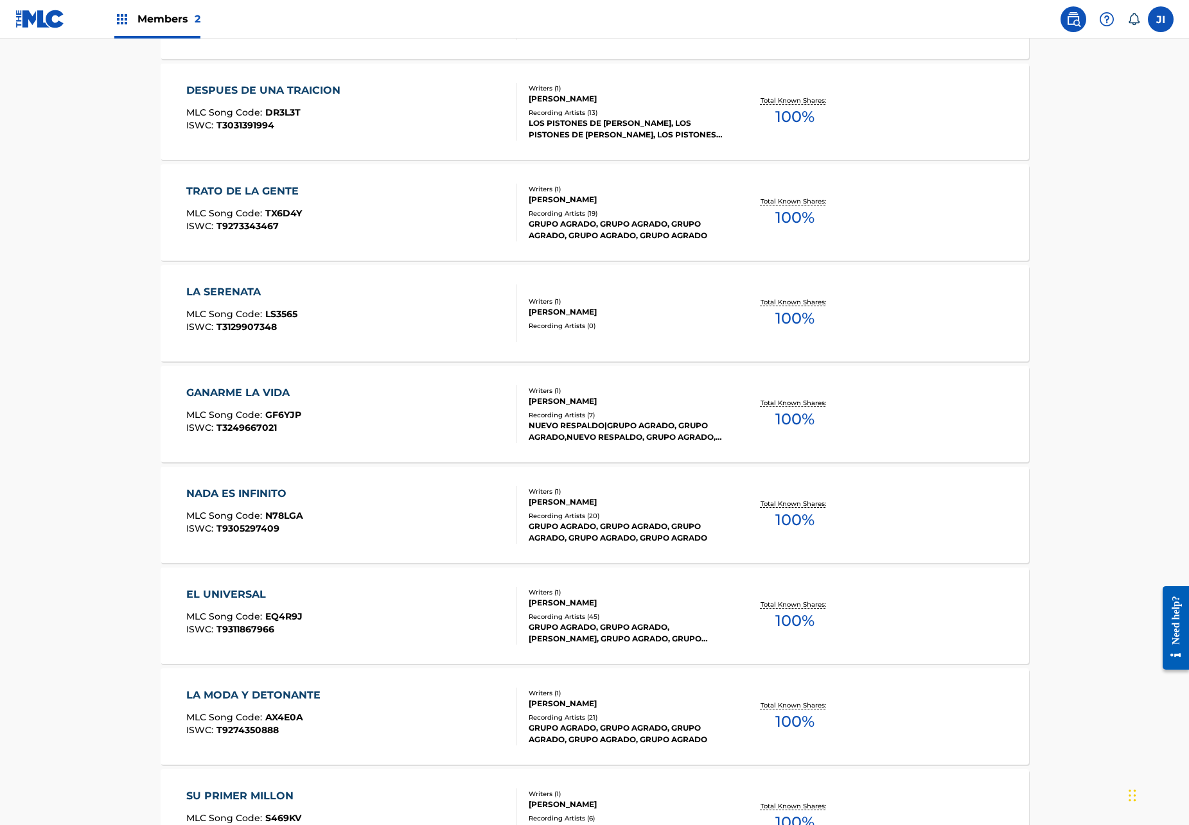
scroll to position [472, 0]
click at [597, 594] on div "Writers ( 1 )" at bounding box center [626, 592] width 194 height 10
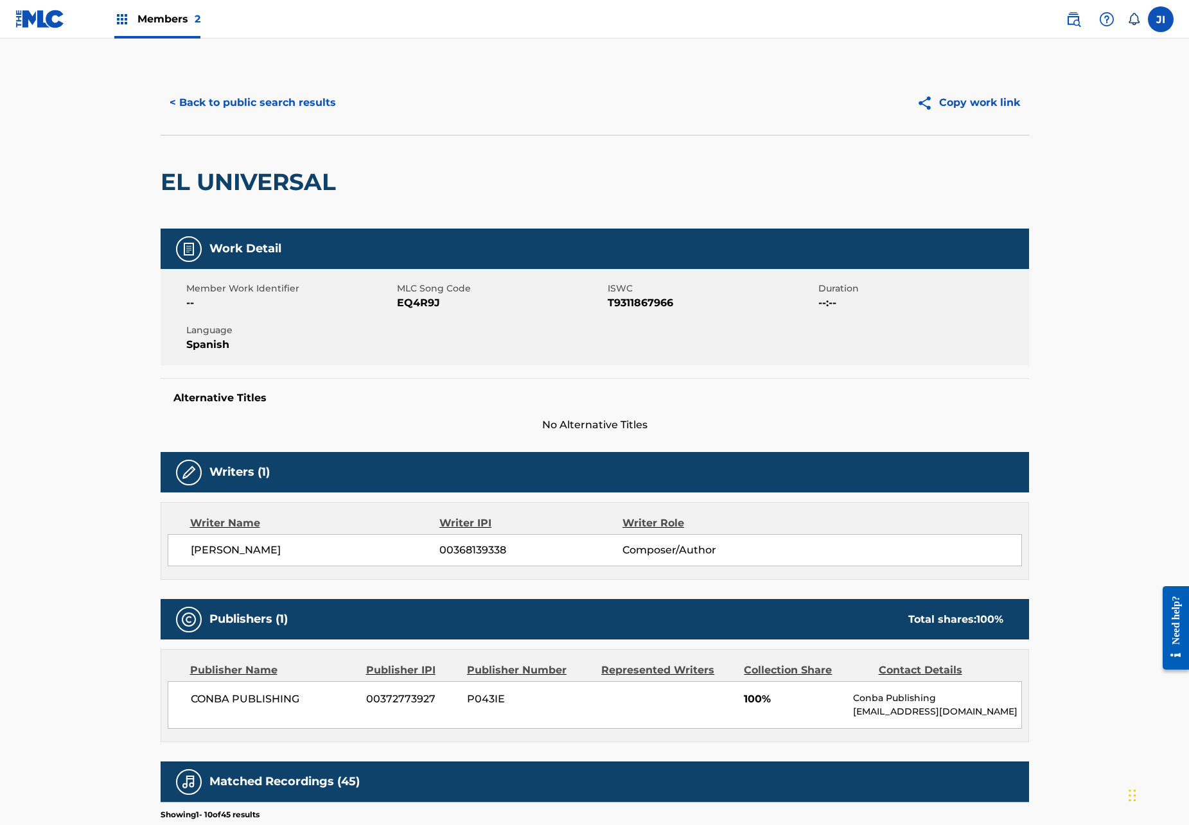
click at [220, 102] on button "< Back to public search results" at bounding box center [253, 103] width 184 height 32
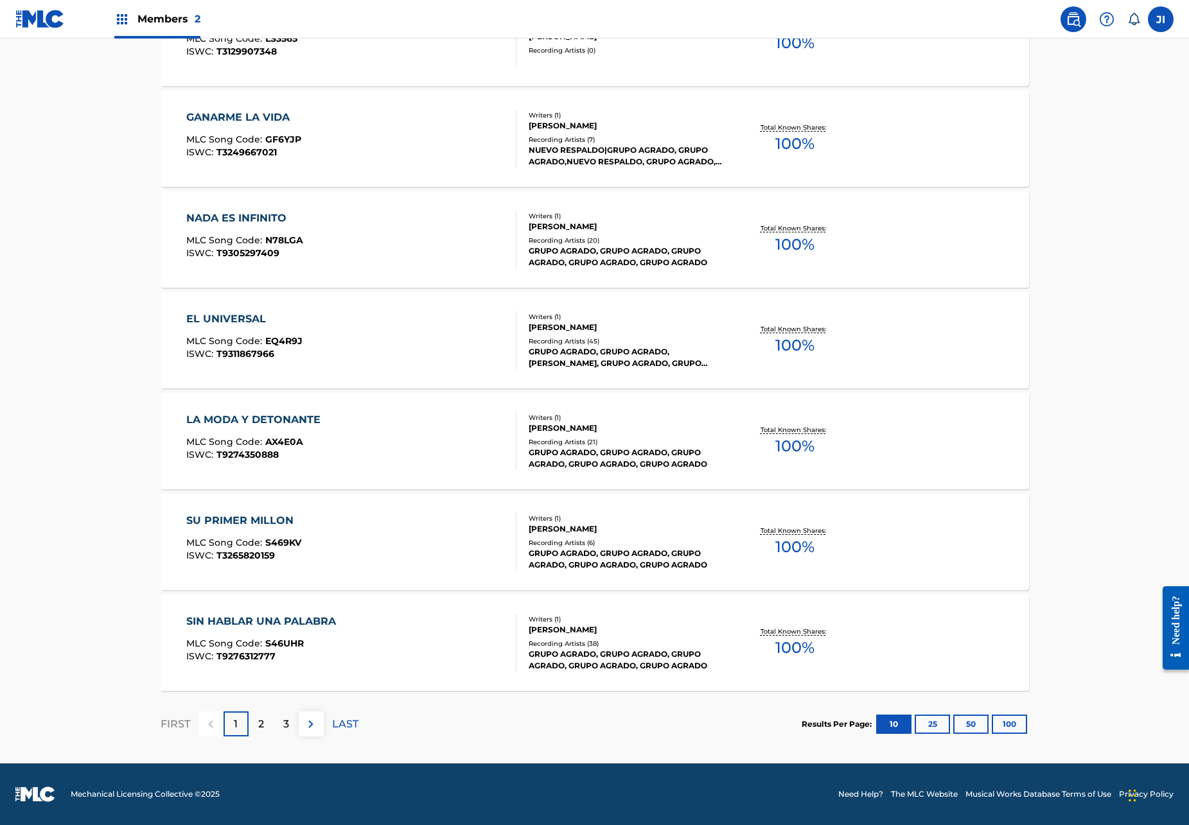
scroll to position [747, 0]
click at [260, 727] on p "2" at bounding box center [261, 724] width 6 height 15
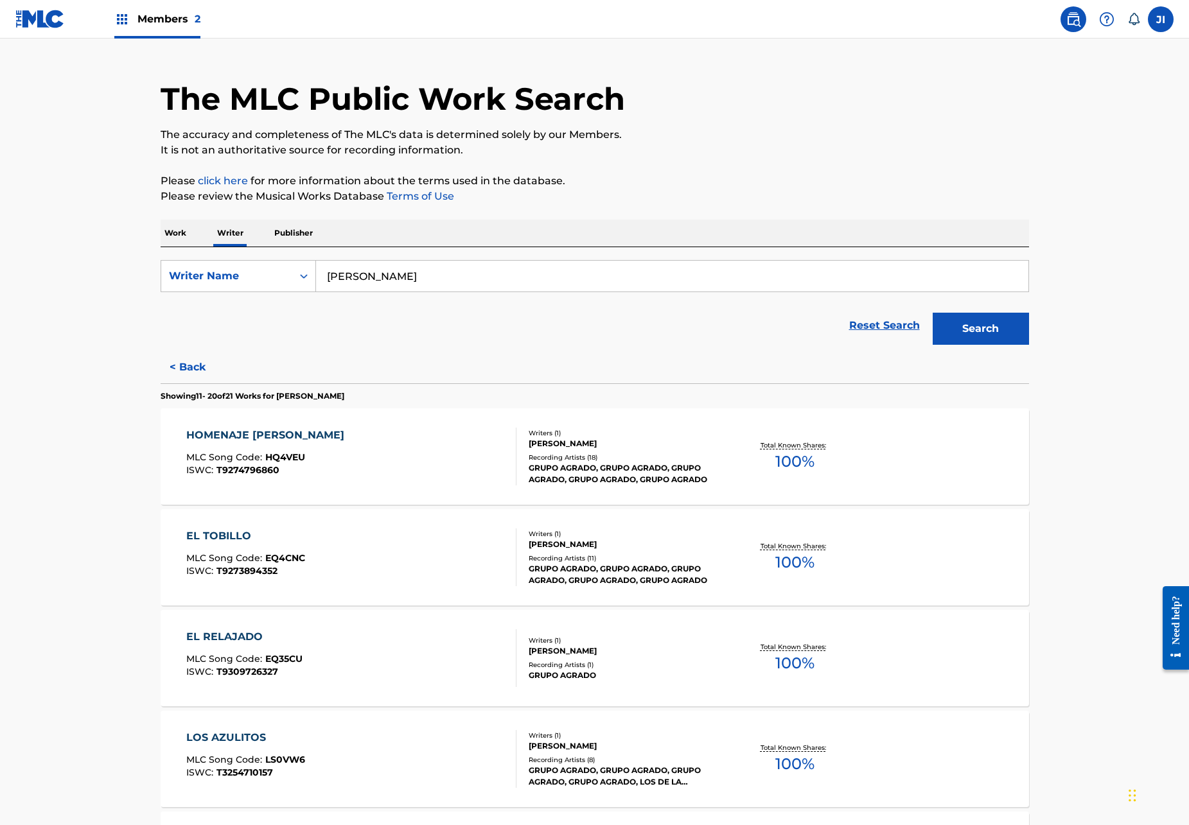
scroll to position [37, 0]
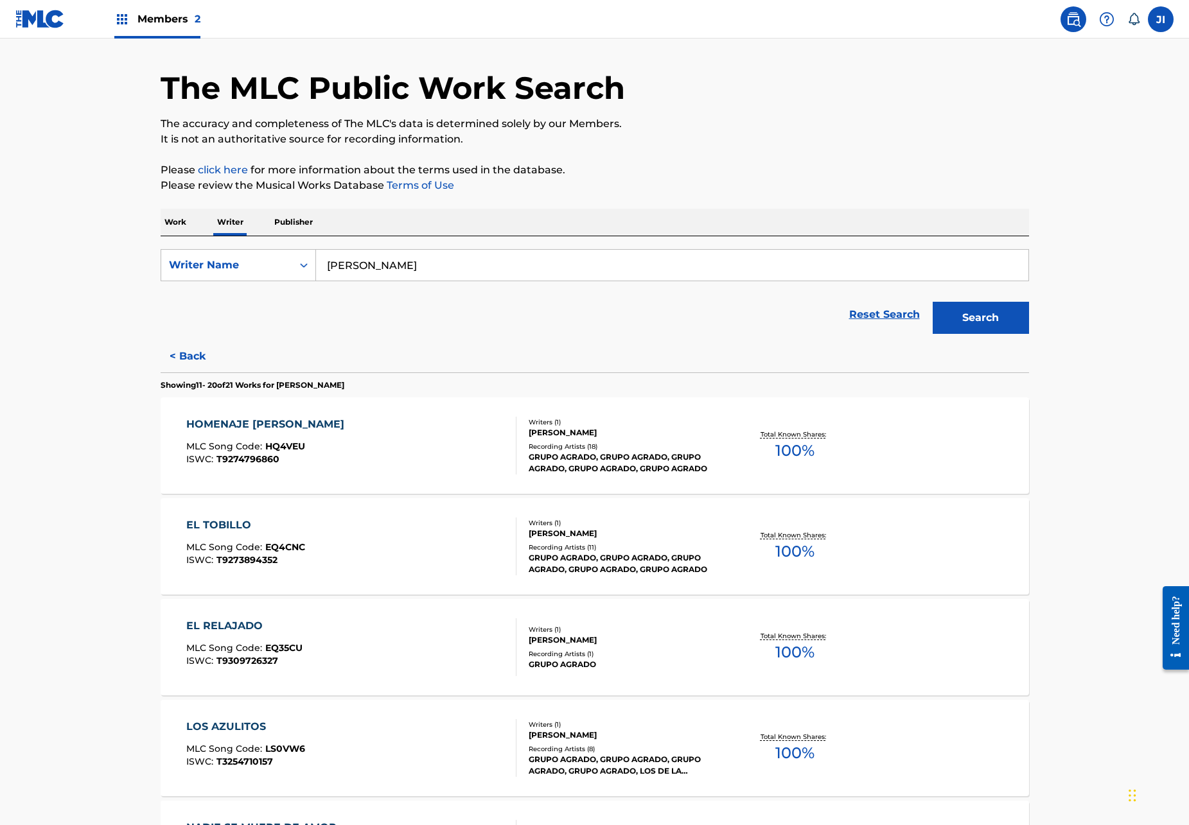
click at [241, 538] on div "EL TOBILLO MLC Song Code : EQ4CNC ISWC : T9273894352" at bounding box center [245, 547] width 119 height 58
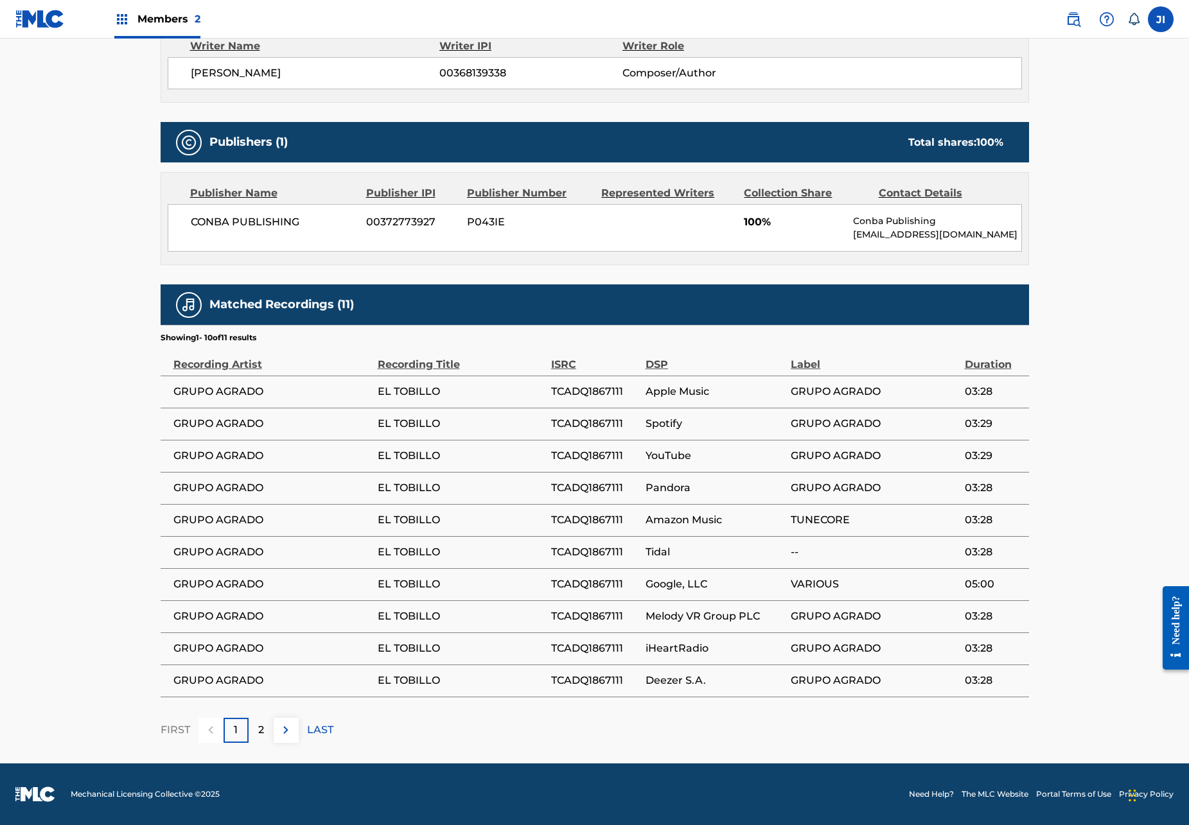
scroll to position [477, 0]
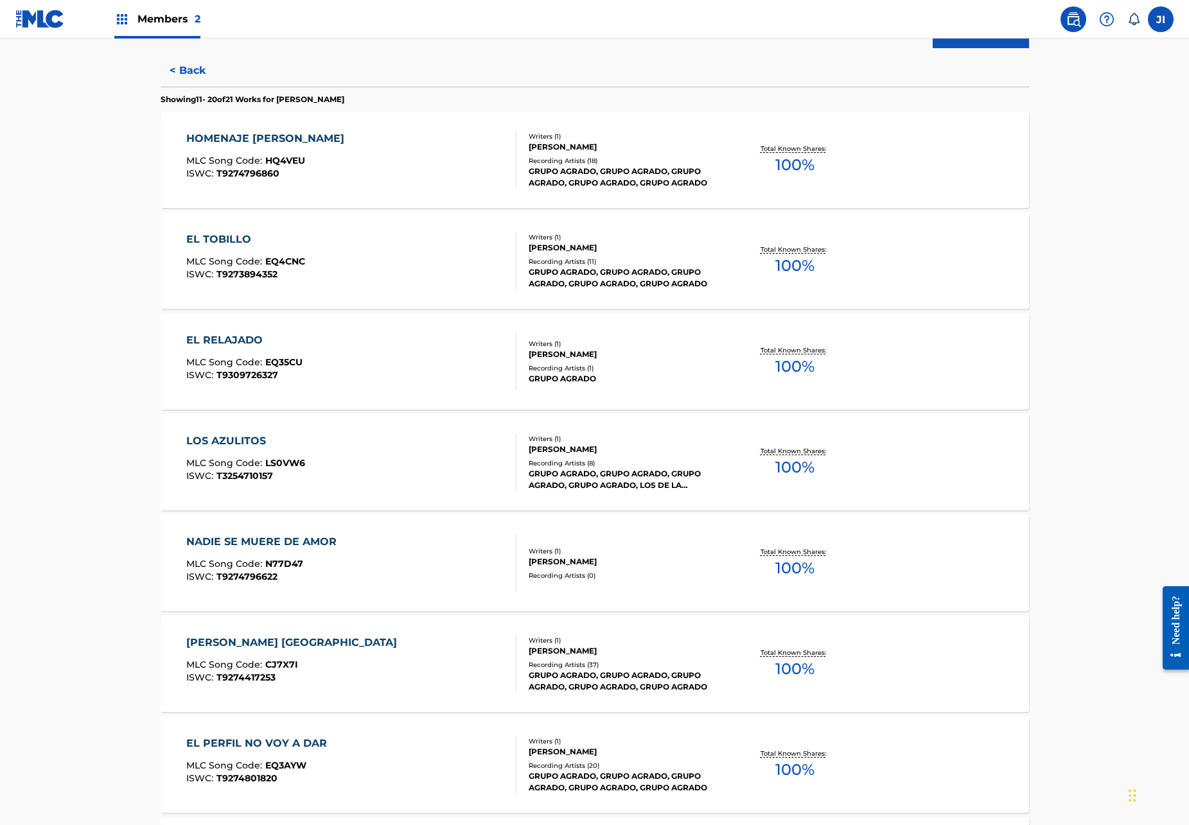
scroll to position [330, 0]
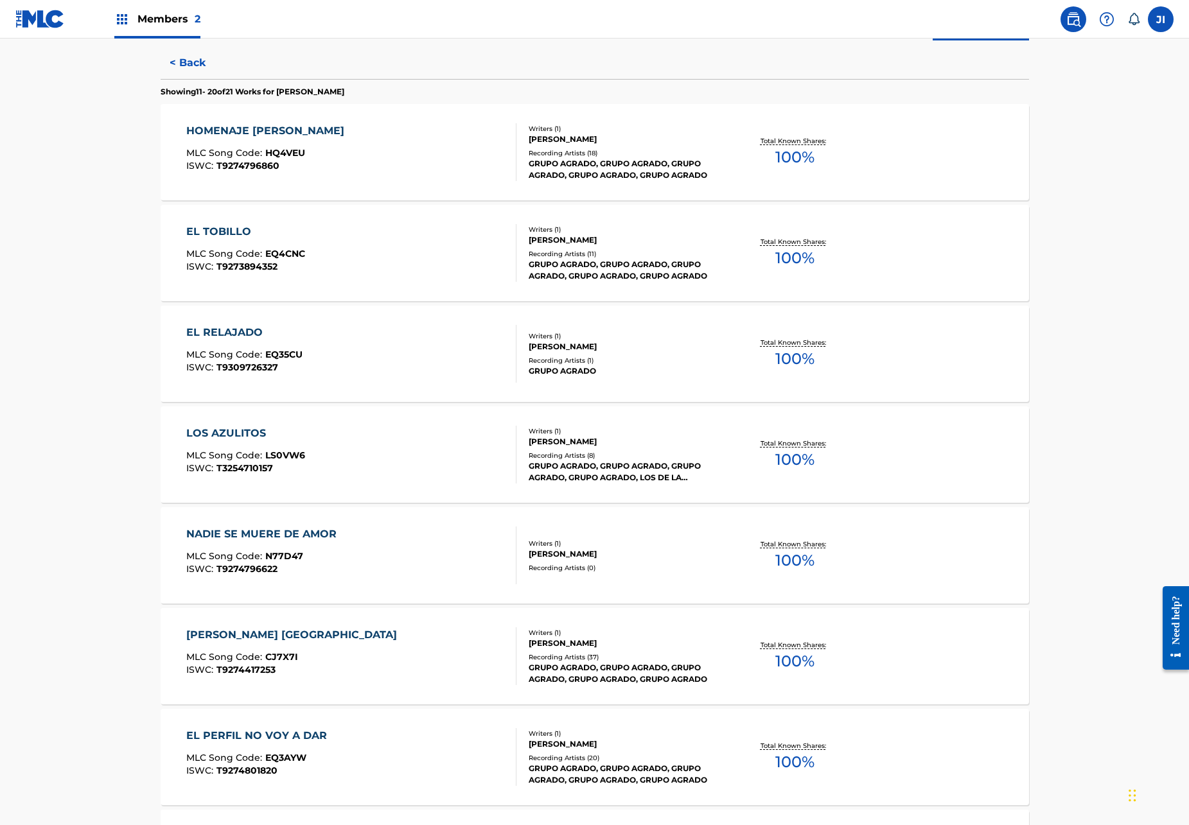
click at [248, 443] on div "LOS AZULITOS MLC Song Code : LS0VW6 ISWC : T3254710157" at bounding box center [245, 455] width 119 height 58
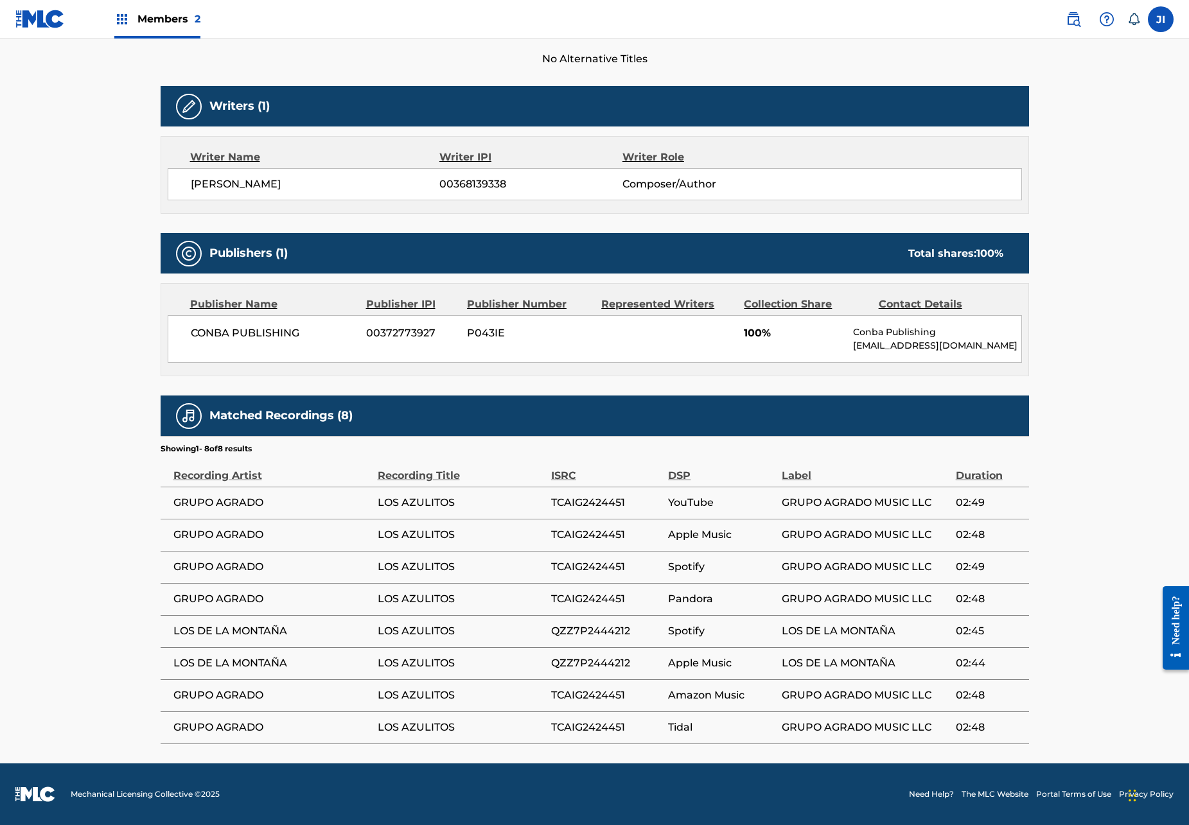
scroll to position [365, 0]
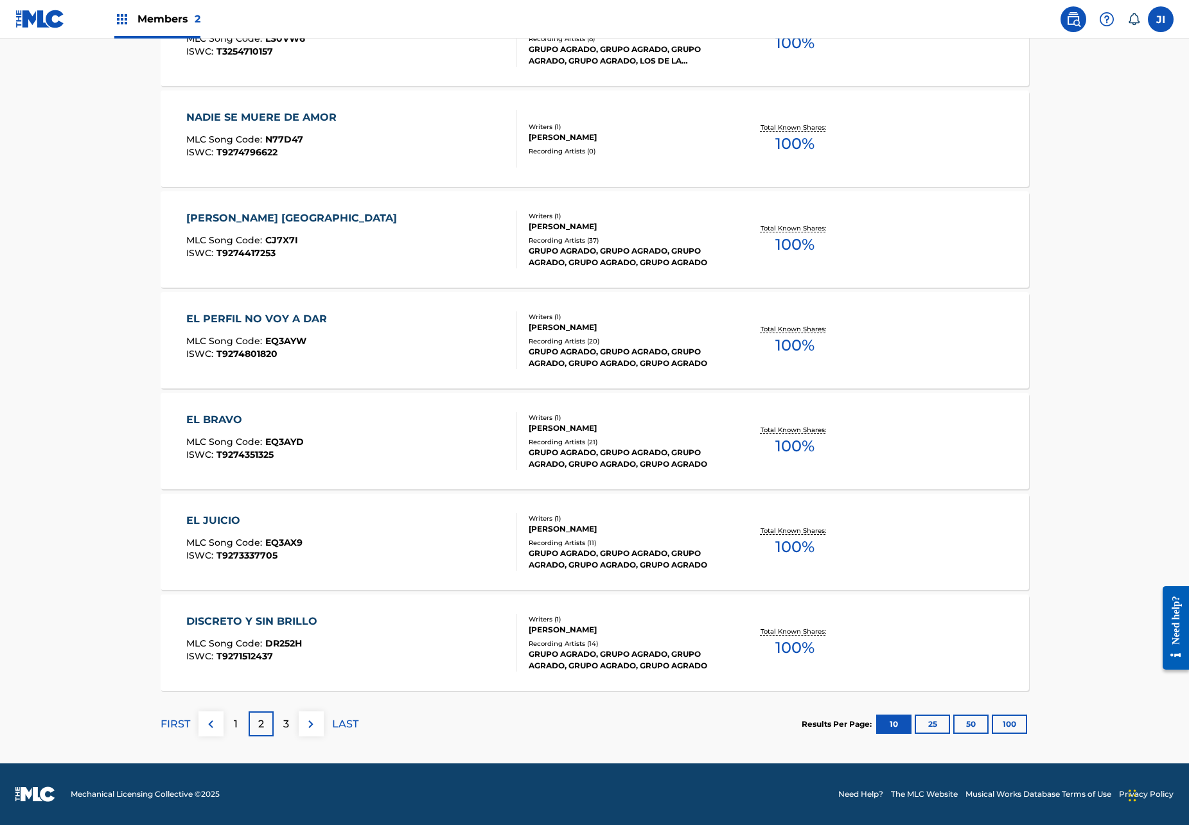
scroll to position [747, 0]
click at [287, 725] on p "3" at bounding box center [286, 724] width 6 height 15
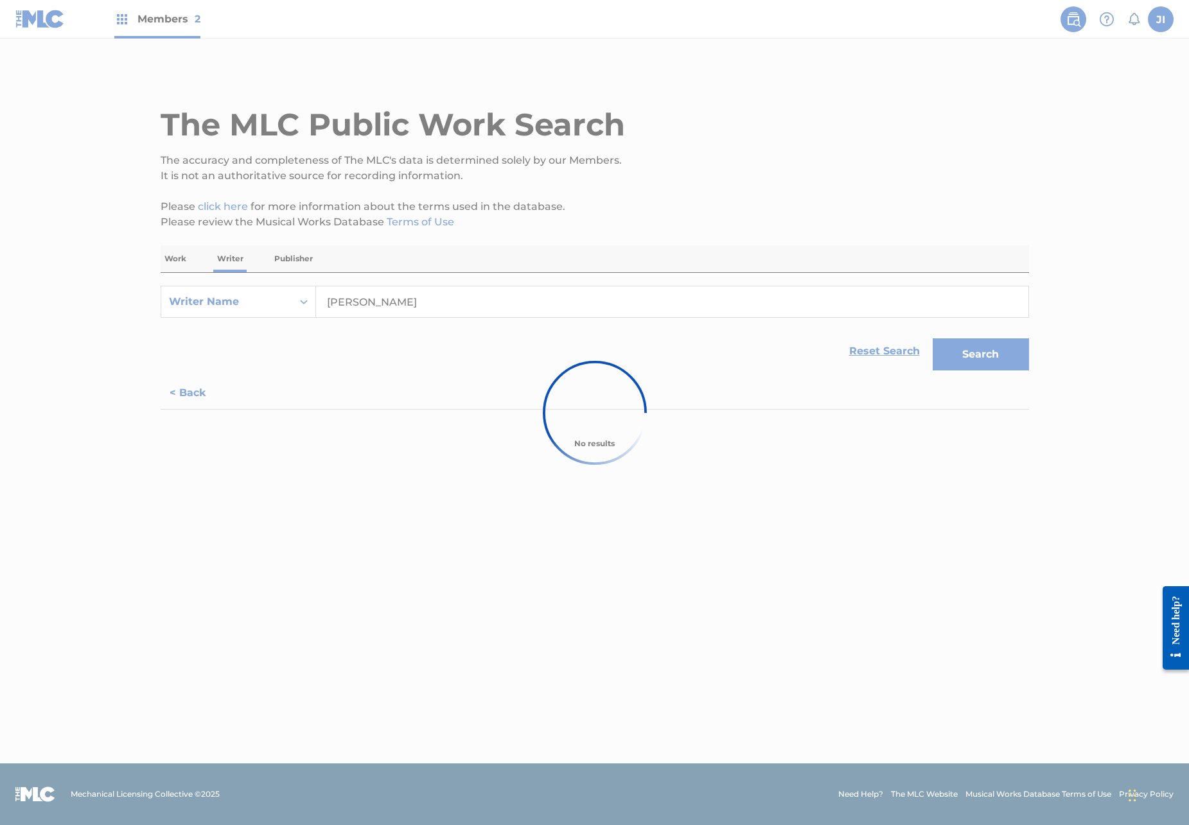
scroll to position [0, 0]
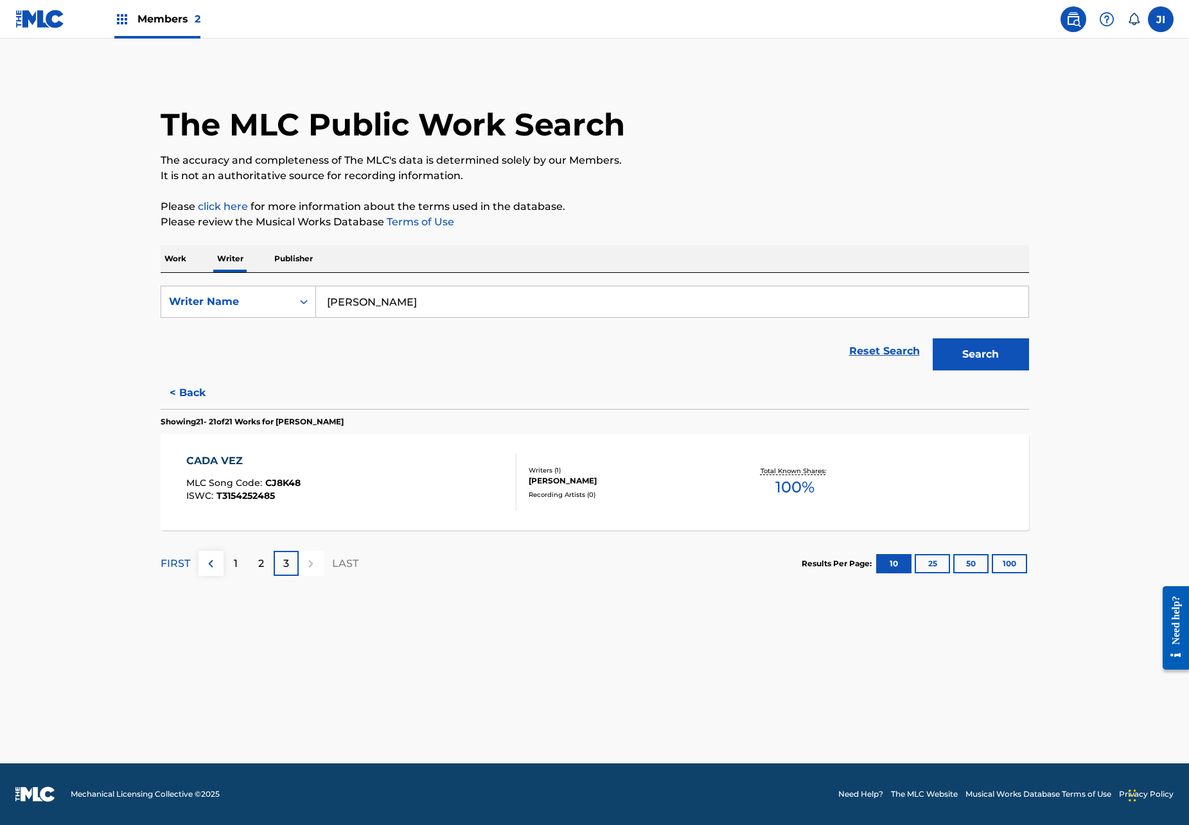
click at [235, 453] on div "CADA VEZ MLC Song Code : CJ8K48 ISWC : T3154252485 Writers ( 1 ) JOSE LUIS LUEV…" at bounding box center [595, 482] width 868 height 96
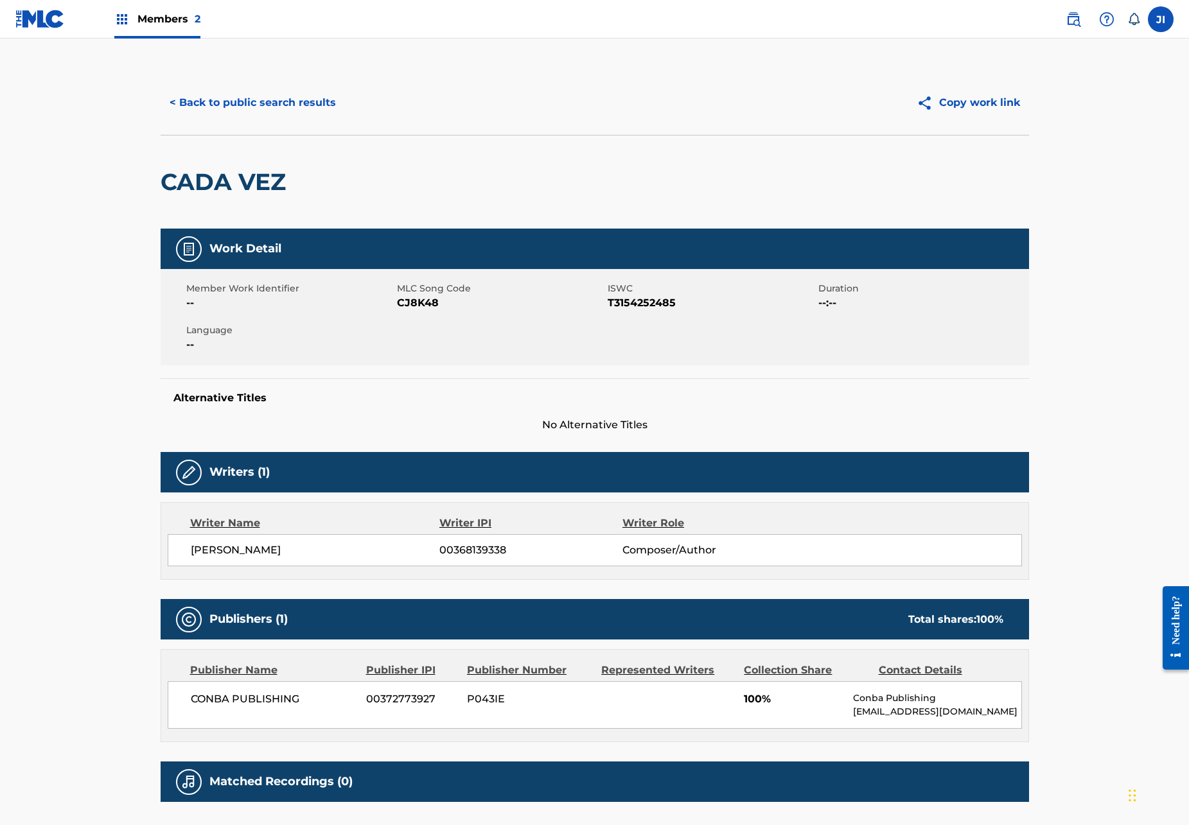
click at [455, 550] on span "00368139338" at bounding box center [530, 550] width 182 height 15
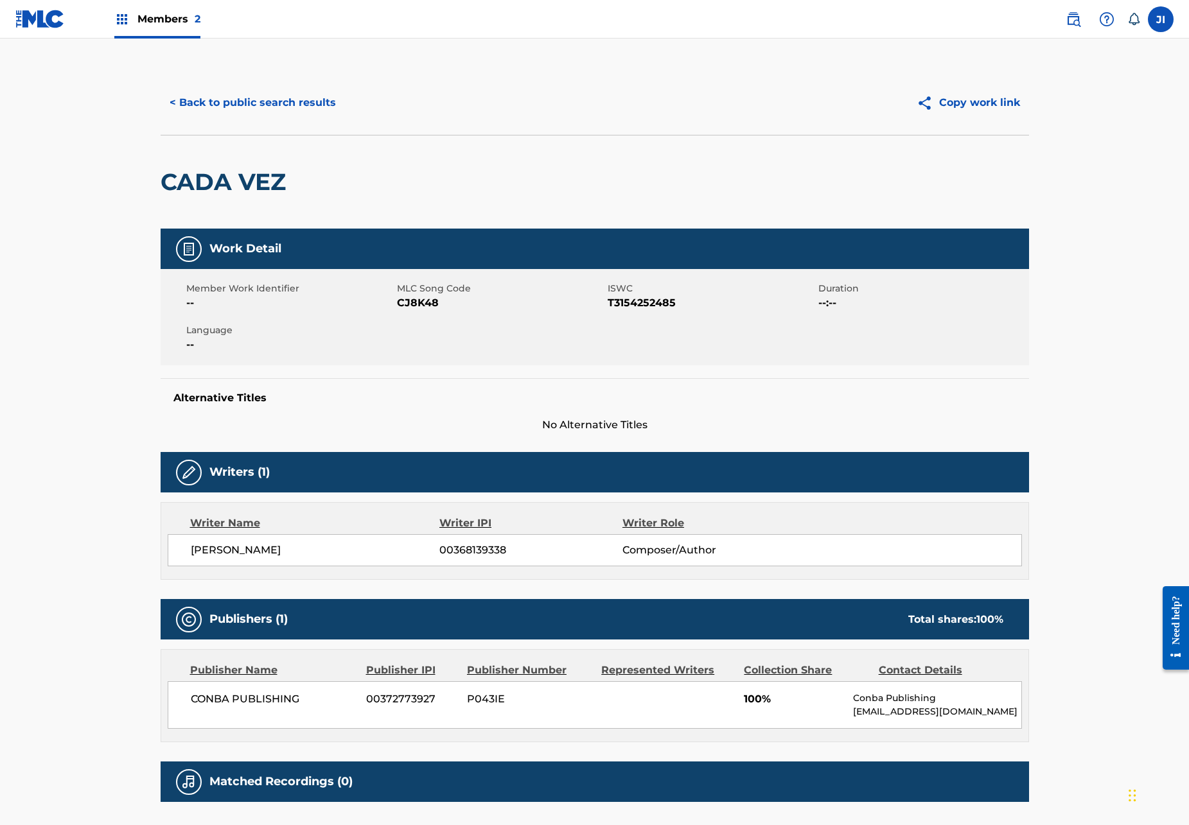
click at [414, 549] on span "JOSE LUIS LUEVANO" at bounding box center [315, 550] width 249 height 15
click at [439, 549] on span "JOSE LUIS LUEVANO" at bounding box center [315, 550] width 249 height 15
click at [449, 549] on span "00368139338" at bounding box center [530, 550] width 182 height 15
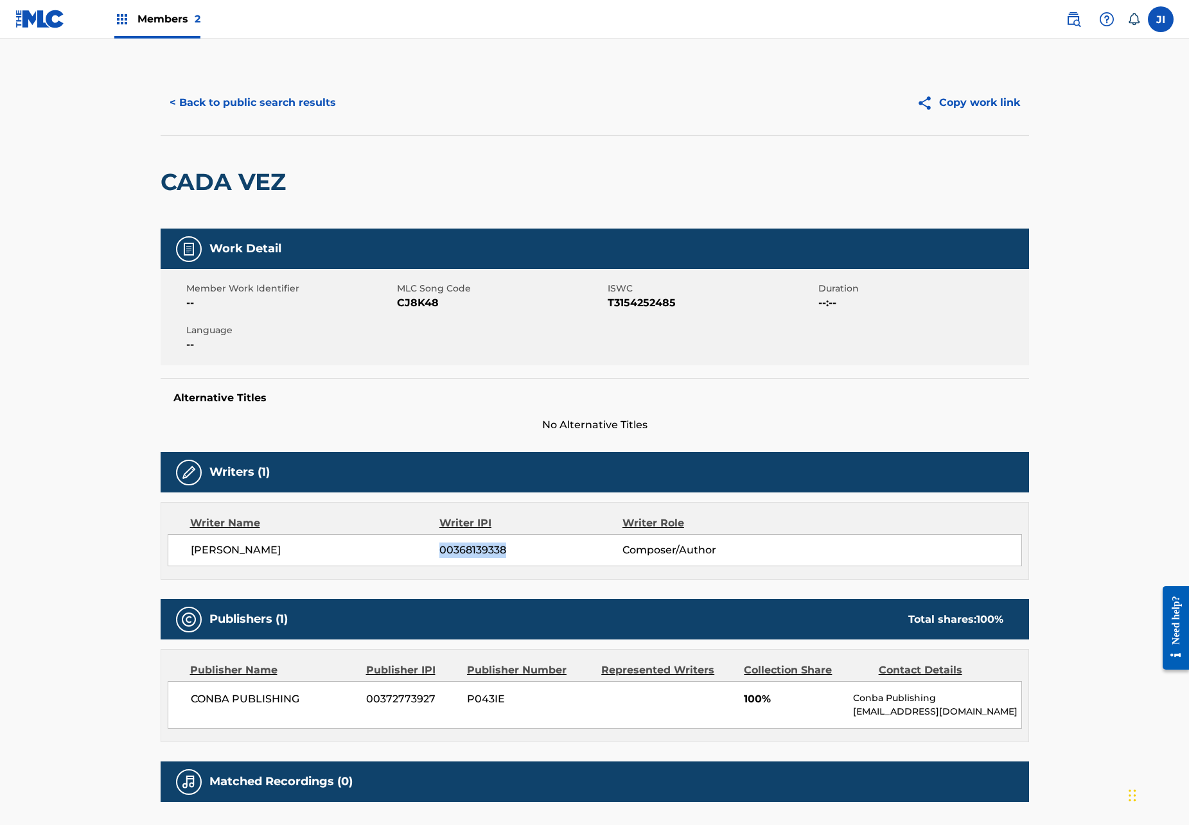
copy span "00368139338"
click at [288, 94] on button "< Back to public search results" at bounding box center [253, 103] width 184 height 32
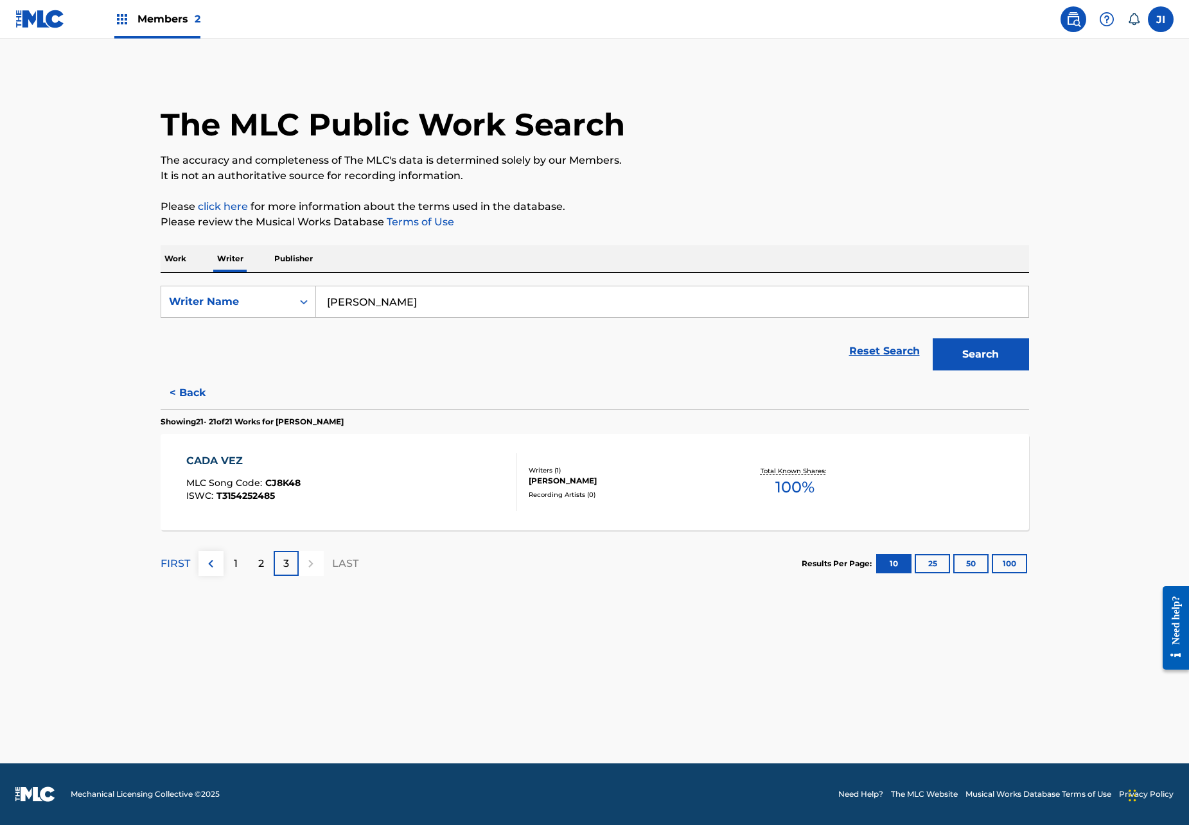
click at [288, 94] on div "The MLC Public Work Search" at bounding box center [595, 118] width 868 height 94
click at [171, 378] on button "< Back" at bounding box center [199, 393] width 77 height 32
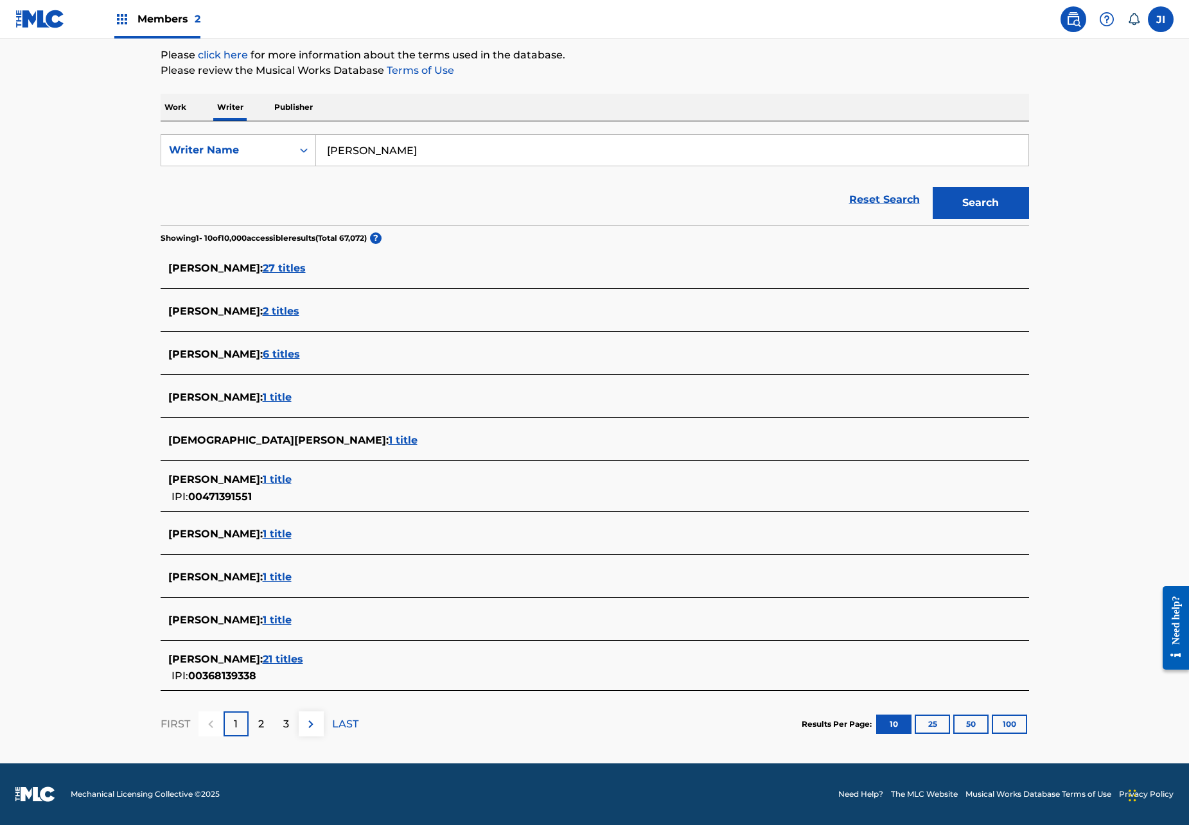
scroll to position [152, 0]
click at [302, 654] on span "21 titles" at bounding box center [283, 659] width 40 height 12
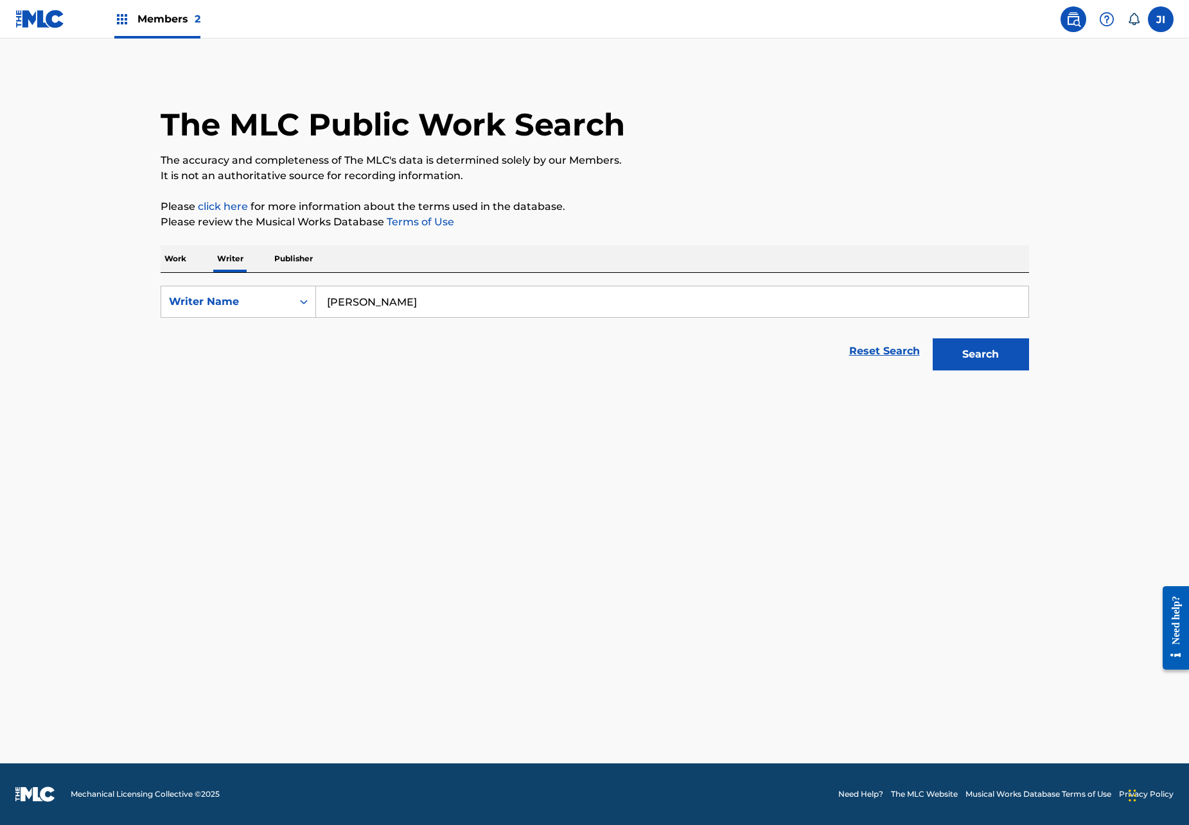
scroll to position [0, 0]
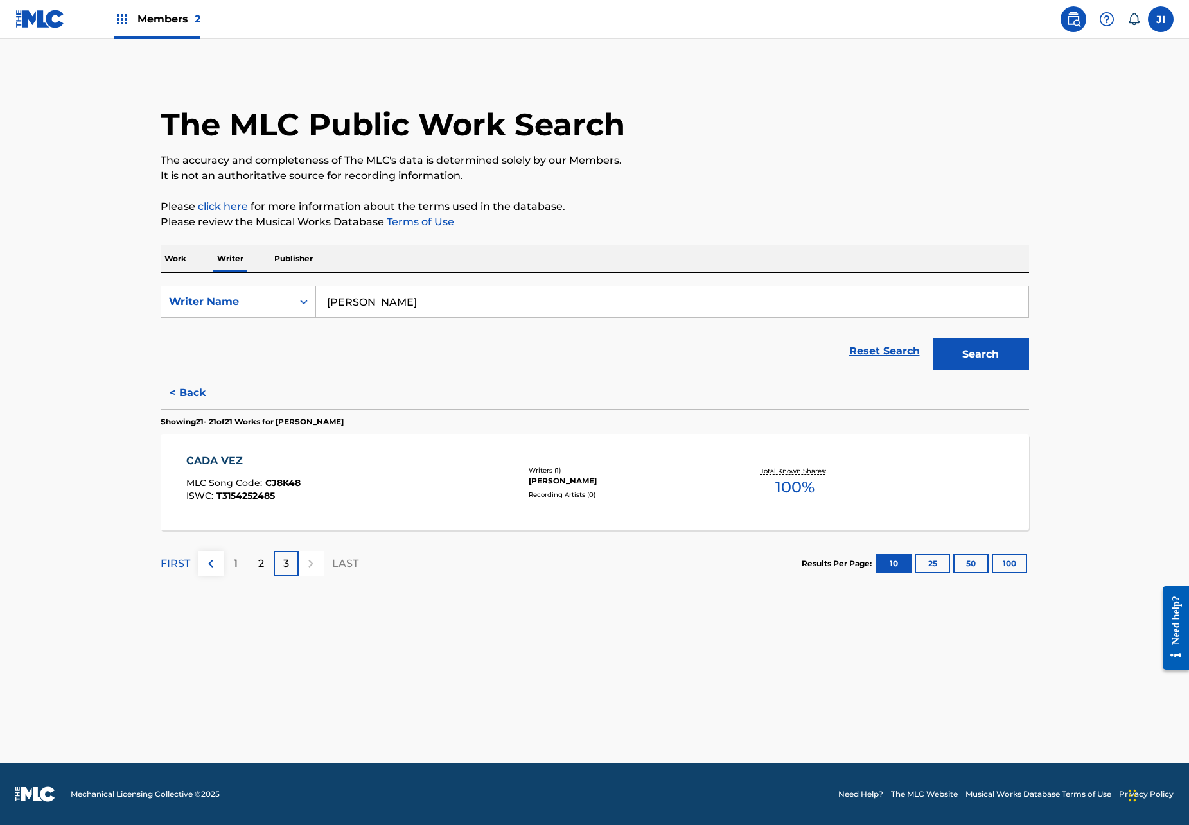
click at [253, 559] on div "2" at bounding box center [261, 563] width 25 height 25
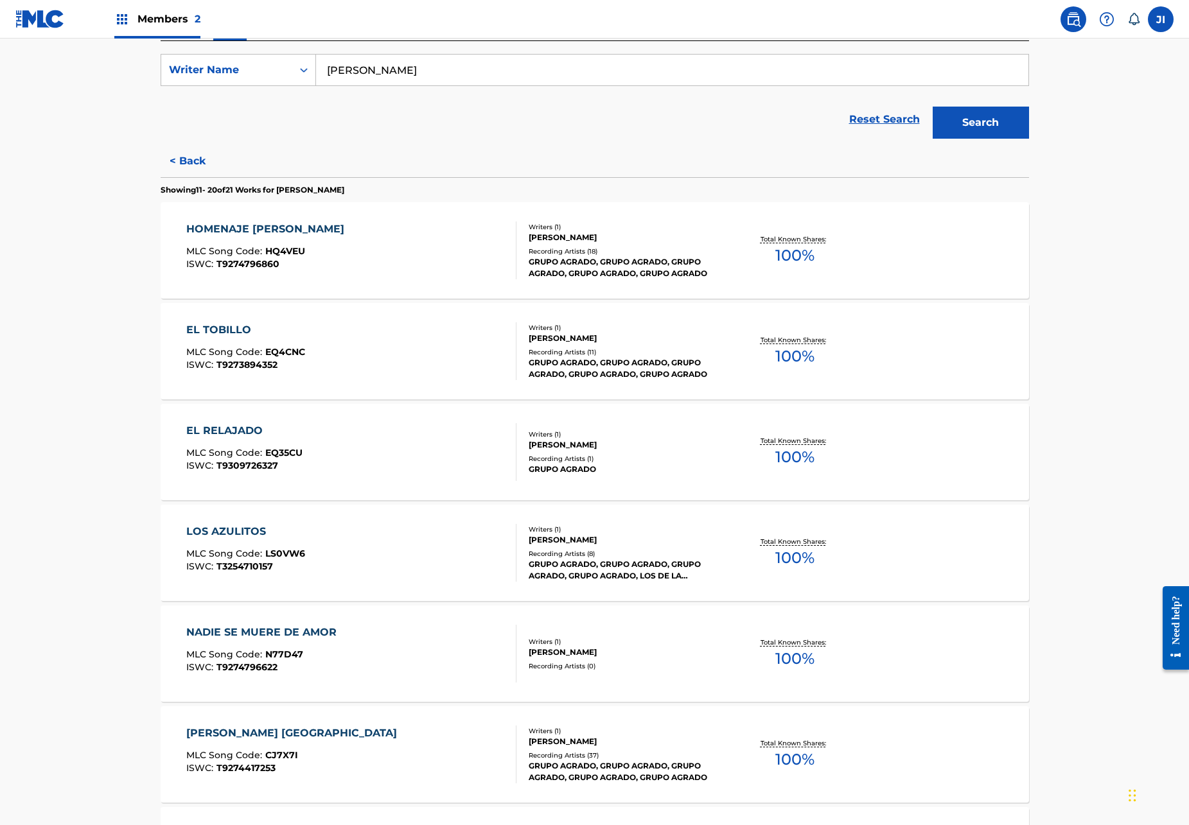
scroll to position [234, 0]
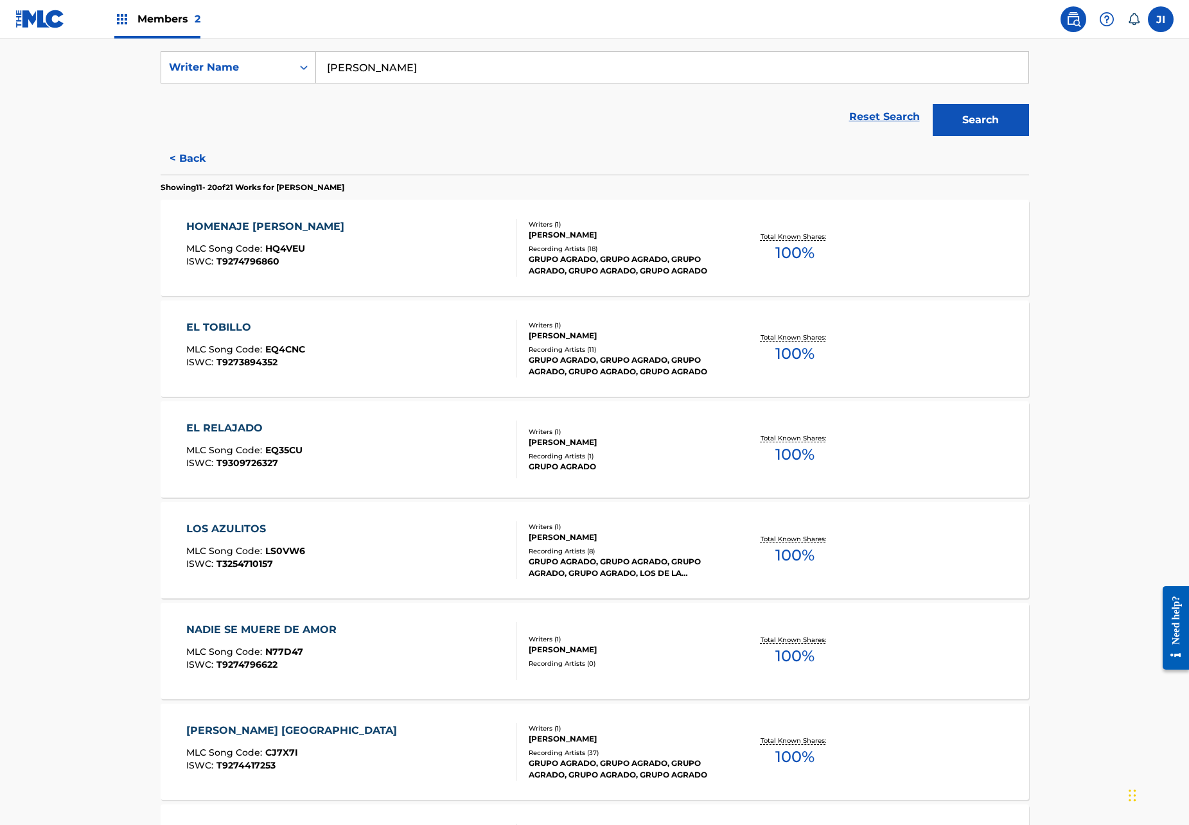
click at [220, 525] on div "LOS AZULITOS" at bounding box center [245, 529] width 119 height 15
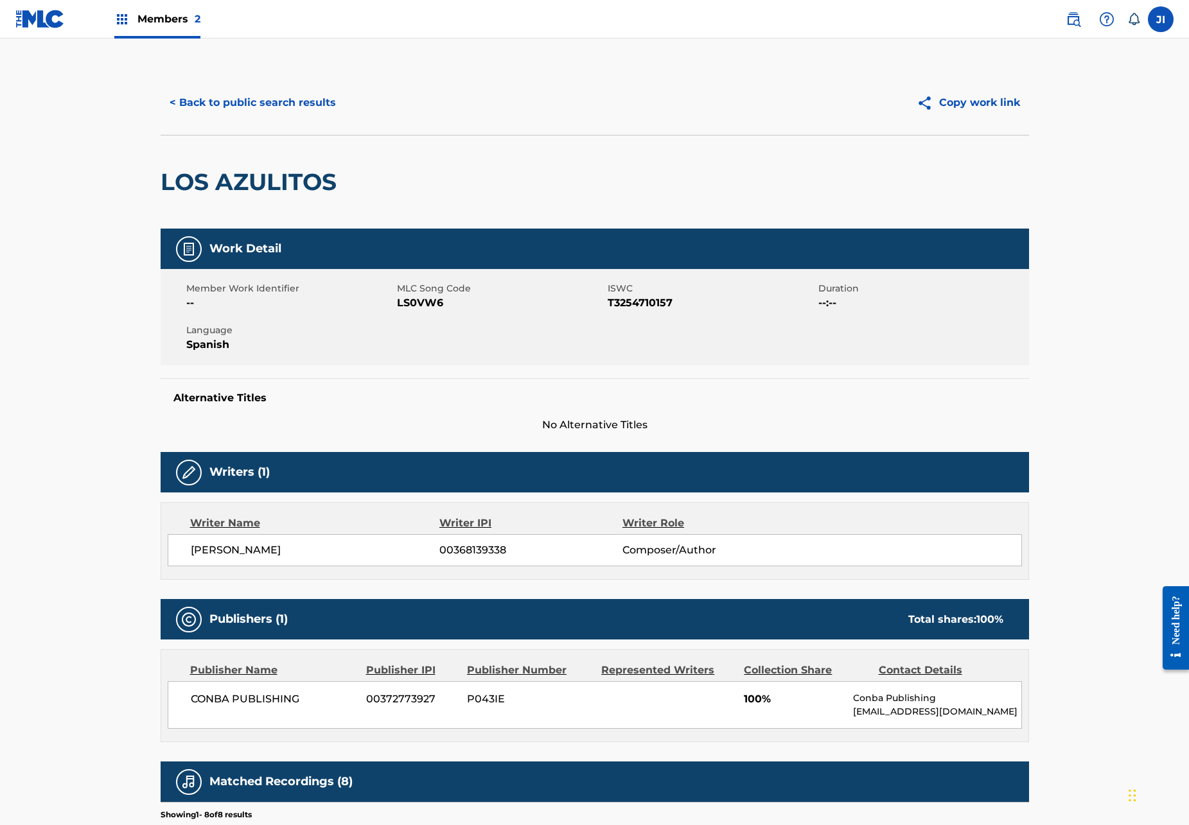
click at [454, 552] on span "00368139338" at bounding box center [530, 550] width 182 height 15
copy span "00368139338"
